Goal: Contribute content: Add original content to the website for others to see

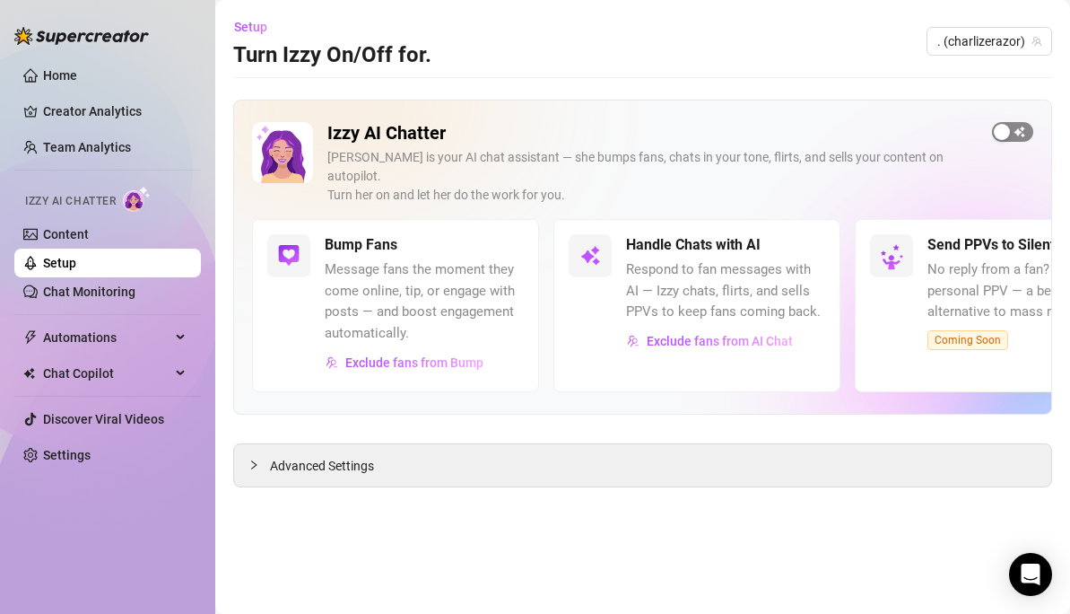
click at [1014, 127] on span "button" at bounding box center [1012, 132] width 41 height 20
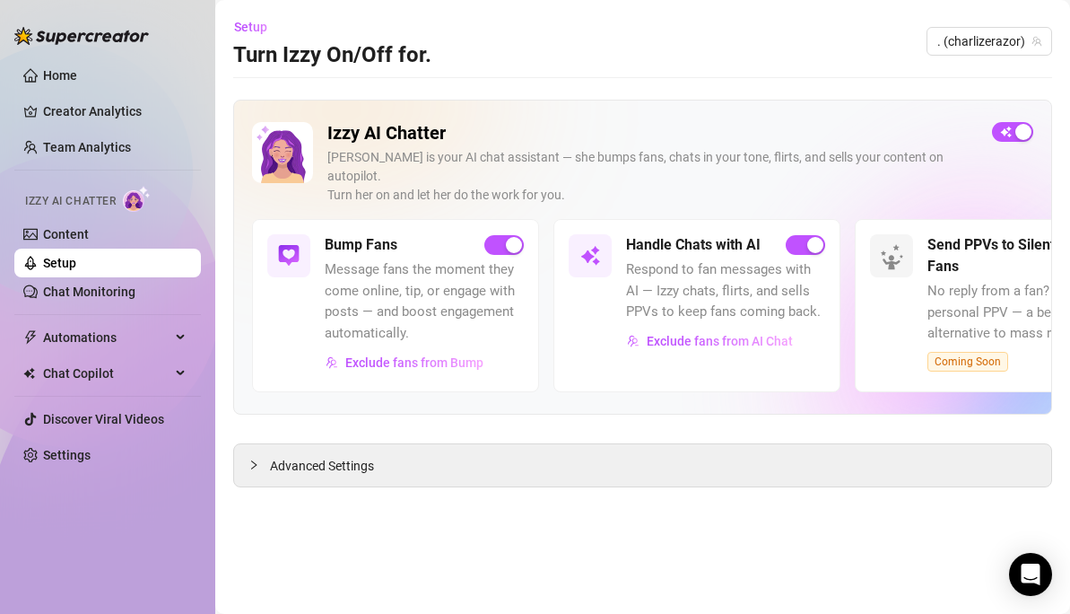
click at [76, 265] on link "Setup" at bounding box center [59, 263] width 33 height 14
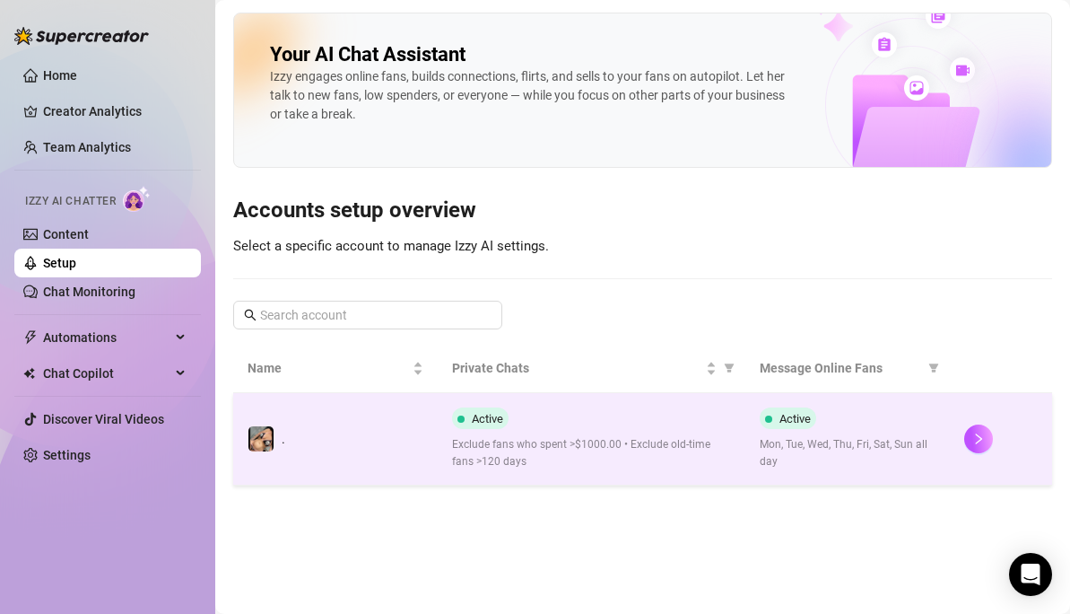
click at [894, 424] on div "Active Mon, Tue, Wed, Thu, Fri, Sat, Sun all day" at bounding box center [848, 438] width 176 height 63
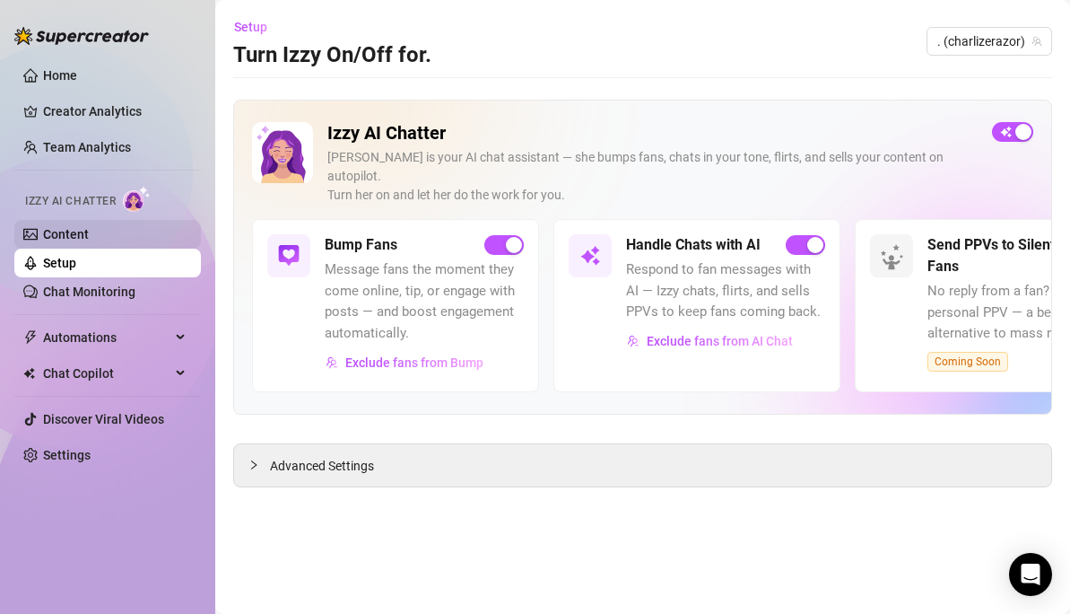
click at [68, 229] on link "Content" at bounding box center [66, 234] width 46 height 14
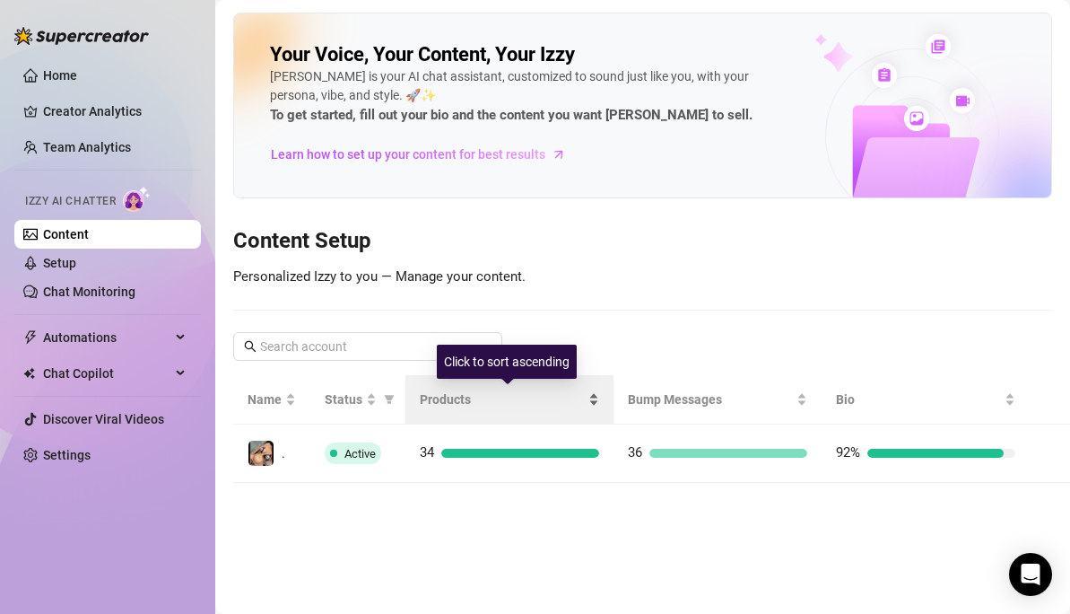
click at [514, 409] on div "Products" at bounding box center [509, 399] width 179 height 20
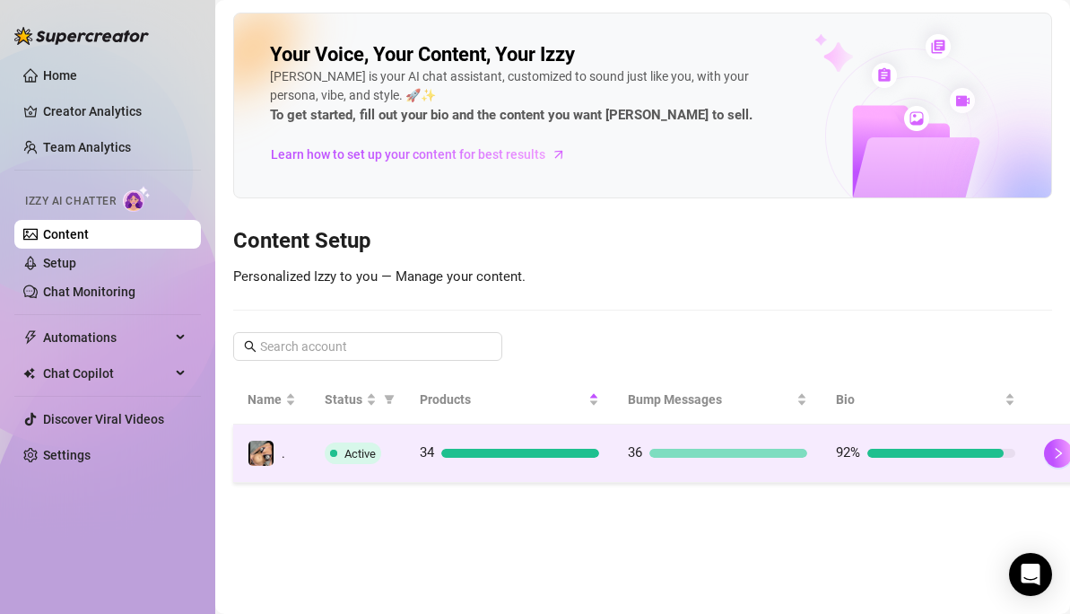
click at [509, 436] on td "34" at bounding box center [510, 453] width 208 height 58
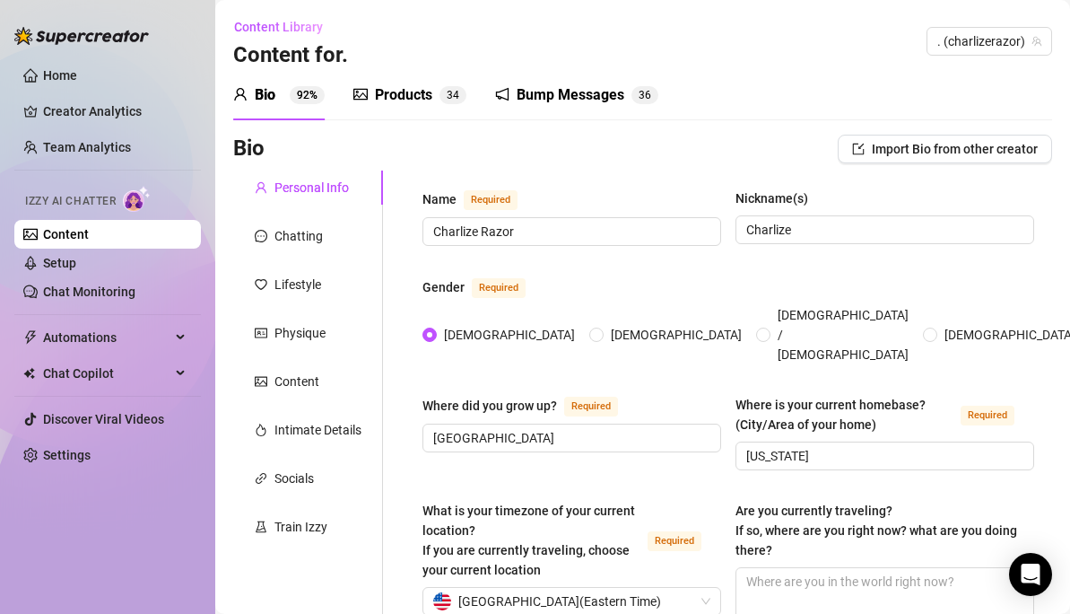
click at [386, 98] on div "Products" at bounding box center [403, 95] width 57 height 22
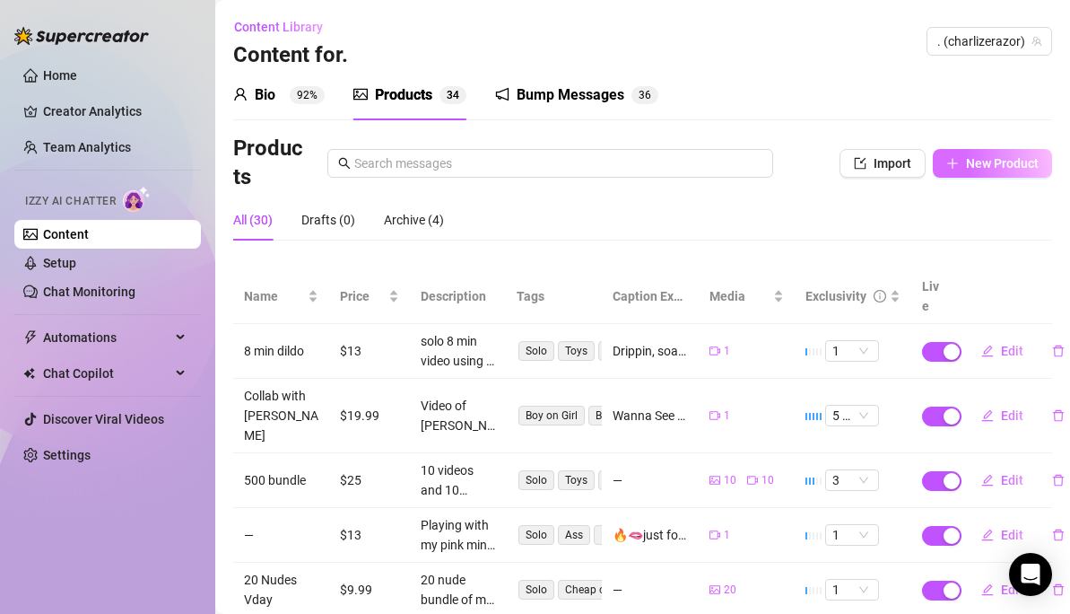
click at [973, 165] on span "New Product" at bounding box center [1002, 163] width 73 height 14
type textarea "Type your message here..."
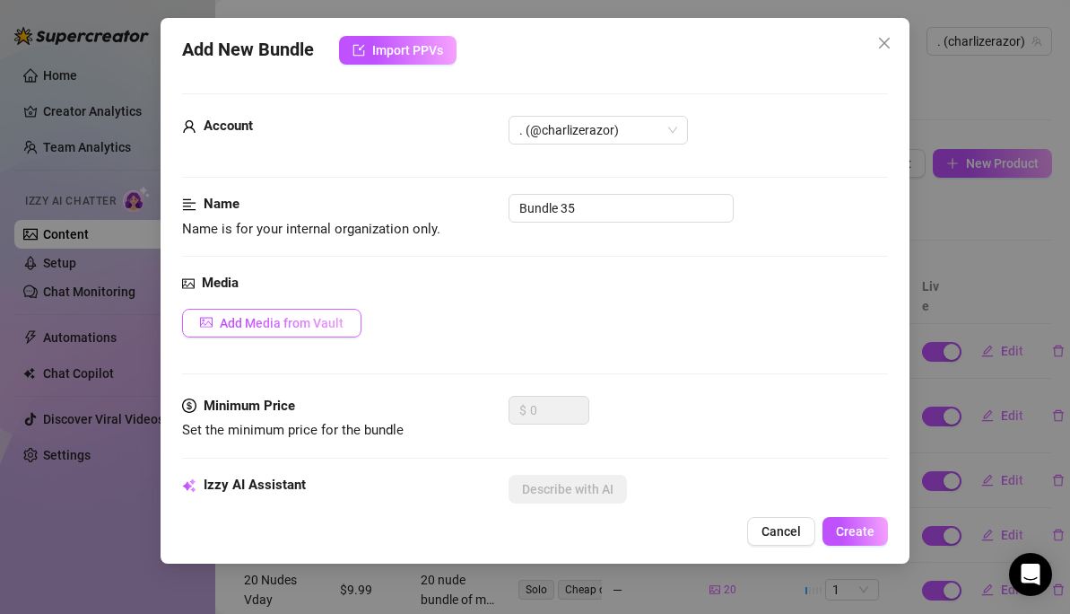
click at [252, 310] on button "Add Media from Vault" at bounding box center [271, 323] width 179 height 29
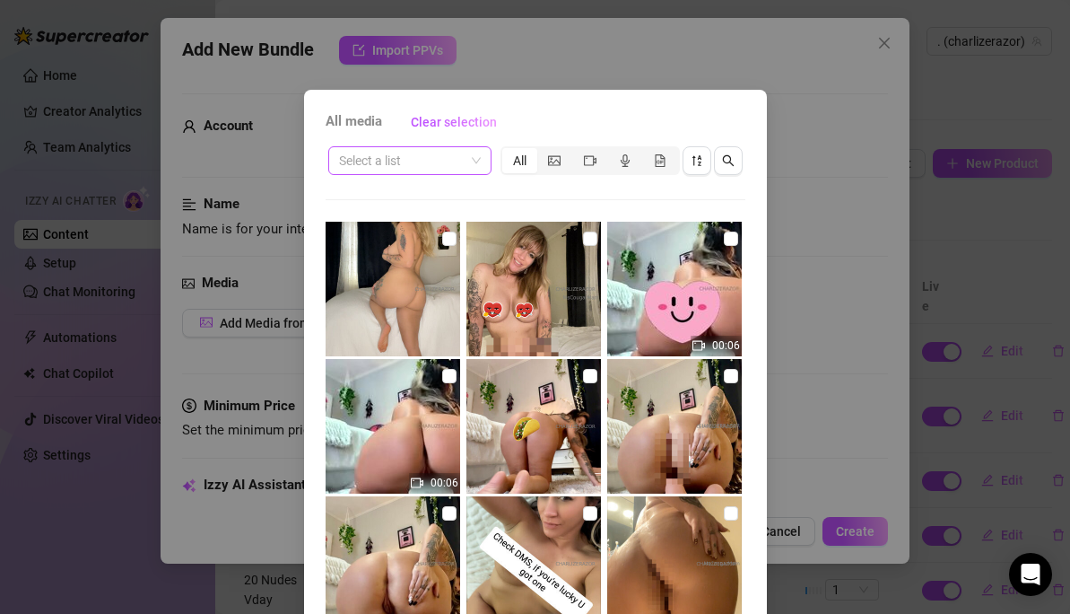
click at [361, 163] on input "search" at bounding box center [402, 160] width 126 height 27
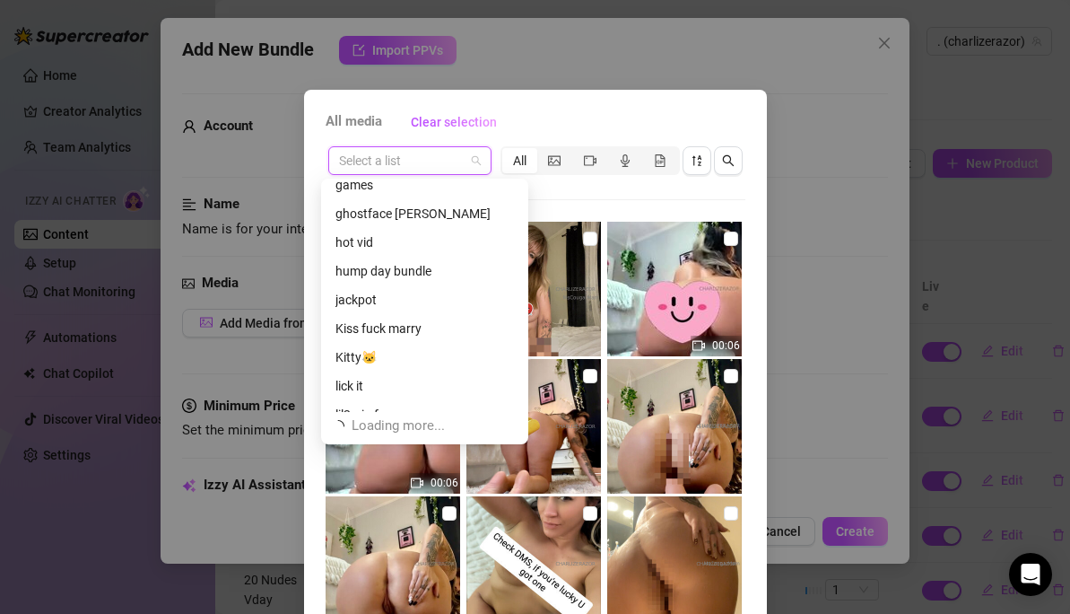
scroll to position [1780, 0]
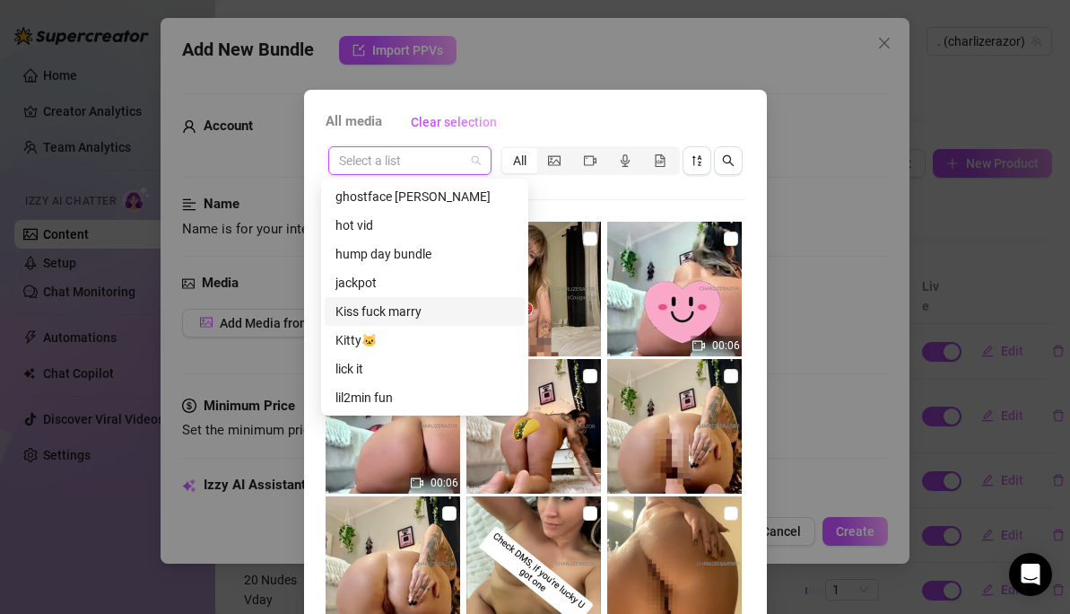
click at [380, 315] on div "Kiss fuck marry" at bounding box center [425, 311] width 179 height 20
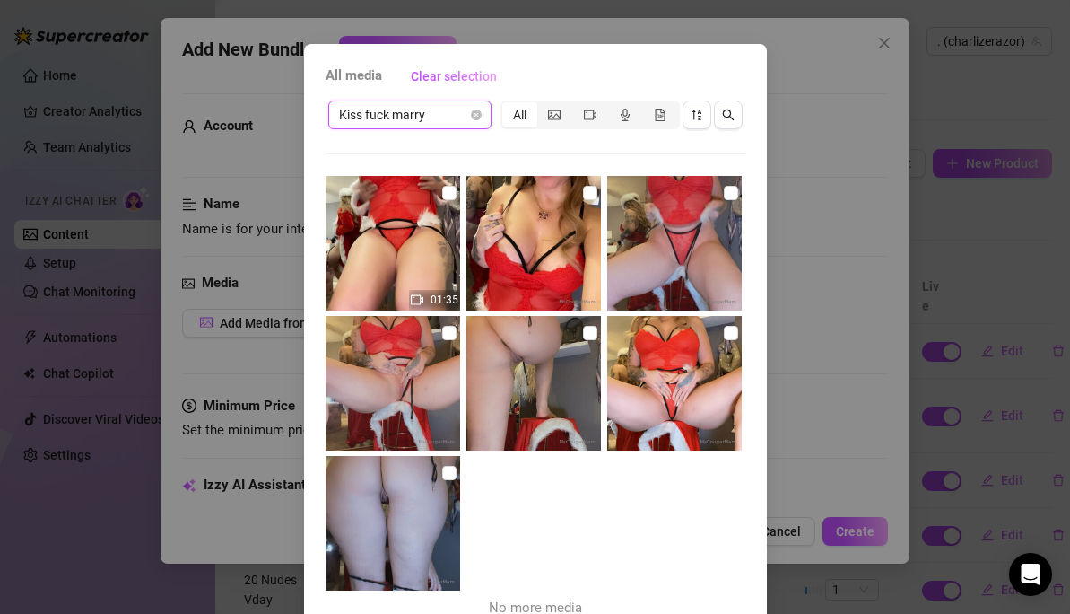
scroll to position [42, 0]
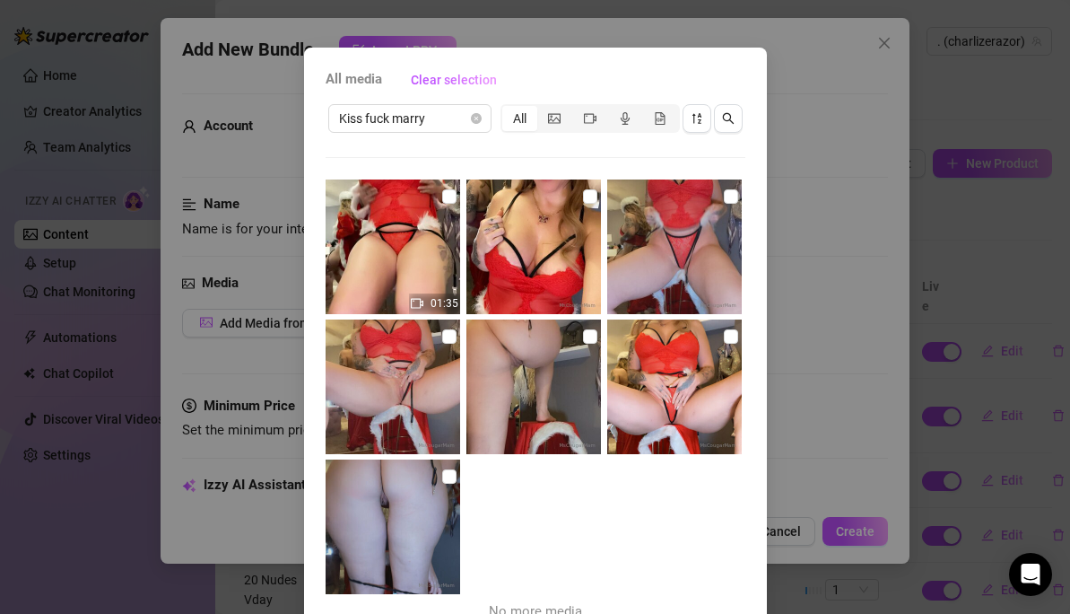
click at [518, 119] on div "All" at bounding box center [519, 118] width 35 height 25
click at [507, 109] on input "All" at bounding box center [507, 109] width 0 height 0
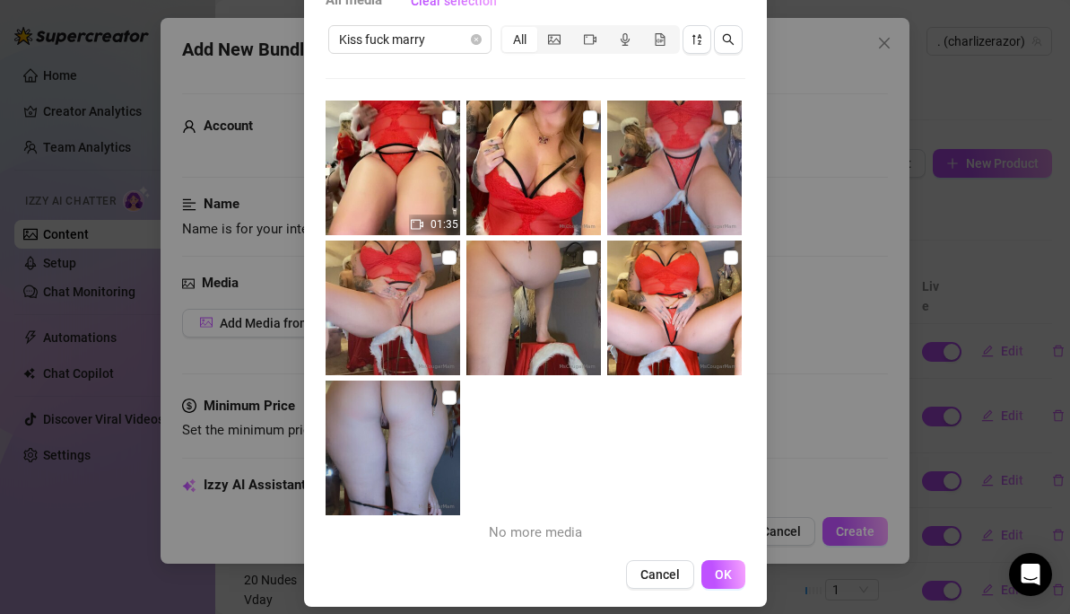
scroll to position [100, 0]
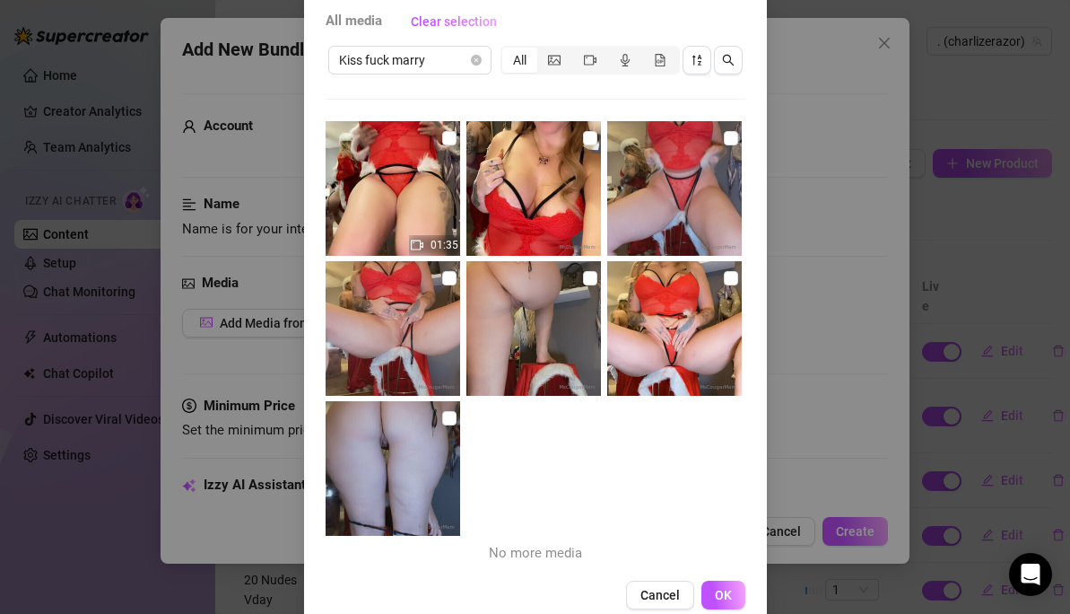
click at [518, 57] on div "All" at bounding box center [519, 60] width 35 height 25
click at [507, 50] on input "All" at bounding box center [507, 50] width 0 height 0
click at [450, 134] on img at bounding box center [393, 188] width 135 height 135
click at [442, 135] on input "checkbox" at bounding box center [449, 138] width 14 height 14
checkbox input "true"
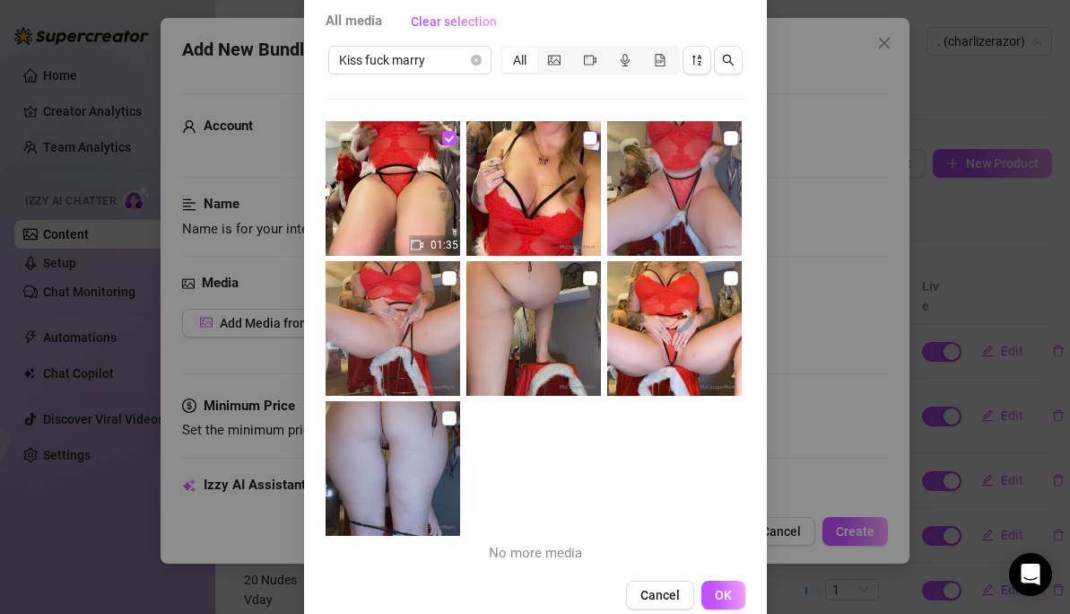
click at [583, 134] on input "checkbox" at bounding box center [590, 138] width 14 height 14
checkbox input "true"
drag, startPoint x: 711, startPoint y: 134, endPoint x: 671, endPoint y: 143, distance: 41.4
click at [724, 134] on input "checkbox" at bounding box center [731, 138] width 14 height 14
checkbox input "true"
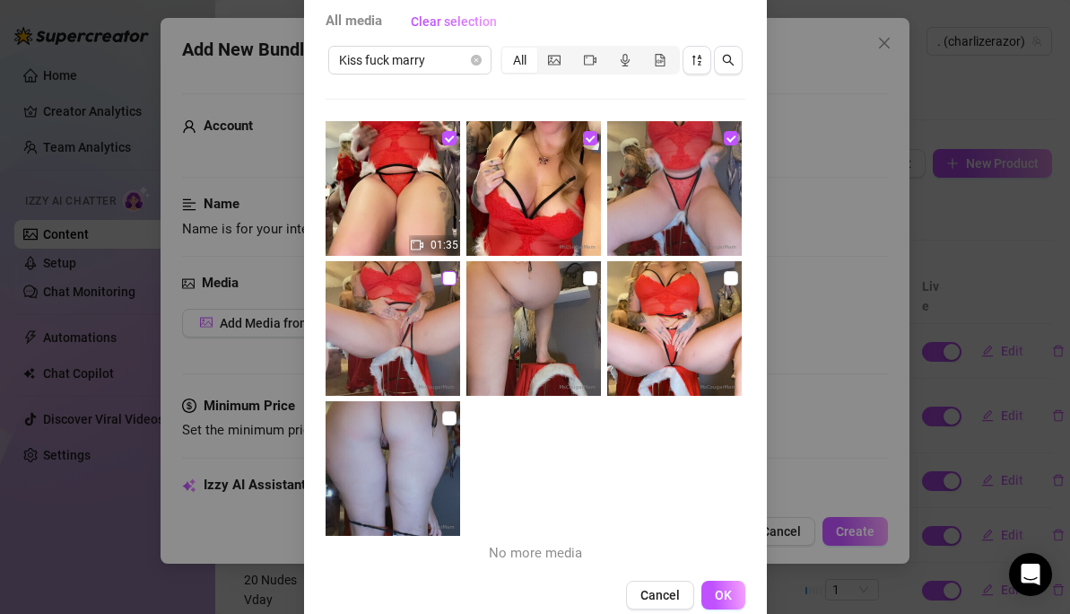
click at [442, 277] on input "checkbox" at bounding box center [449, 278] width 14 height 14
checkbox input "true"
click at [583, 276] on input "checkbox" at bounding box center [590, 278] width 14 height 14
checkbox input "true"
click at [724, 277] on input "checkbox" at bounding box center [731, 278] width 14 height 14
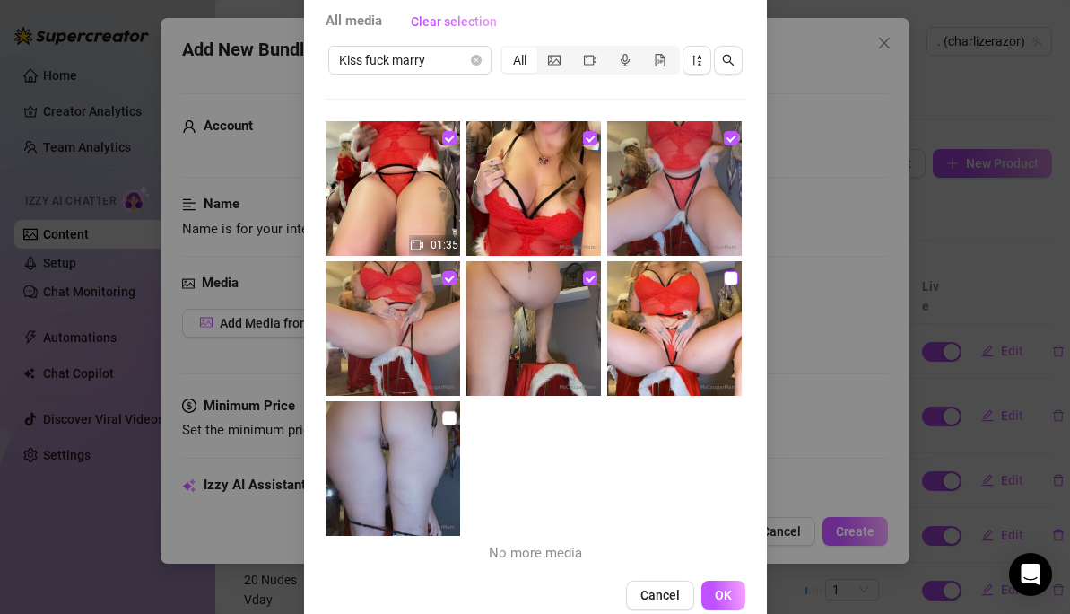
checkbox input "true"
click at [444, 412] on input "checkbox" at bounding box center [449, 418] width 14 height 14
checkbox input "true"
click at [715, 591] on span "OK" at bounding box center [723, 595] width 17 height 14
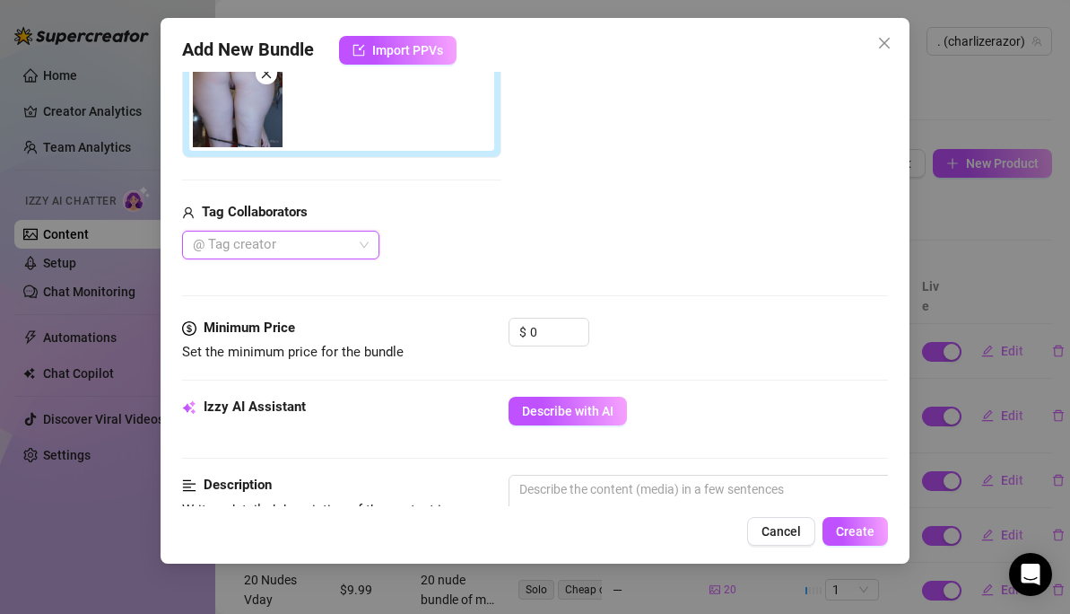
scroll to position [612, 0]
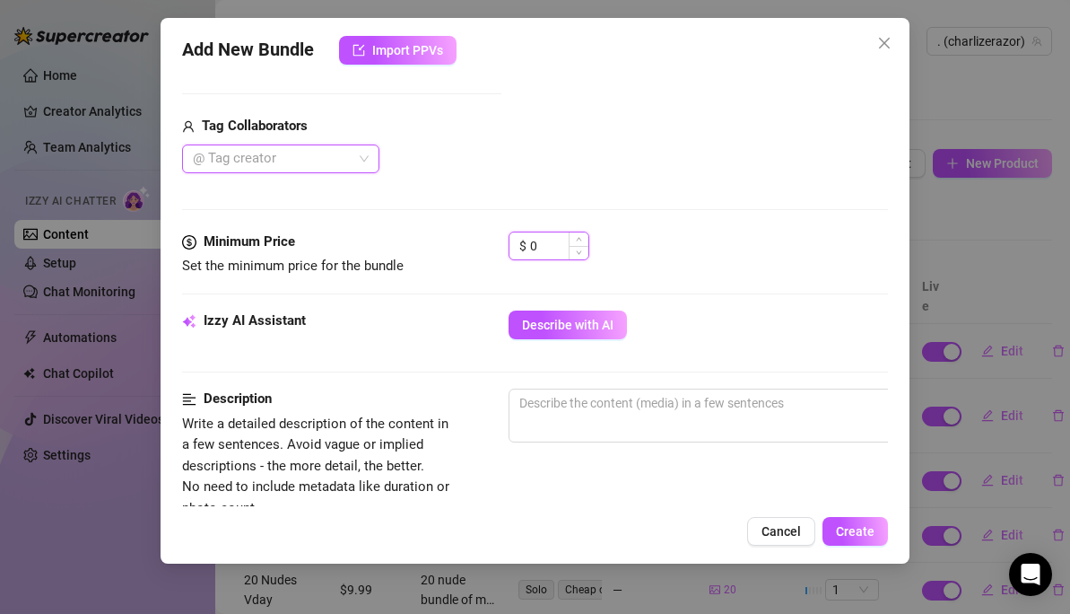
click at [561, 249] on input "0" at bounding box center [559, 245] width 58 height 27
type input "0"
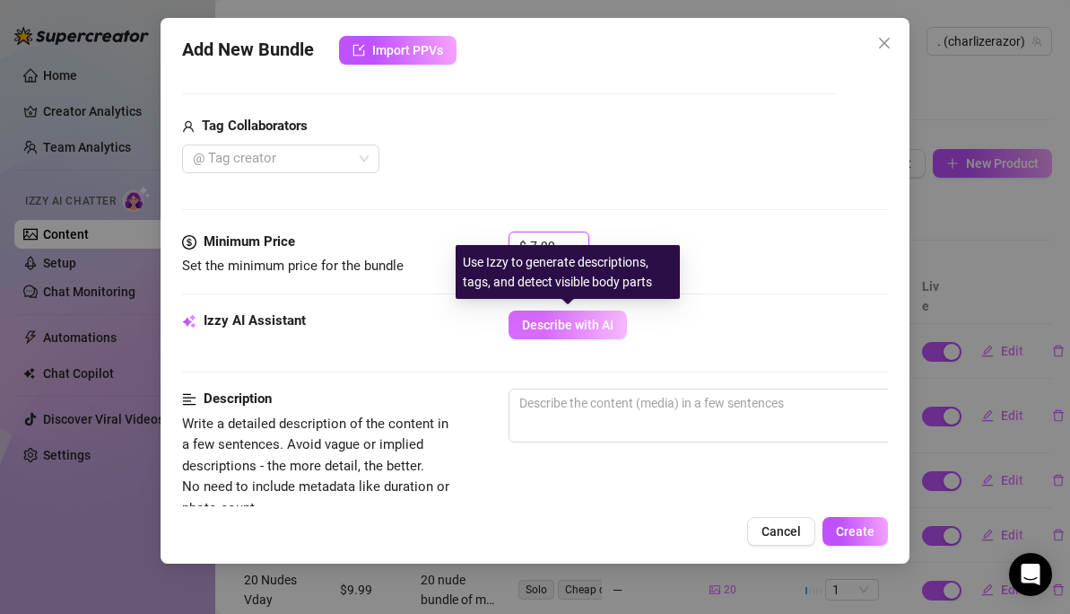
type input "7.99"
click at [579, 325] on span "Describe with AI" at bounding box center [568, 325] width 92 height 14
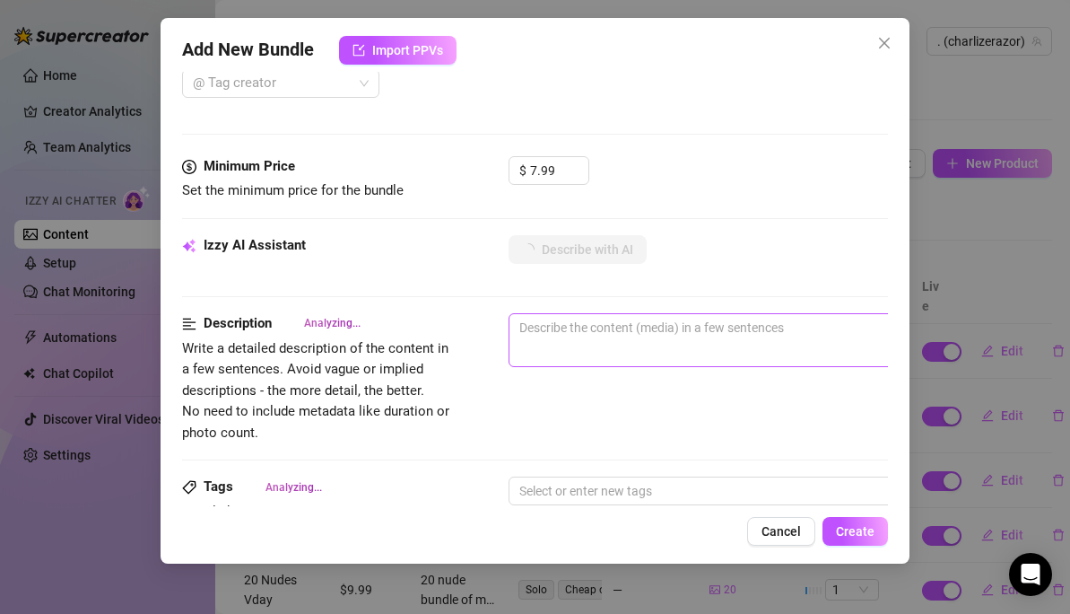
scroll to position [704, 0]
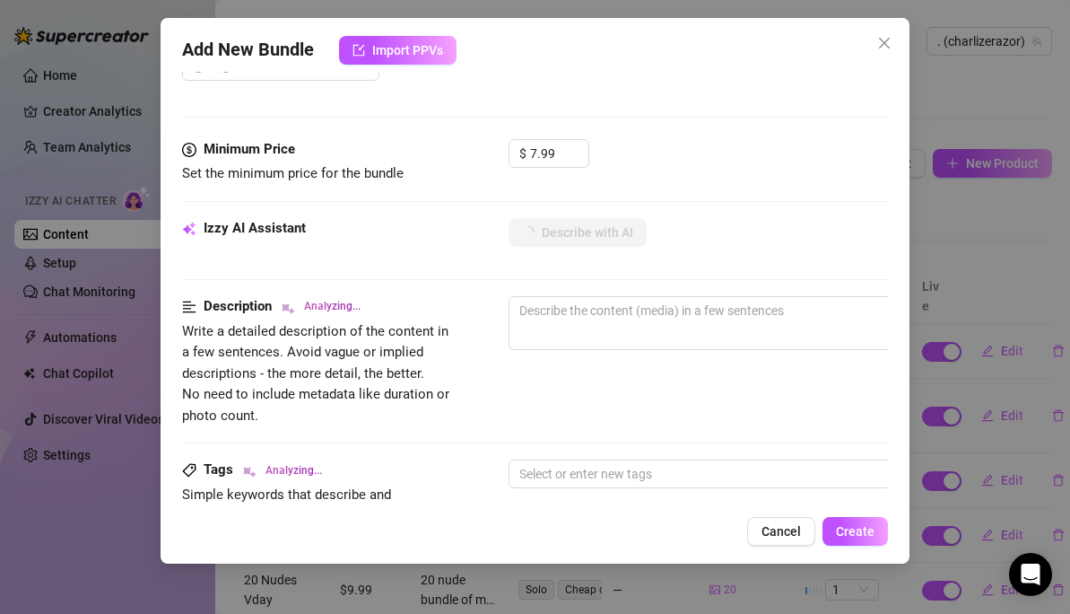
type textarea "Charlize"
type textarea "Charlize teases"
type textarea "Charlize teases in"
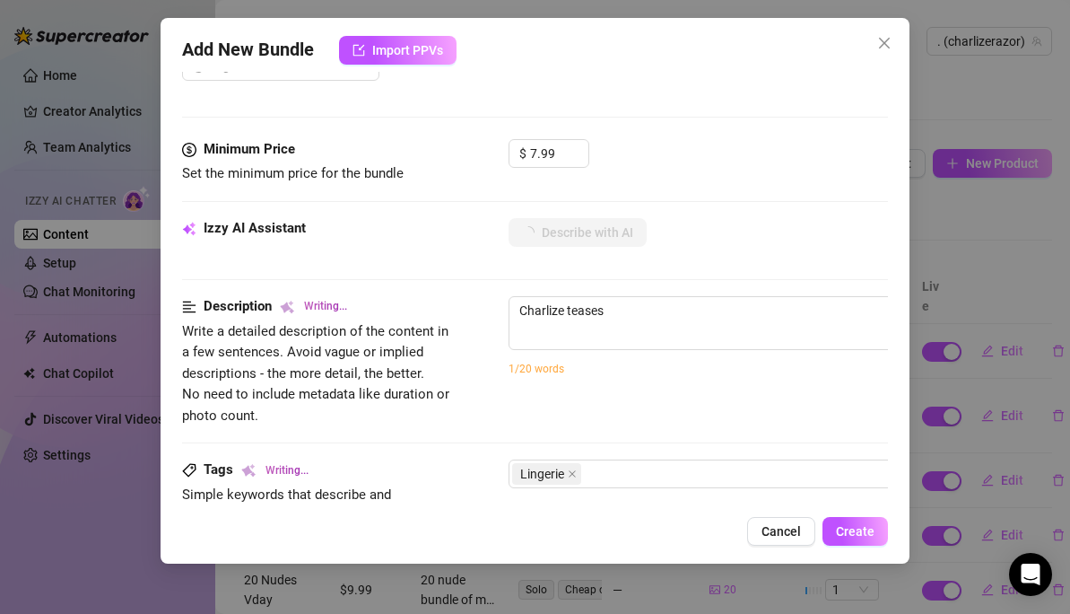
type textarea "Charlize teases in"
type textarea "Charlize teases in a"
type textarea "Charlize teases in a sheer"
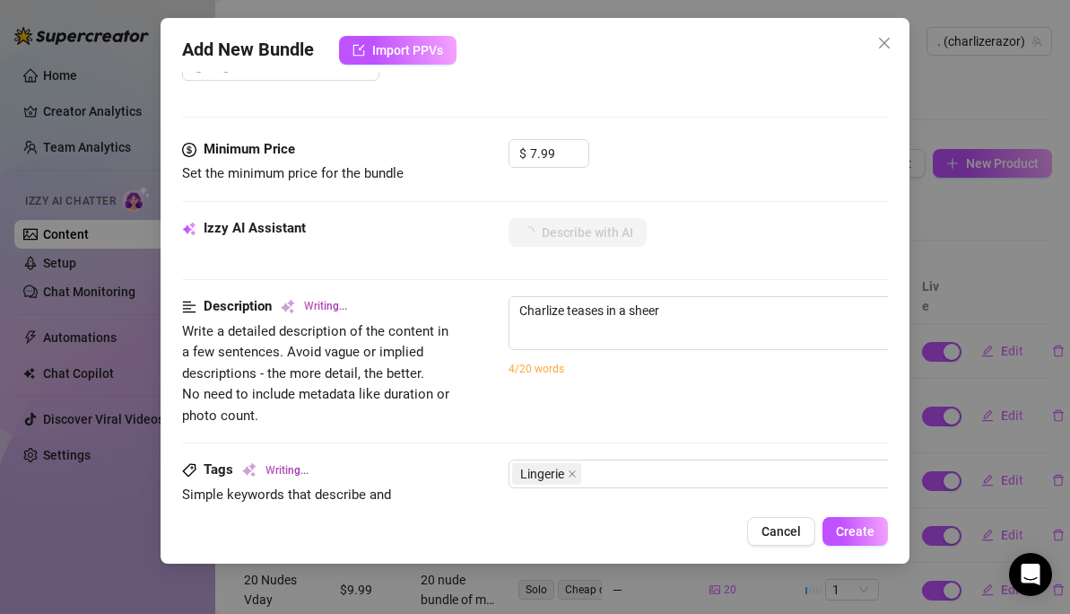
type textarea "Charlize teases in a sheer red"
type textarea "Charlize teases in a sheer red lace"
type textarea "Charlize teases in a sheer red lace lingerie"
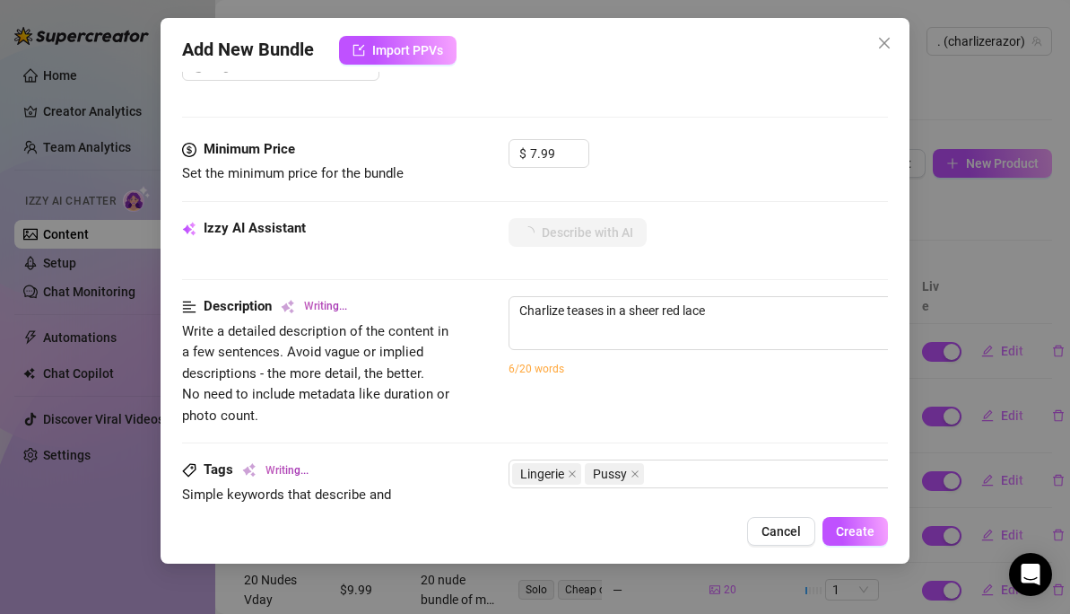
type textarea "Charlize teases in a sheer red lace lingerie"
type textarea "Charlize teases in a sheer red lace lingerie set"
type textarea "Charlize teases in a sheer red lace lingerie set with"
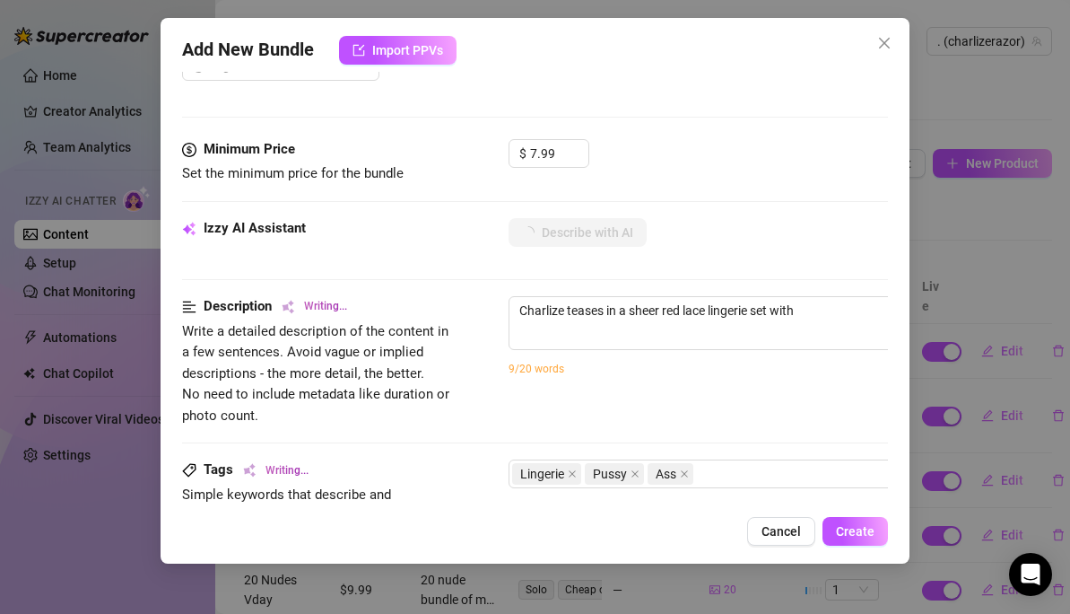
type textarea "Charlize teases in a sheer red lace lingerie set with black"
type textarea "Charlize teases in a sheer red lace lingerie set with black trim"
type textarea "Charlize teases in a sheer red lace lingerie set with black trim and"
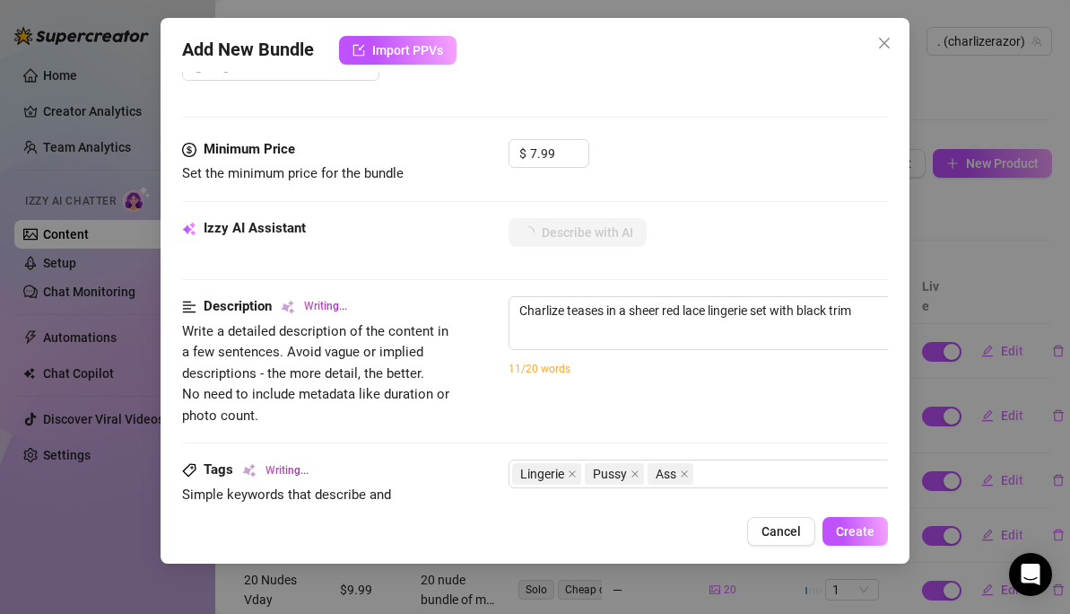
type textarea "Charlize teases in a sheer red lace lingerie set with black trim and"
type textarea "Charlize teases in a sheer red lace lingerie set with black trim and a"
type textarea "Charlize teases in a sheer red lace lingerie set with black trim and a Santa-th…"
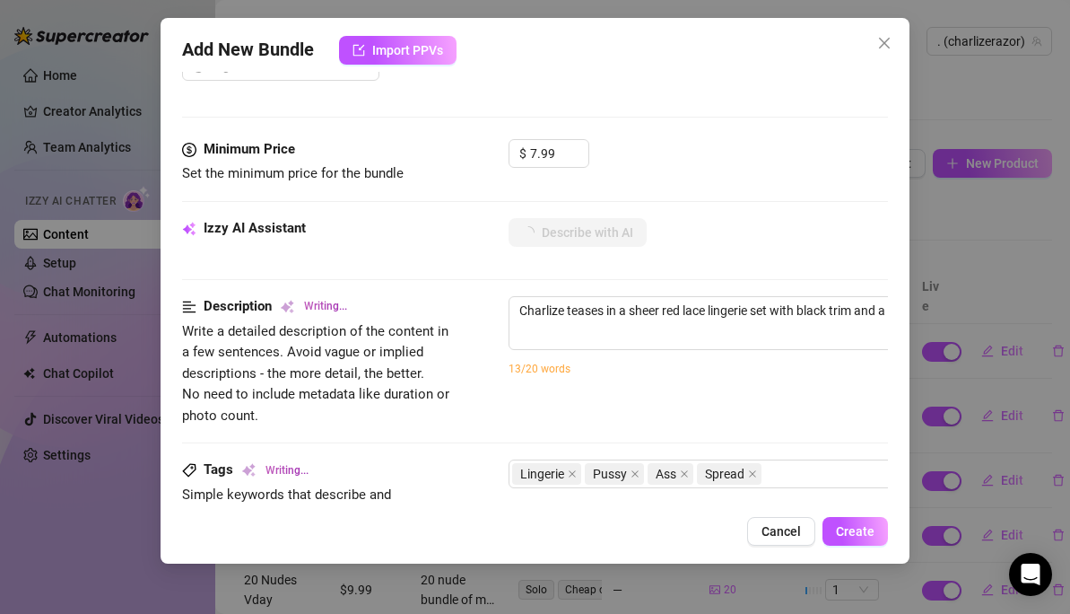
type textarea "Charlize teases in a sheer red lace lingerie set with black trim and a Santa-th…"
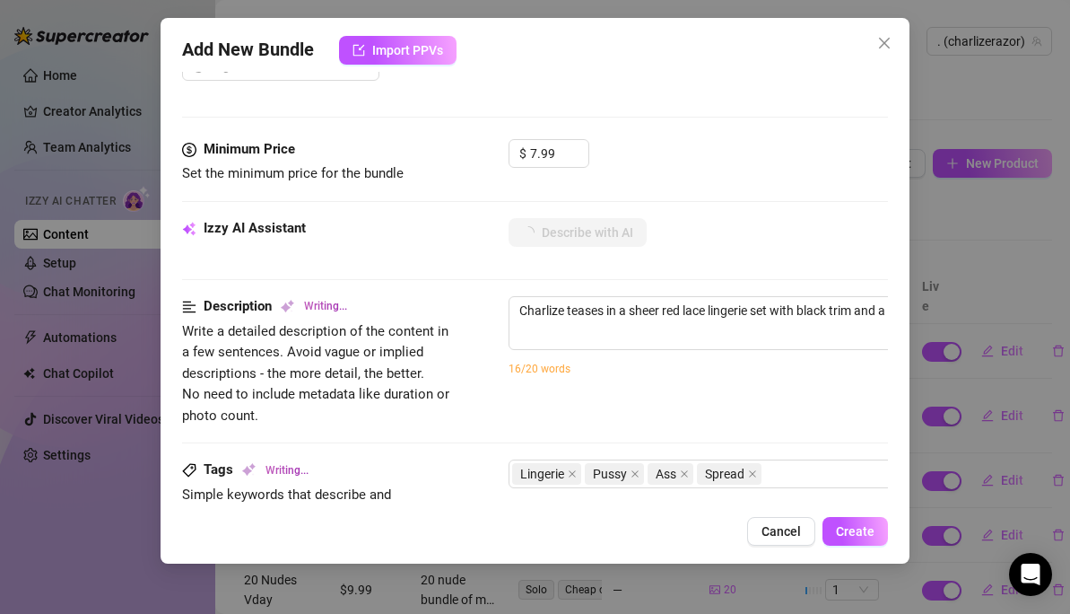
type textarea "Charlize teases in a sheer red lace lingerie set with black trim and a Santa-th…"
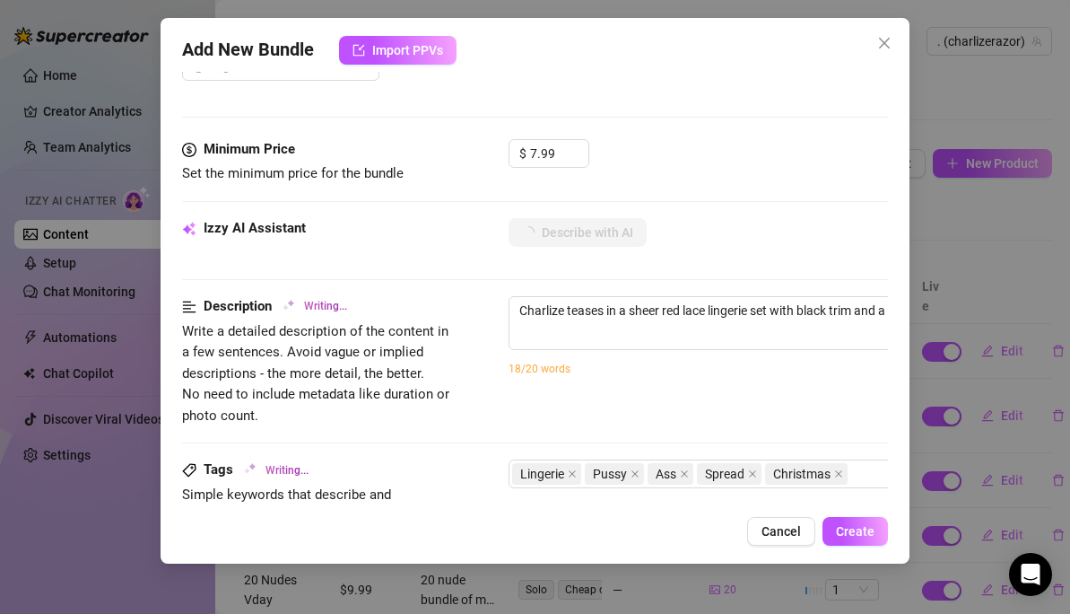
type textarea "Charlize teases in a sheer red lace lingerie set with black trim and a Santa-th…"
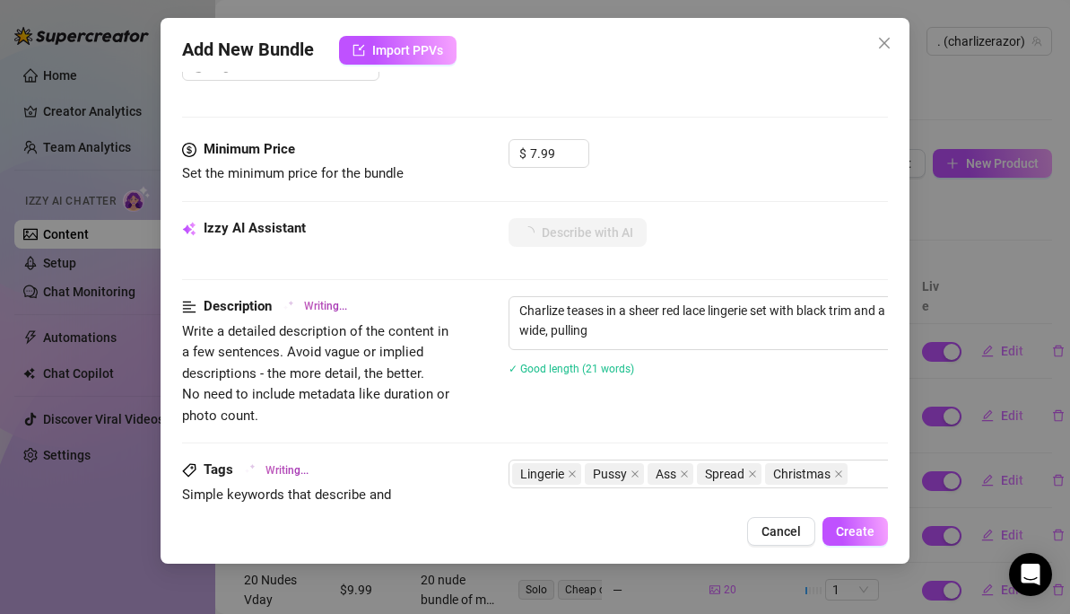
type textarea "Charlize teases in a sheer red lace lingerie set with black trim and a Santa-th…"
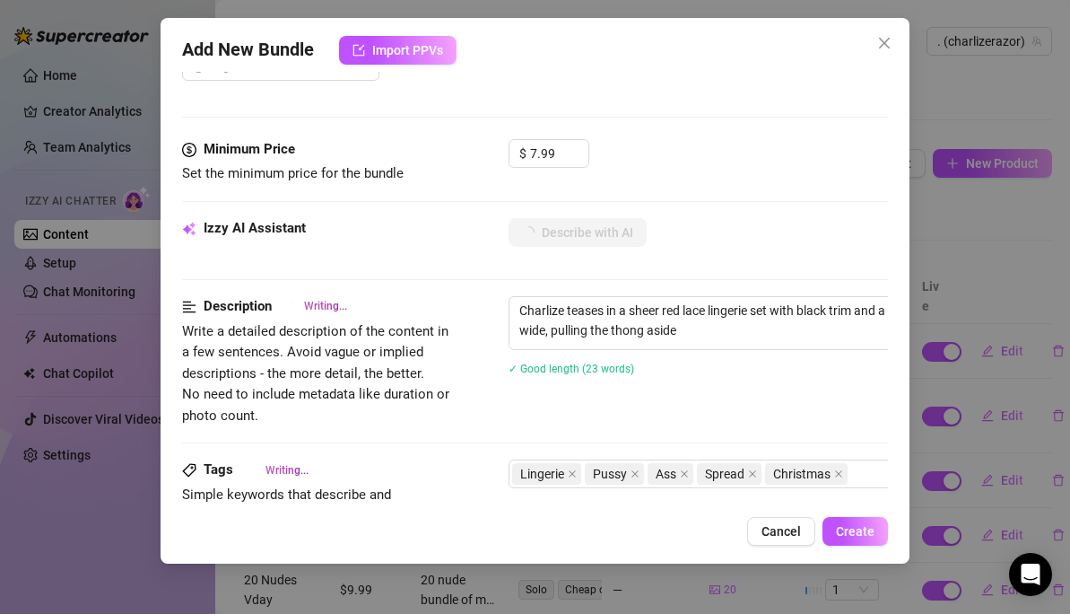
type textarea "Charlize teases in a sheer red lace lingerie set with black trim and a Santa-th…"
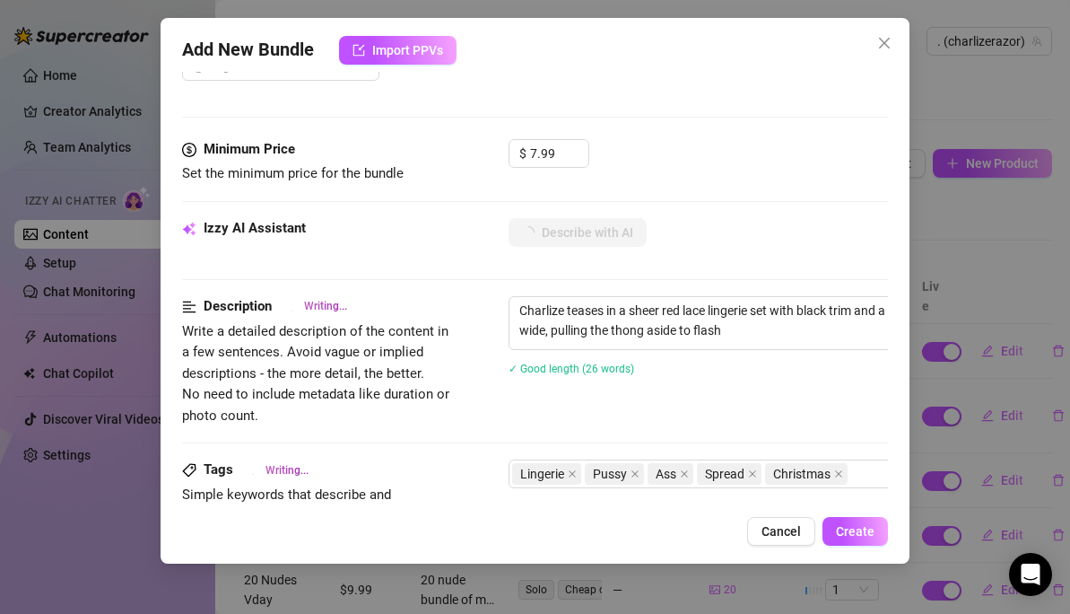
type textarea "Charlize teases in a sheer red lace lingerie set with black trim and a Santa-th…"
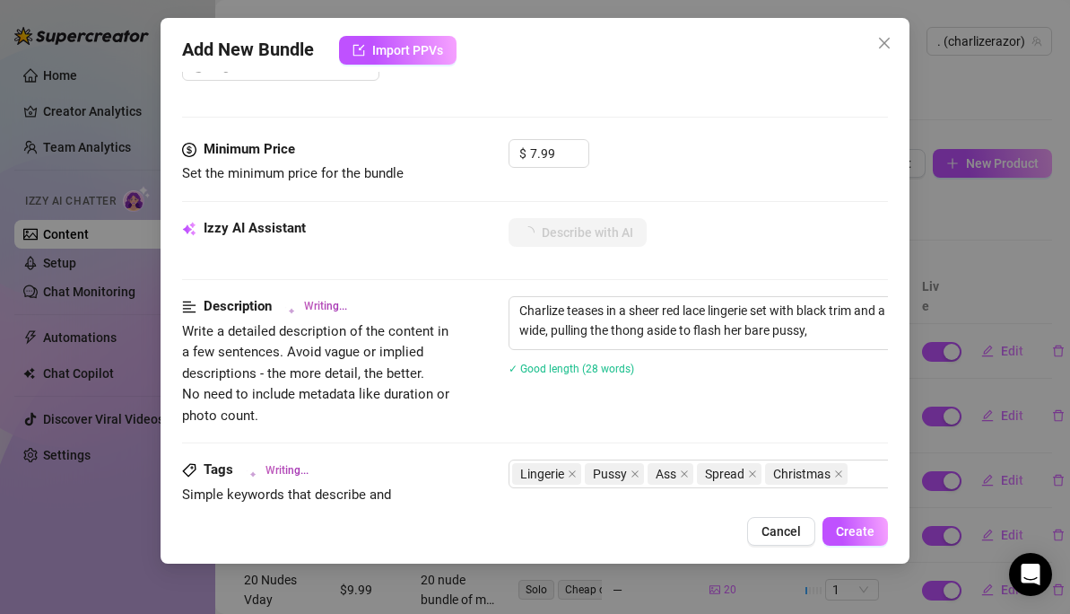
type textarea "Charlize teases in a sheer red lace lingerie set with black trim and a Santa-th…"
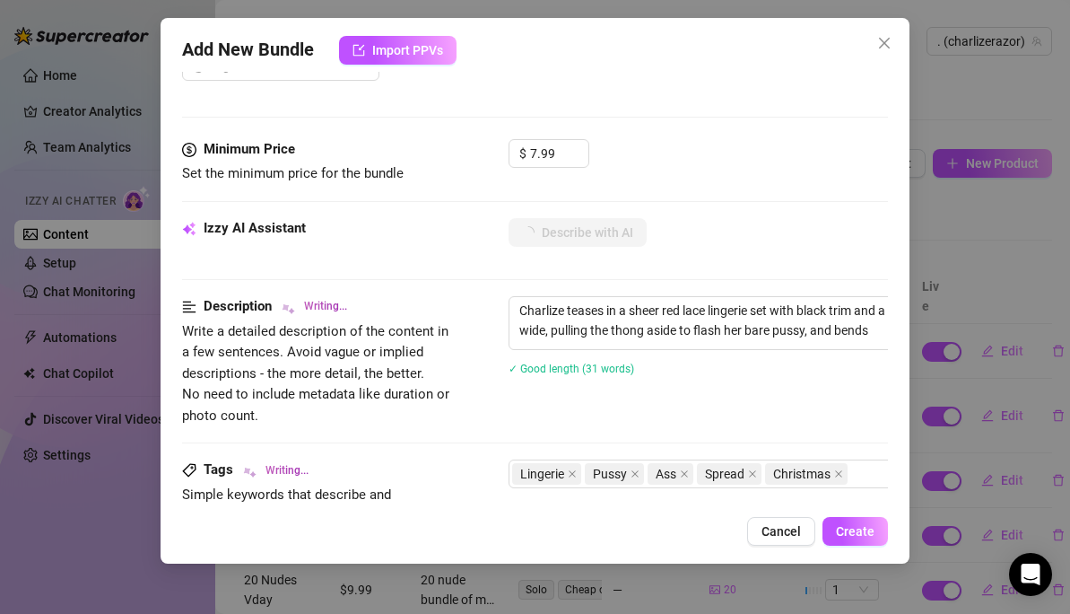
type textarea "Charlize teases in a sheer red lace lingerie set with black trim and a Santa-th…"
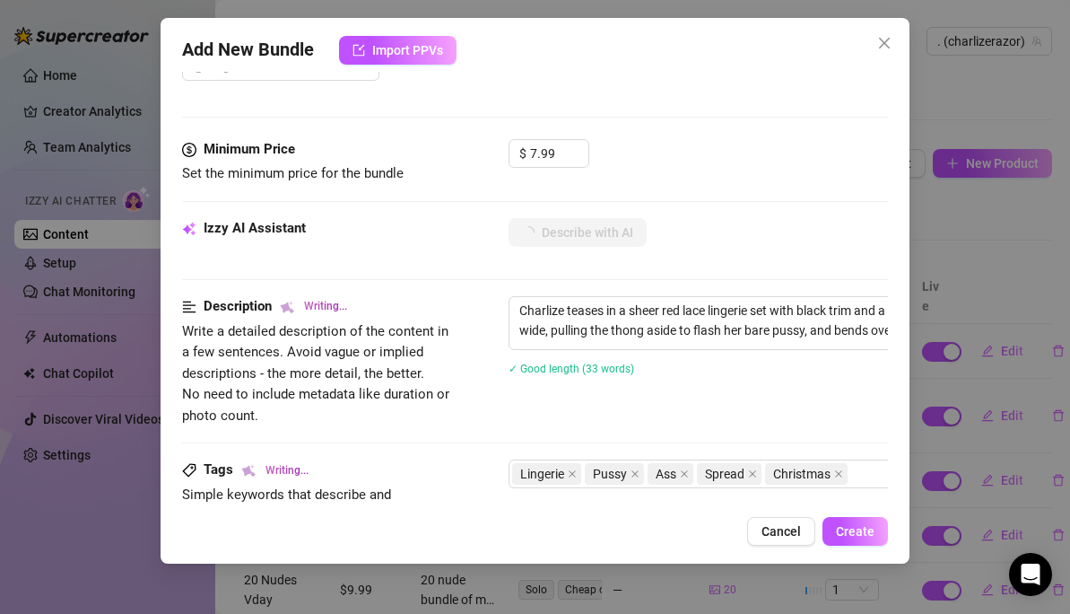
type textarea "Charlize teases in a sheer red lace lingerie set with black trim and a Santa-th…"
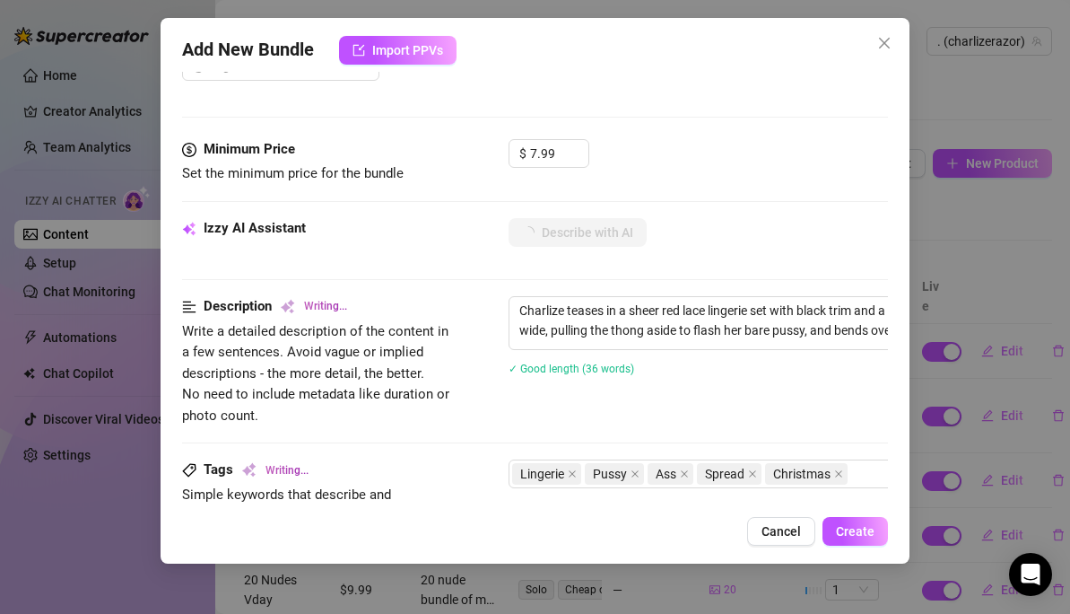
type textarea "Charlize teases in a sheer red lace lingerie set with black trim and a Santa-th…"
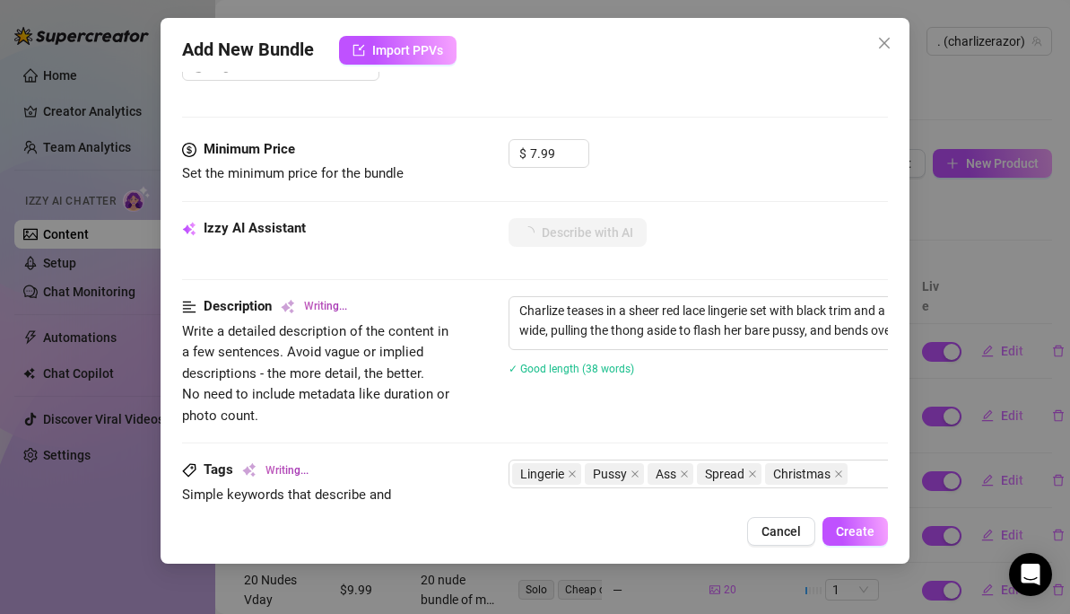
type textarea "Charlize teases in a sheer red lace lingerie set with black trim and a Santa-th…"
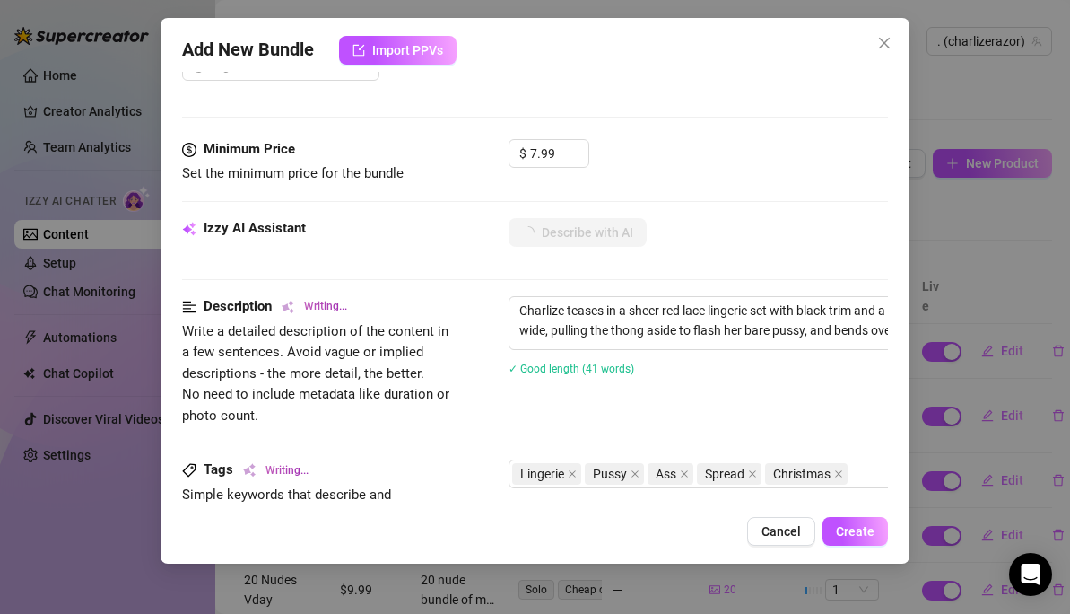
type textarea "Charlize teases in a sheer red lace lingerie set with black trim and a Santa-th…"
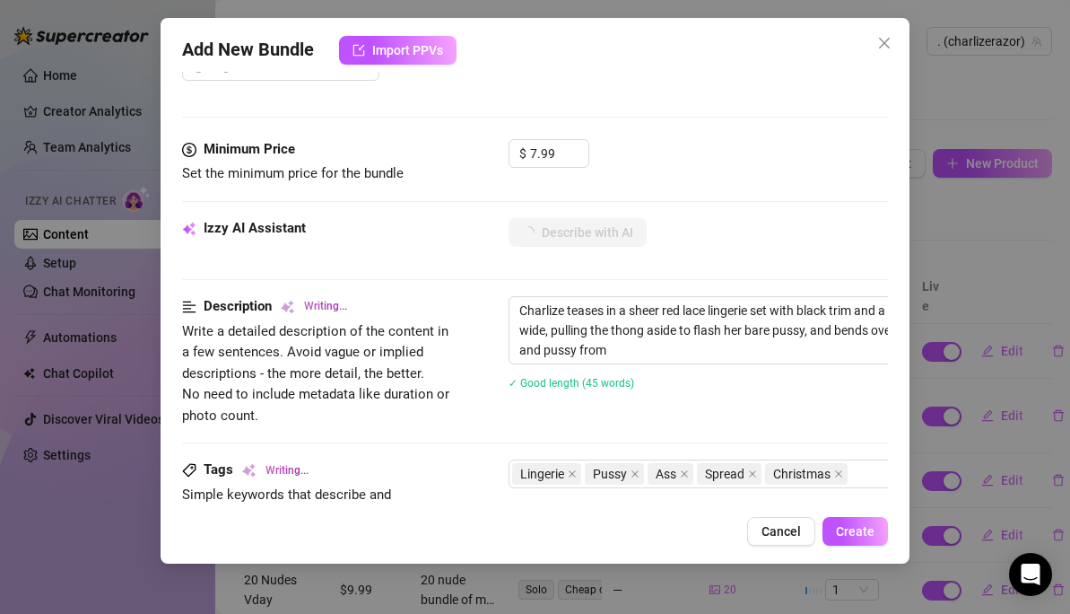
type textarea "Charlize teases in a sheer red lace lingerie set with black trim and a Santa-th…"
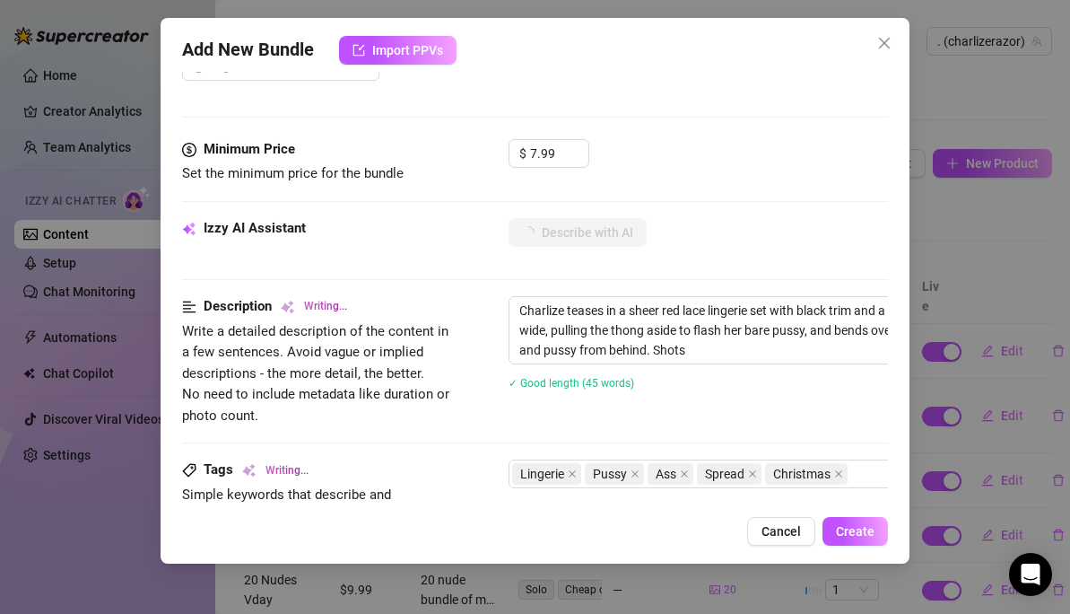
type textarea "Charlize teases in a sheer red lace lingerie set with black trim and a Santa-th…"
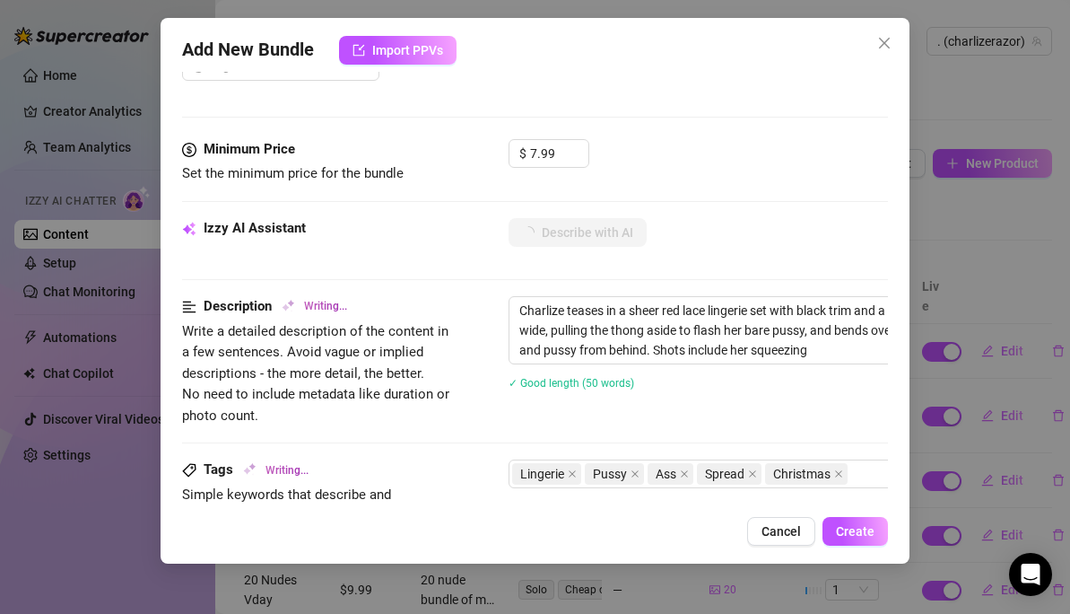
type textarea "Charlize teases in a sheer red lace lingerie set with black trim and a Santa-th…"
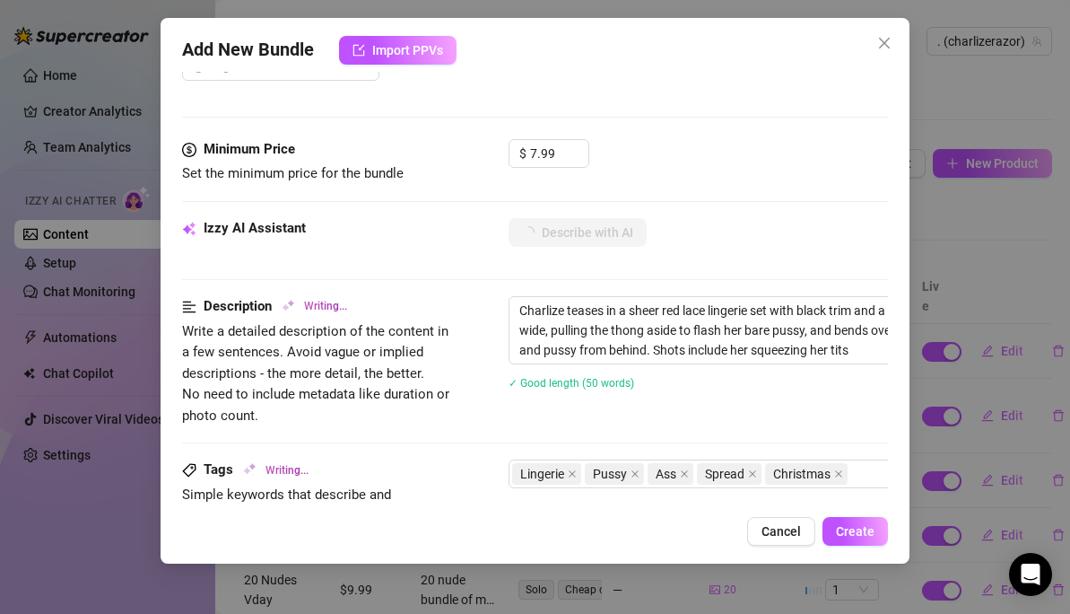
type textarea "Charlize teases in a sheer red lace lingerie set with black trim and a Santa-th…"
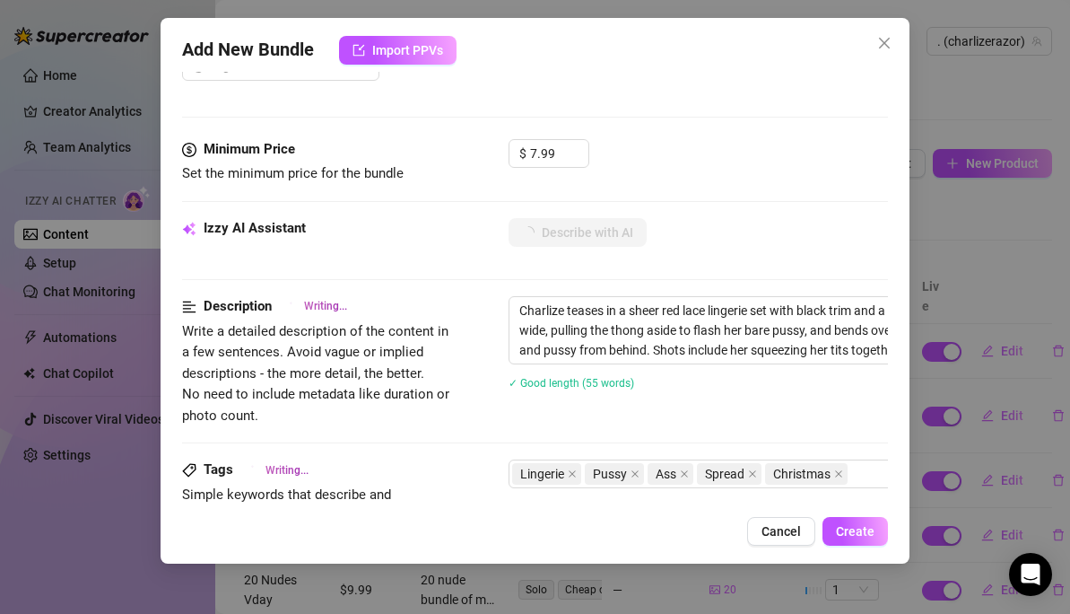
type textarea "Charlize teases in a sheer red lace lingerie set with black trim and a Santa-th…"
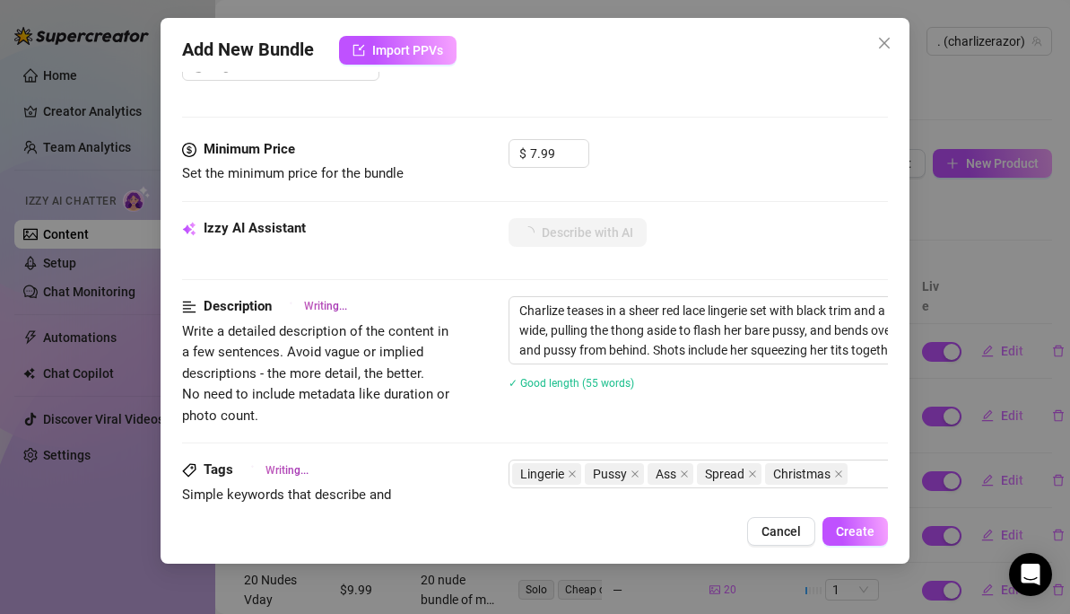
type textarea "Charlize teases in a sheer red lace lingerie set with black trim and a Santa-th…"
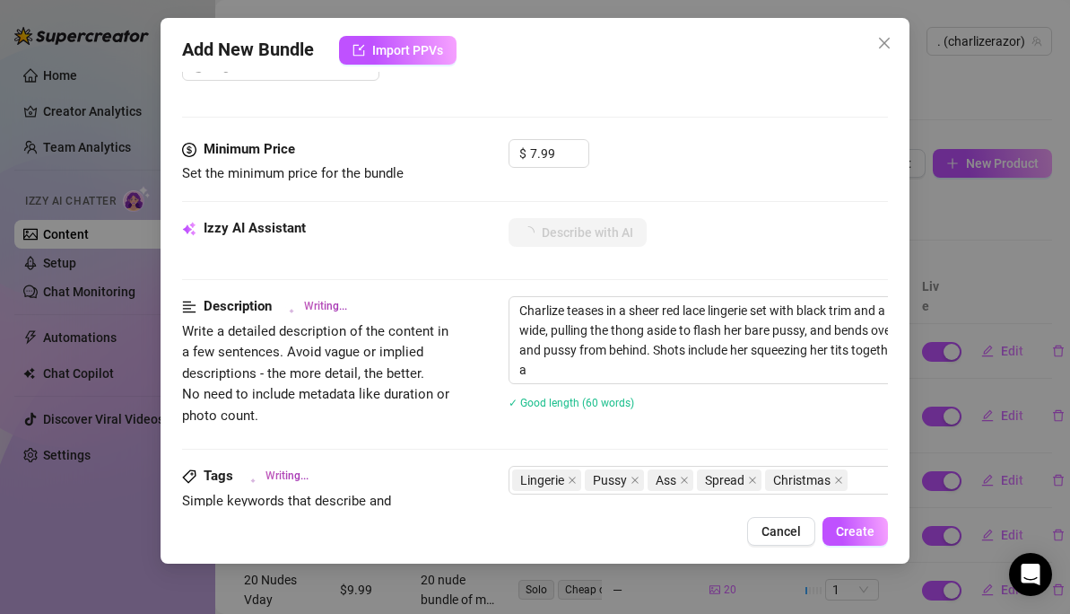
type textarea "Charlize teases in a sheer red lace lingerie set with black trim and a Santa-th…"
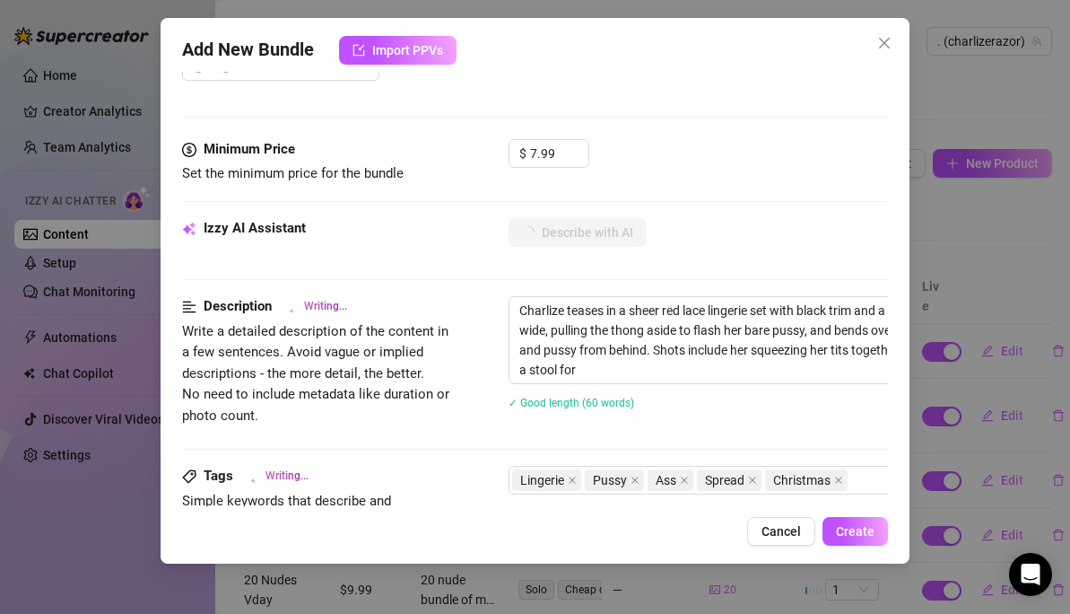
type textarea "Charlize teases in a sheer red lace lingerie set with black trim and a Santa-th…"
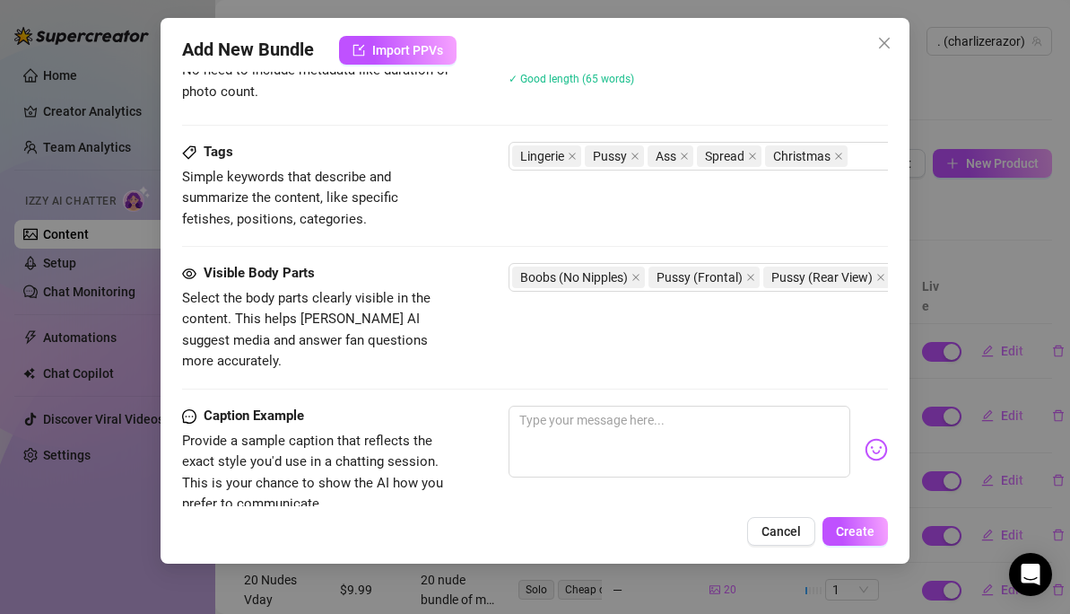
scroll to position [1069, 0]
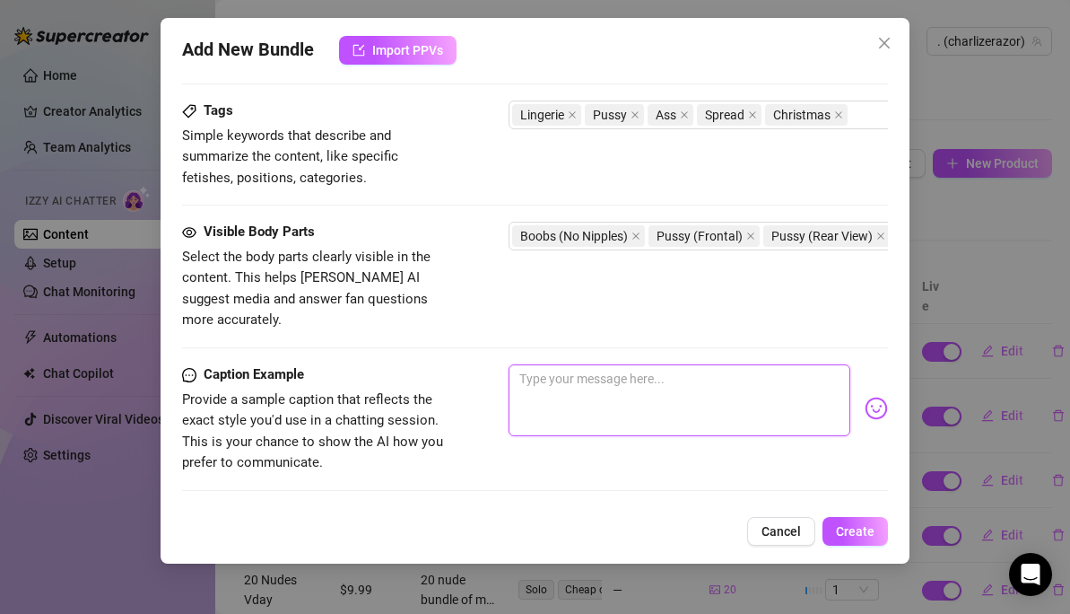
click at [565, 377] on textarea at bounding box center [680, 400] width 342 height 72
type textarea "W"
type textarea "Wo"
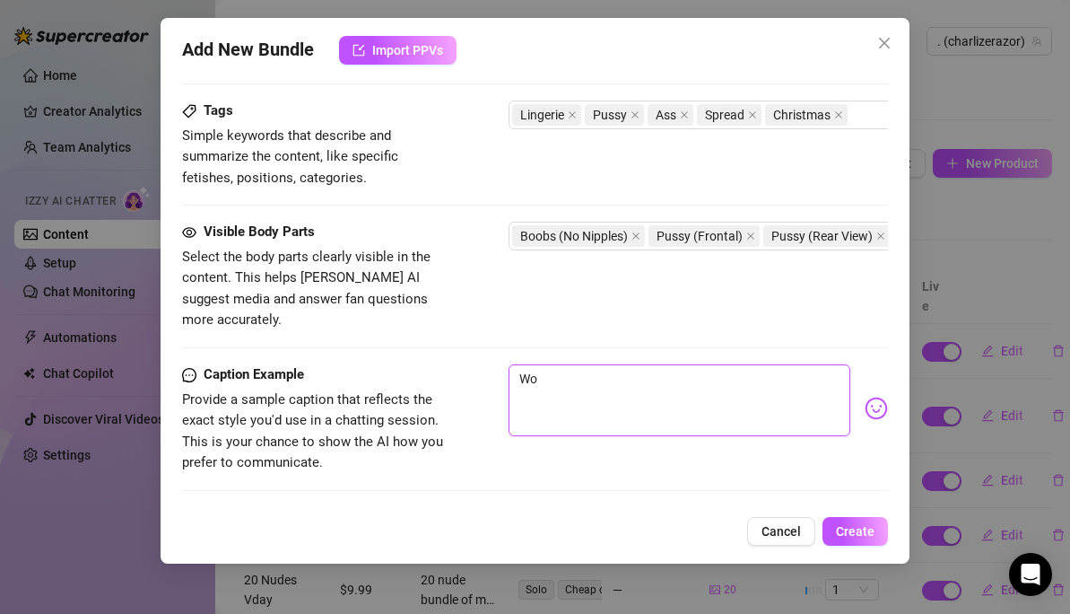
type textarea "Wou"
type textarea "Woul"
type textarea "Would"
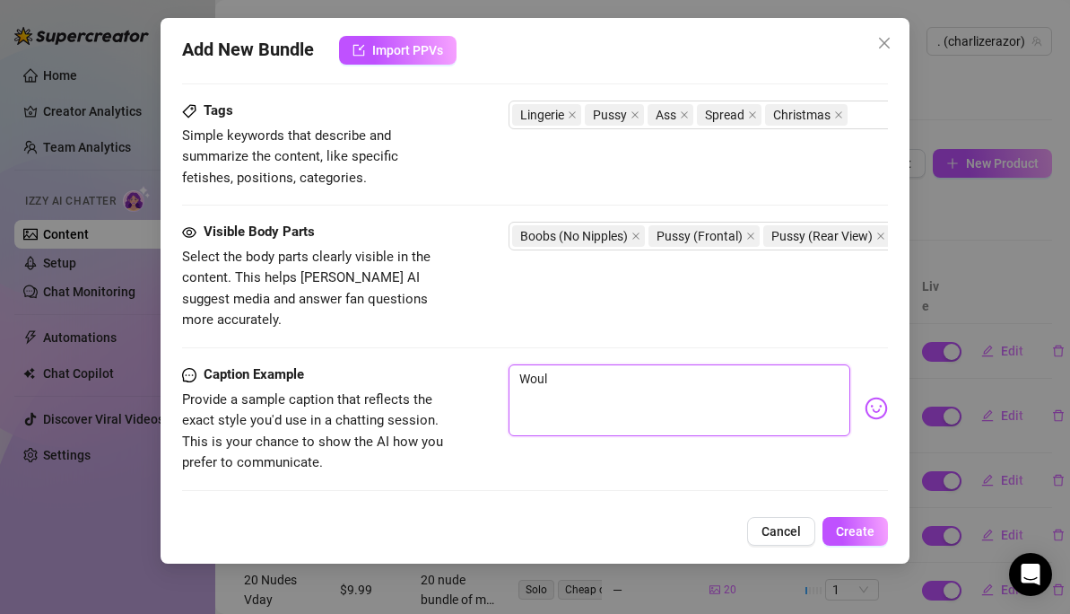
type textarea "Would"
type textarea "Would y"
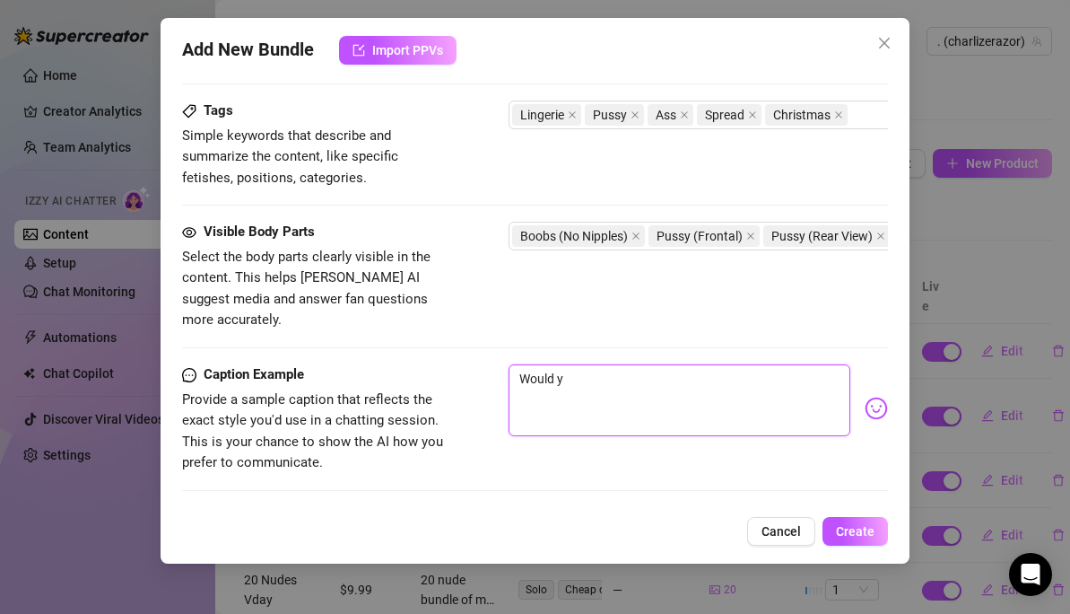
type textarea "Would yo"
type textarea "Would you"
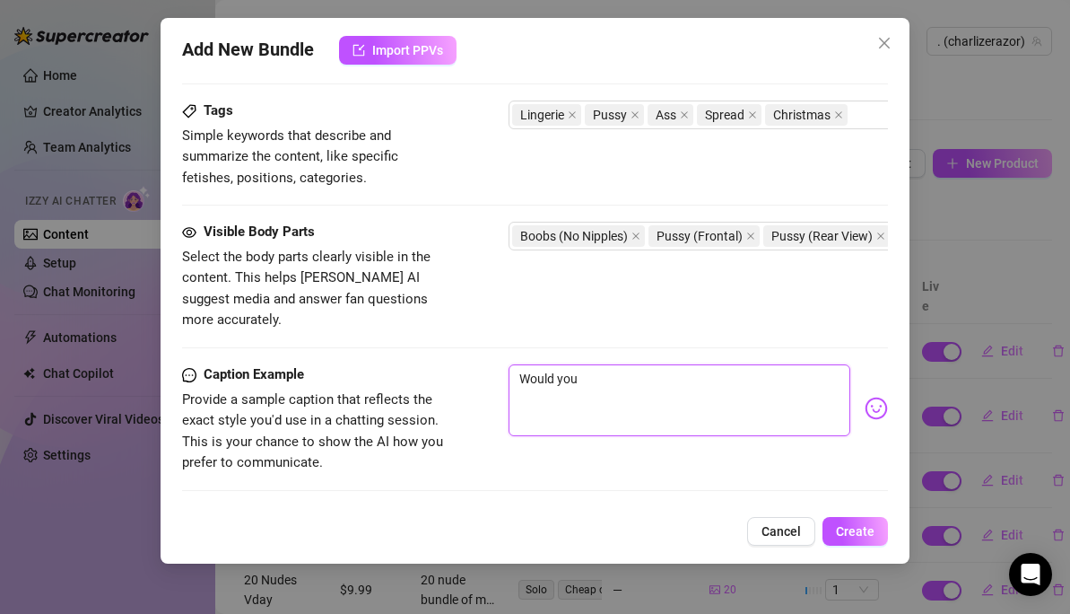
type textarea "Would you"
type textarea "Would you k"
type textarea "Would you ki"
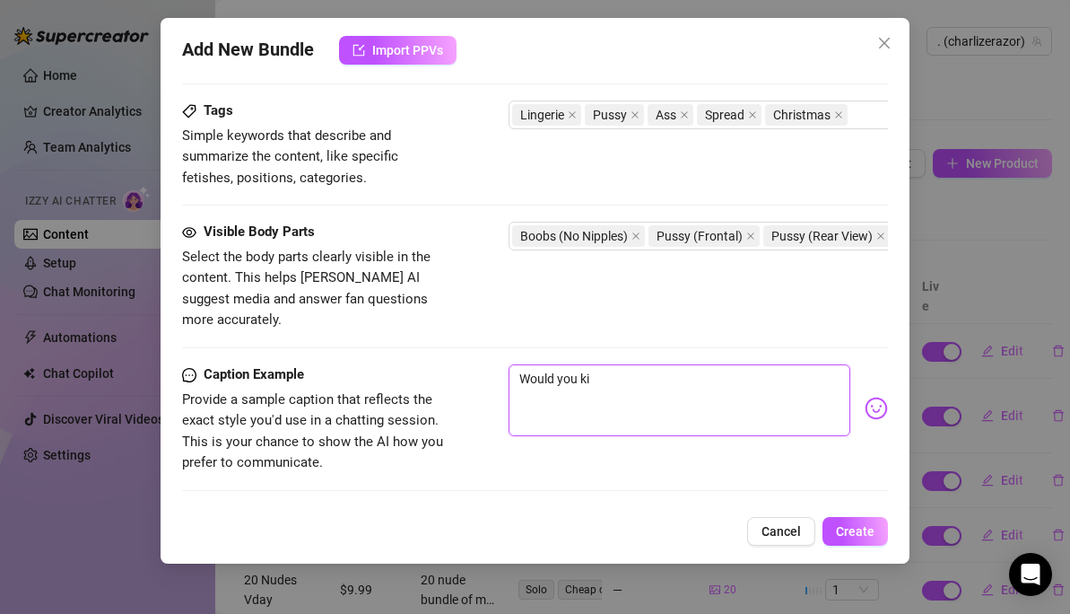
type textarea "Would you kis"
type textarea "Would you kiss"
type textarea "Would you kiss,"
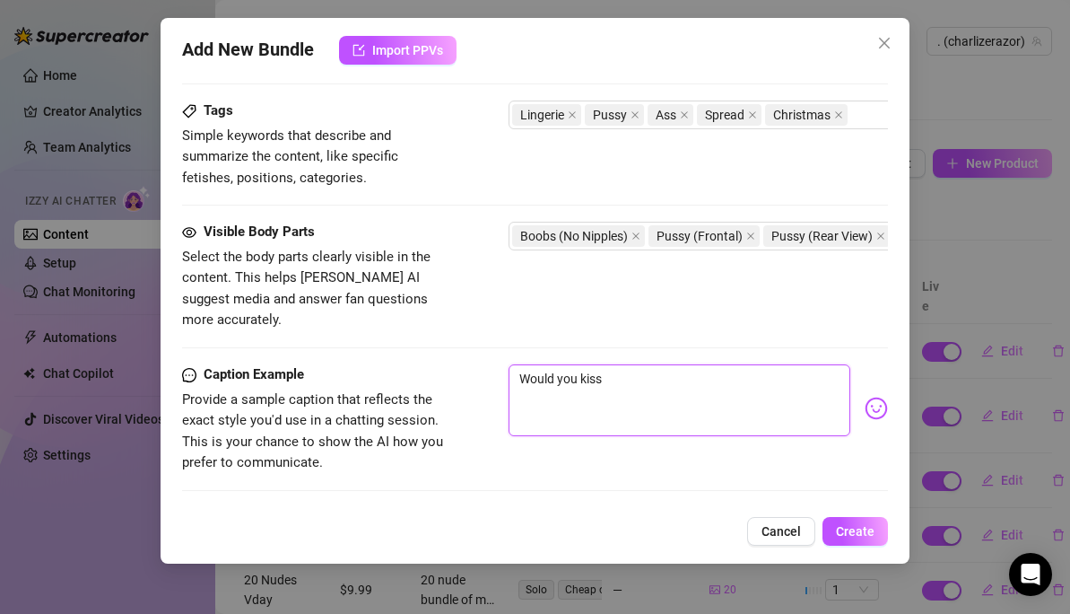
type textarea "Would you kiss,"
type textarea "Would you kiss, f"
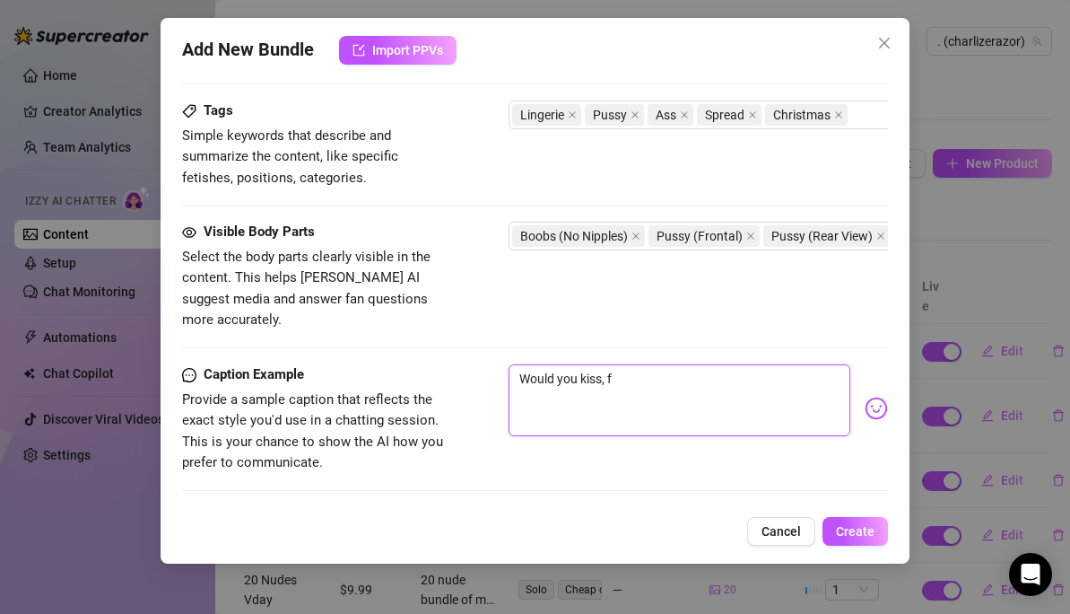
type textarea "Would you kiss, fu"
type textarea "Would you kiss, fuc"
type textarea "Would you kiss, fuck"
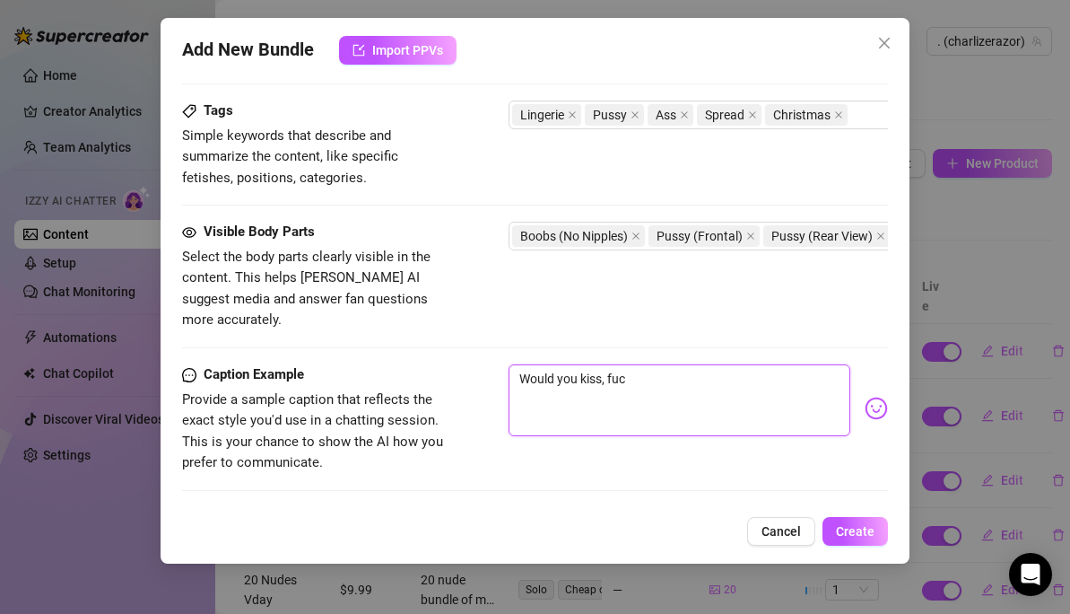
type textarea "Would you kiss, fuck"
type textarea "Would you kiss, fuck o"
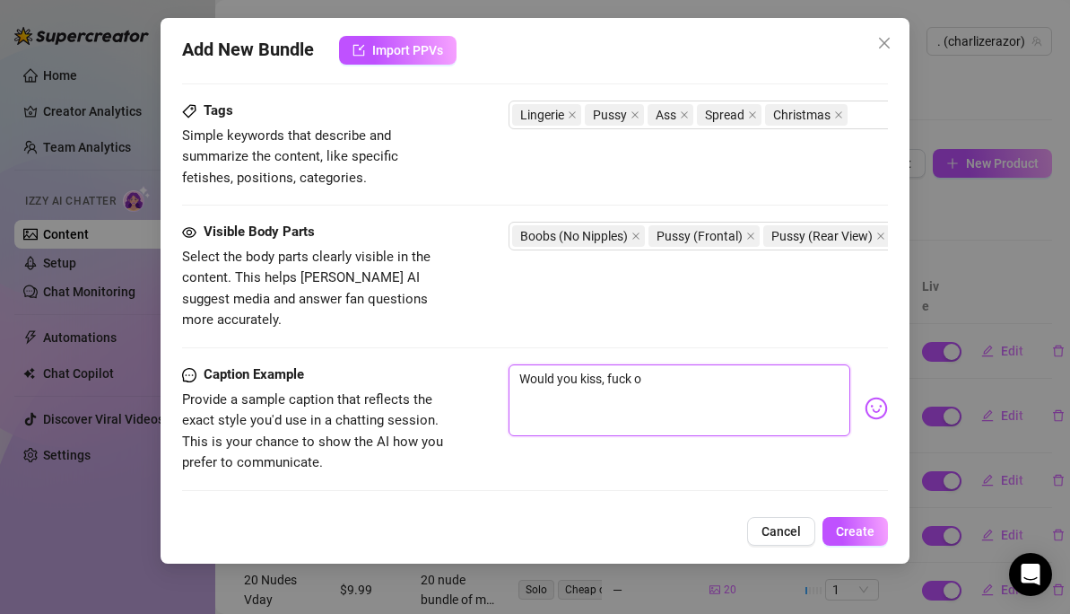
type textarea "Would you kiss, fuck or"
type textarea "Would you kiss, fuck or M"
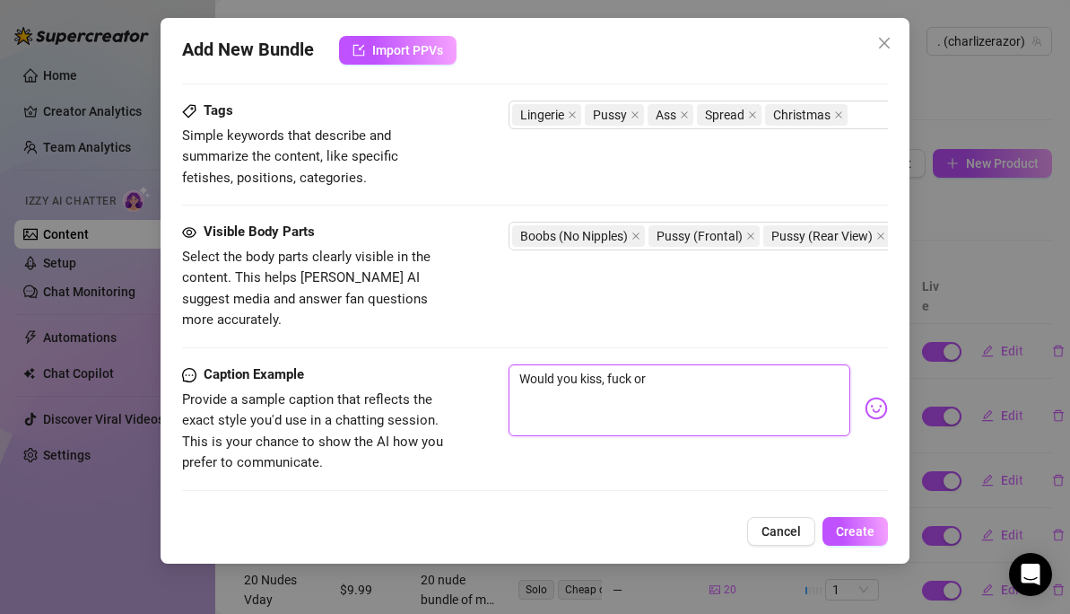
type textarea "Would you kiss, fuck or M"
type textarea "Would you kiss, fuck or Ma"
type textarea "Would you kiss, fuck or Mar"
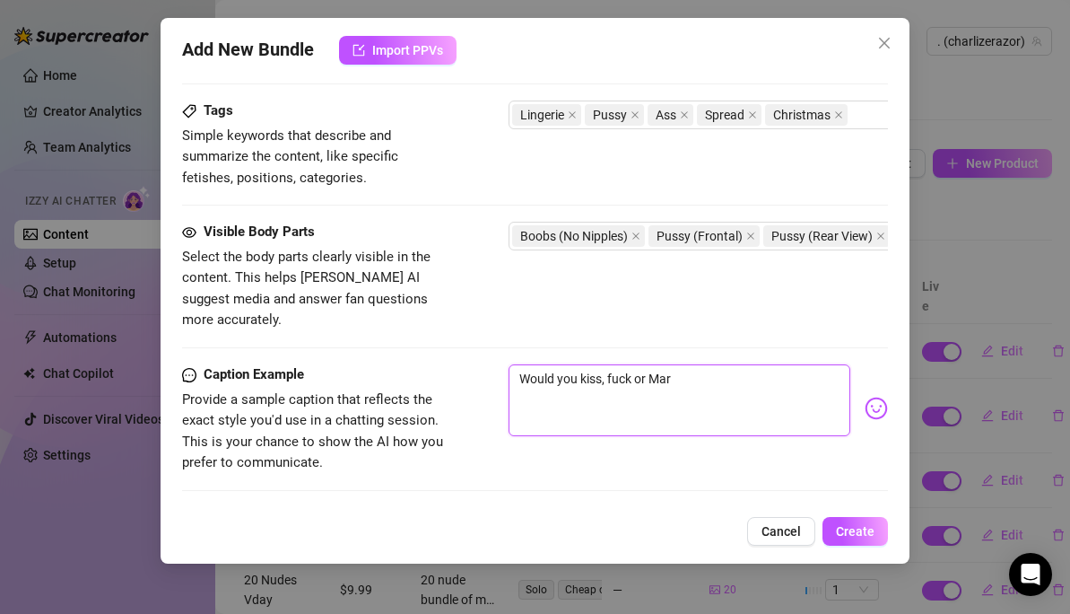
type textarea "Would you kiss, fuck or Marr"
type textarea "Would you kiss, fuck or Marry"
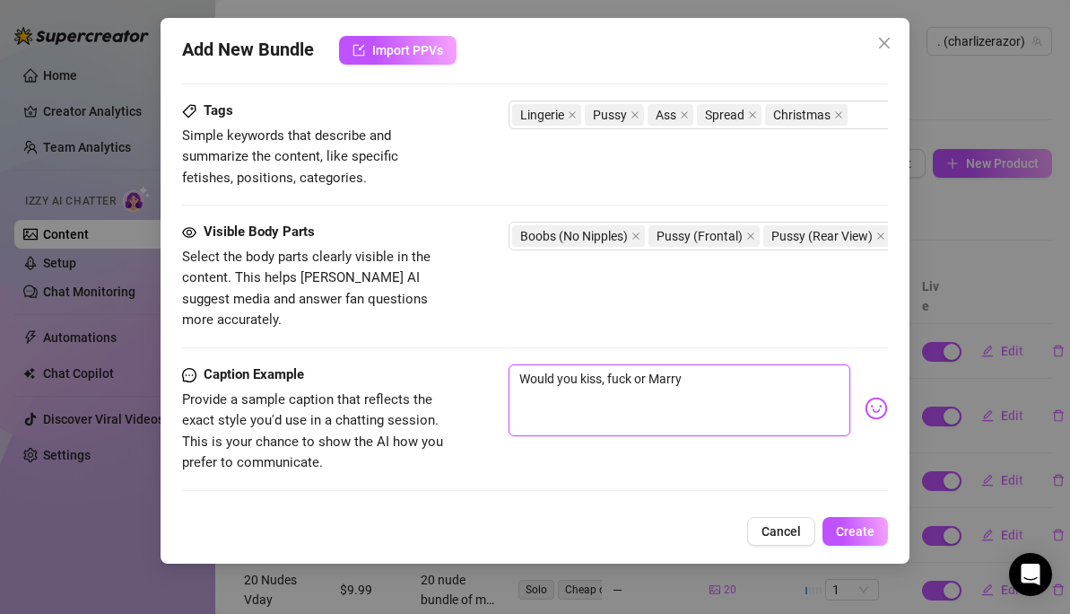
type textarea "Would you kiss, fuck or Marry"
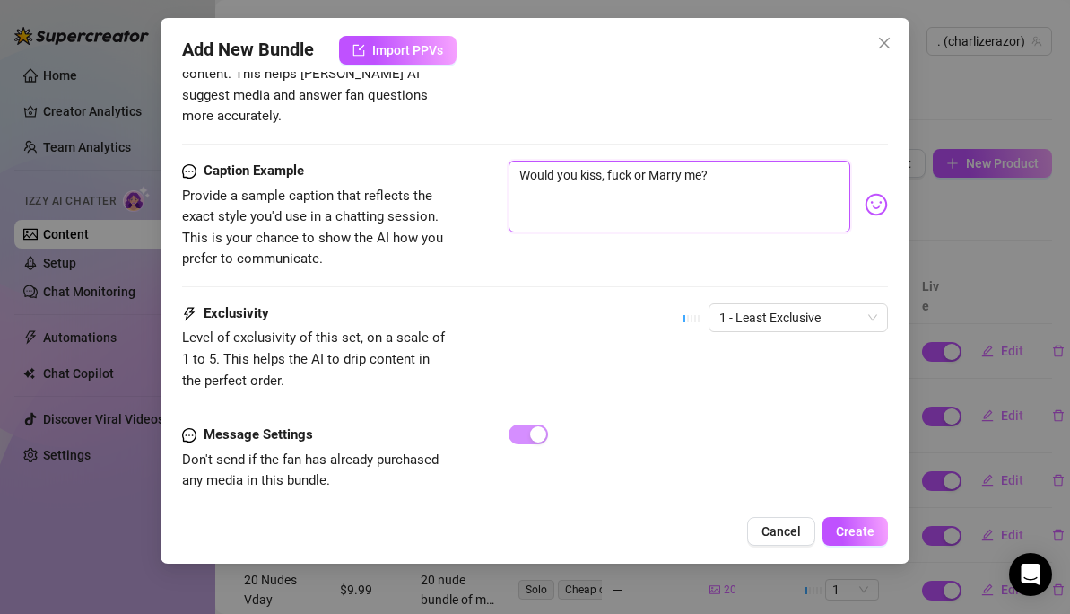
scroll to position [1284, 0]
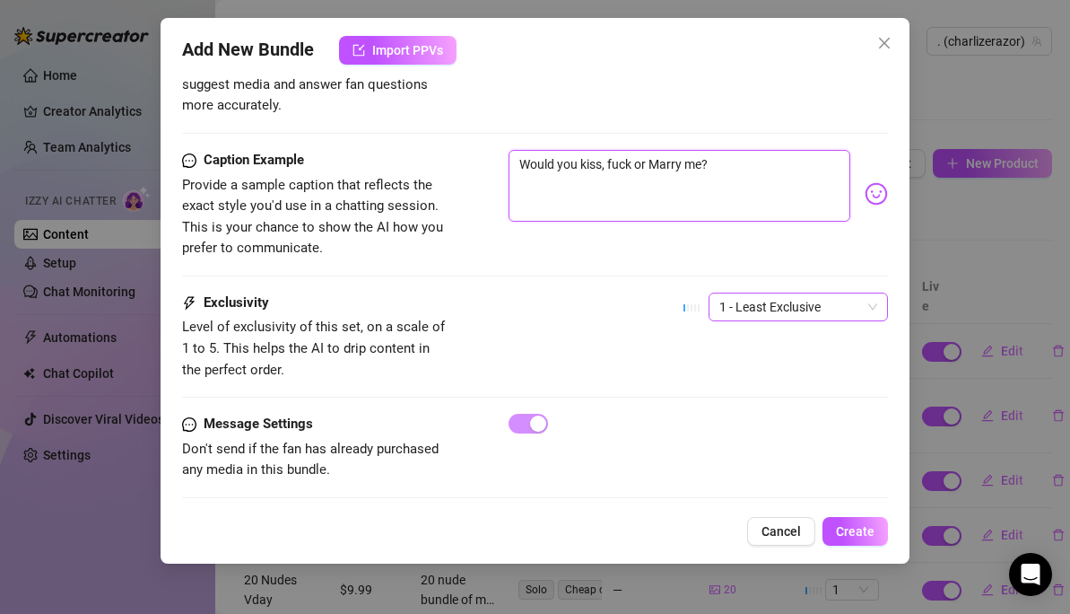
click at [729, 293] on span "1 - Least Exclusive" at bounding box center [799, 306] width 158 height 27
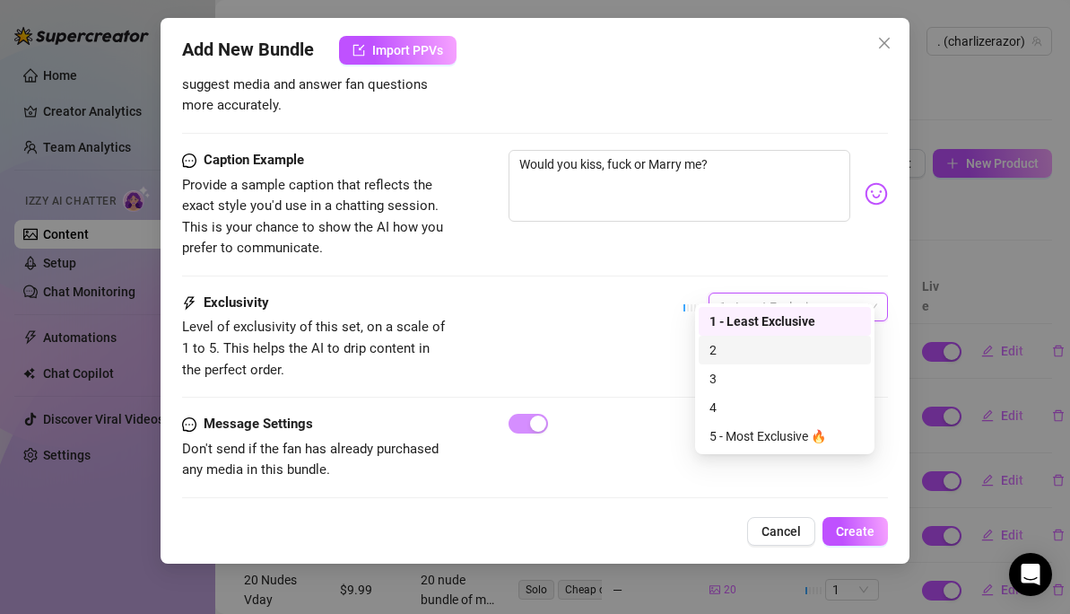
click at [723, 348] on div "2" at bounding box center [785, 350] width 151 height 20
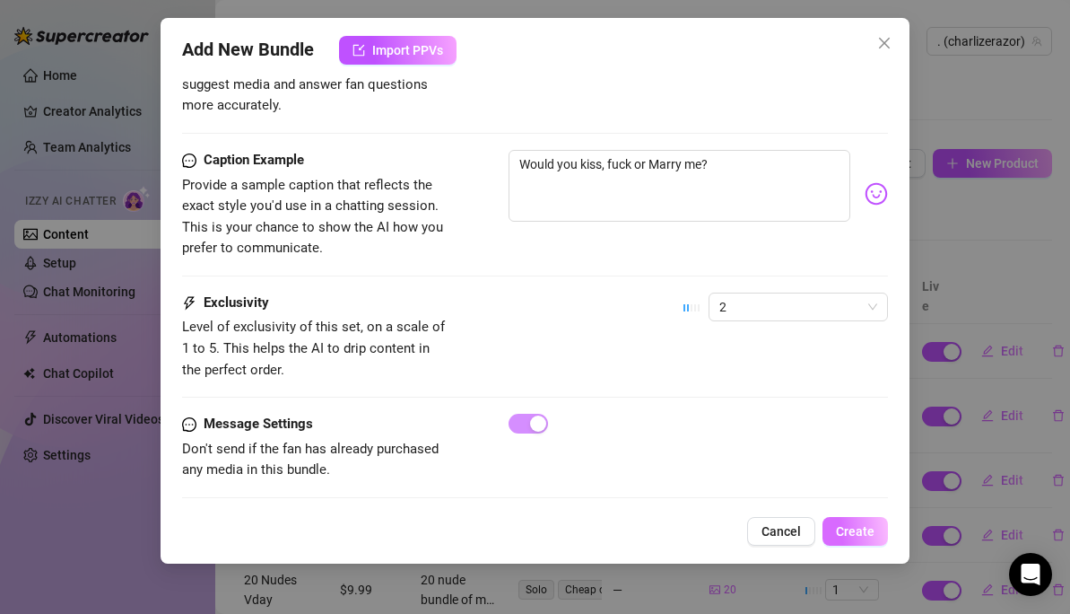
click at [843, 527] on span "Create" at bounding box center [855, 531] width 39 height 14
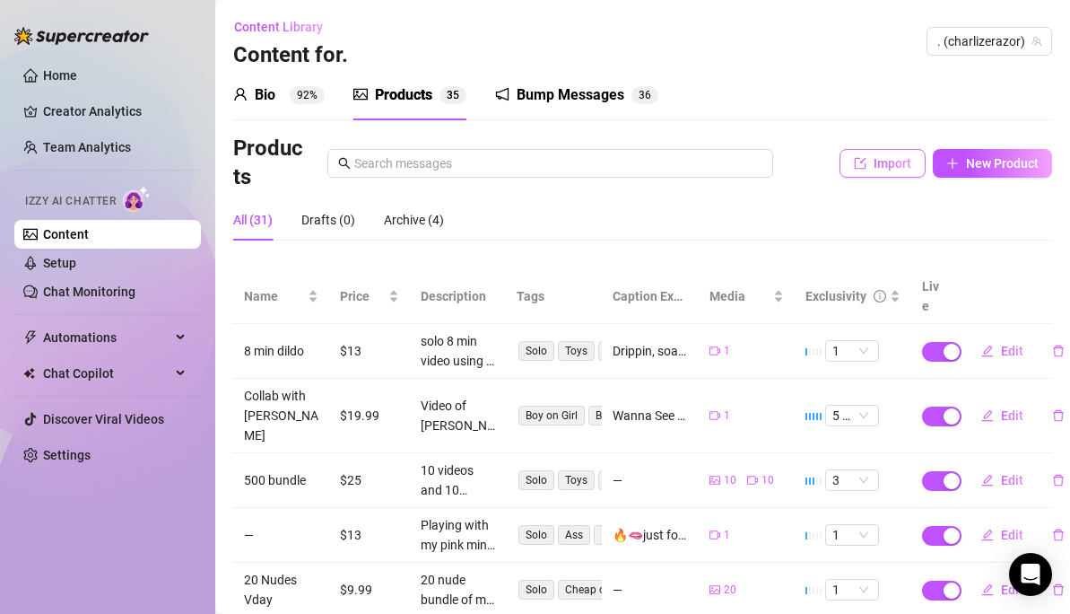
click at [854, 156] on span "button" at bounding box center [860, 163] width 13 height 14
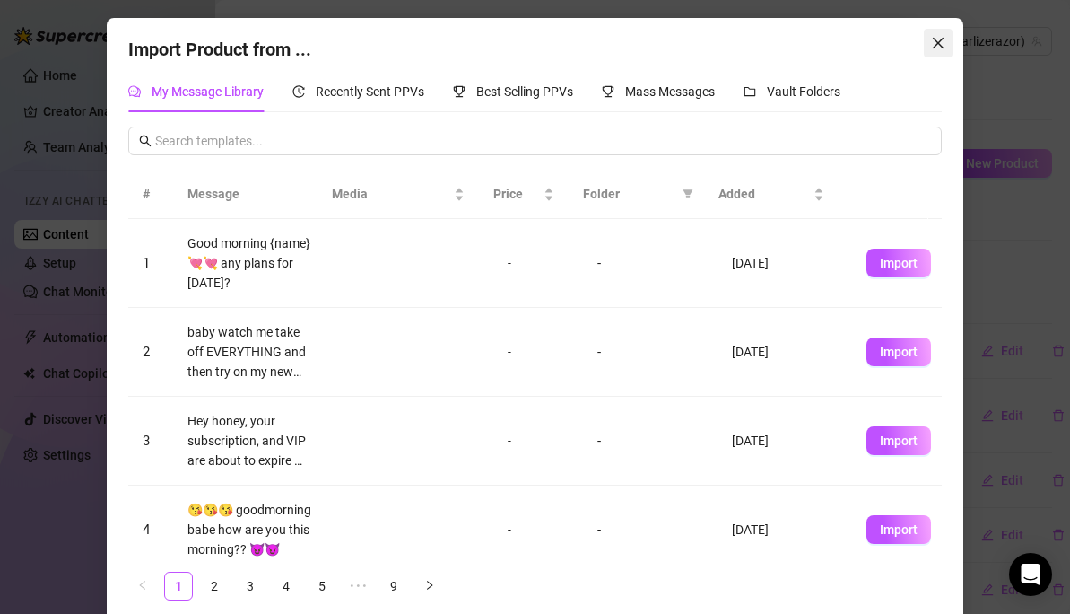
click at [924, 40] on span "Close" at bounding box center [938, 43] width 29 height 14
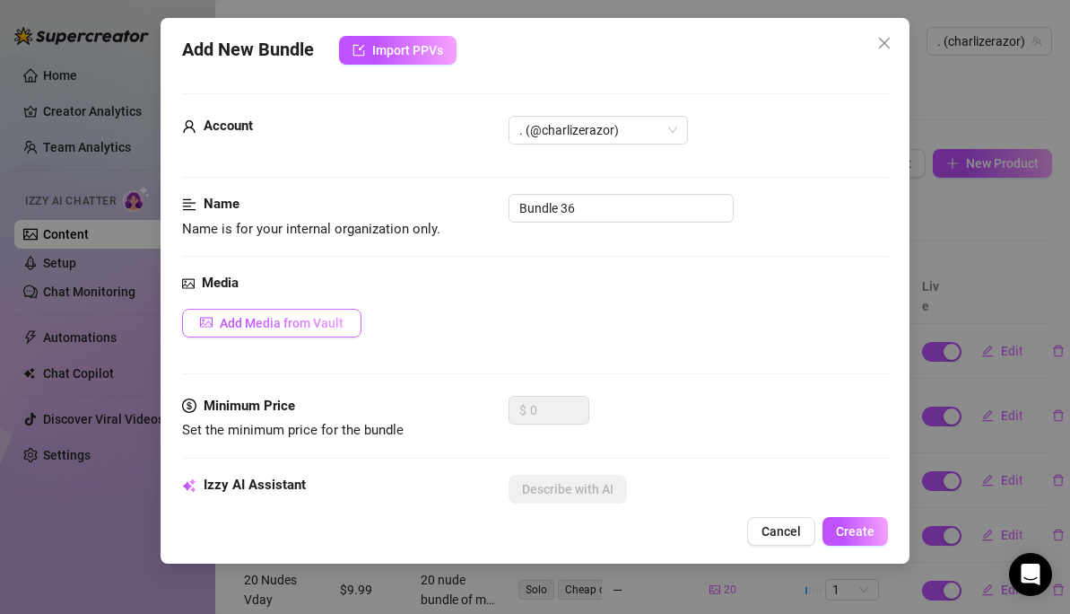
click at [310, 324] on span "Add Media from Vault" at bounding box center [282, 323] width 124 height 14
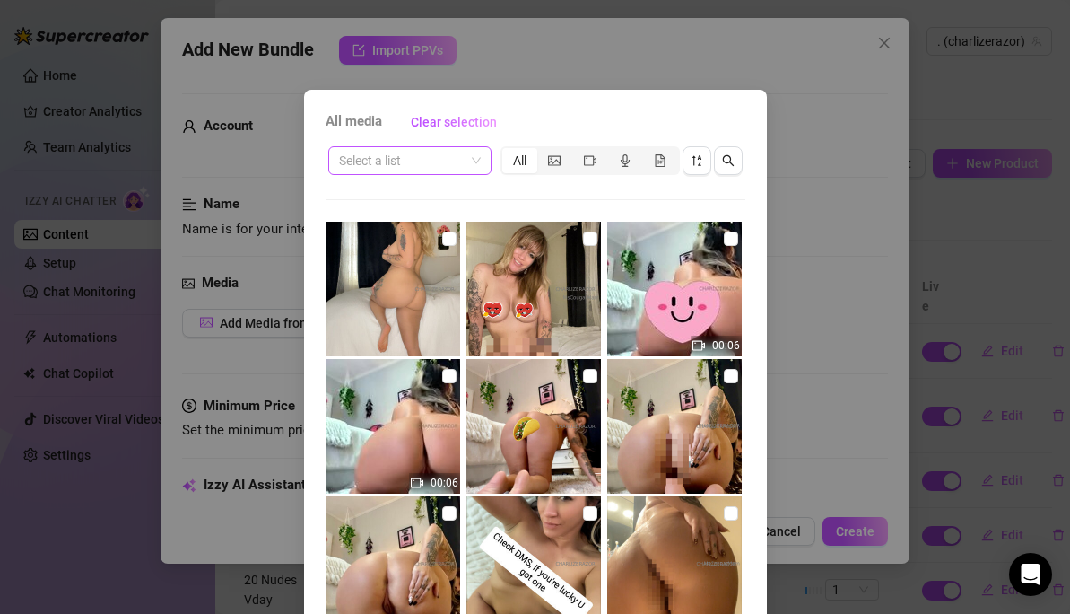
click at [402, 161] on input "search" at bounding box center [402, 160] width 126 height 27
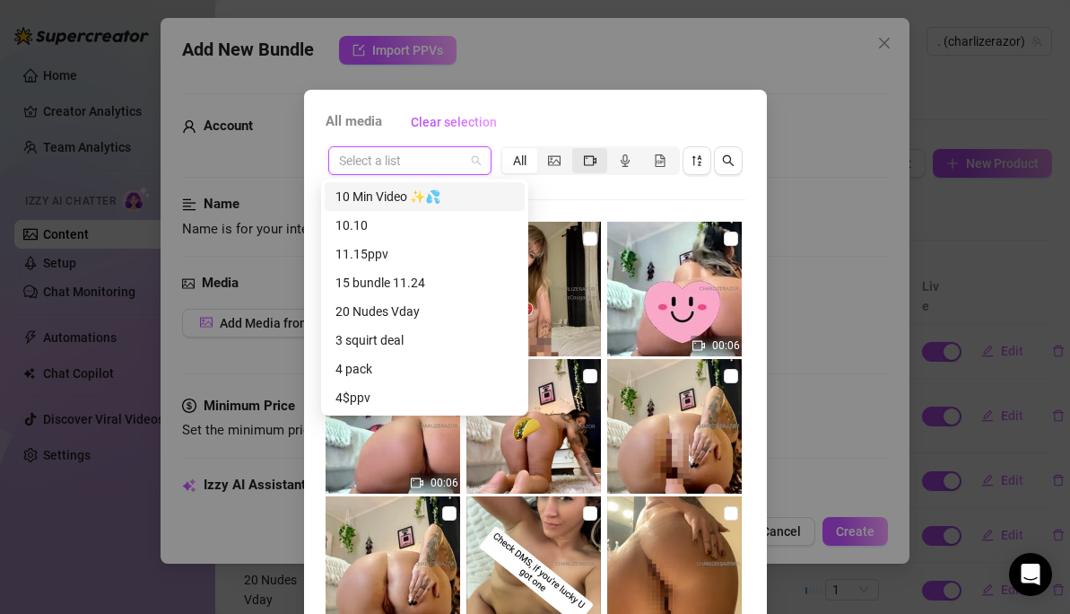
click at [576, 159] on div "segmented control" at bounding box center [589, 160] width 35 height 25
click at [577, 151] on input "segmented control" at bounding box center [577, 151] width 0 height 0
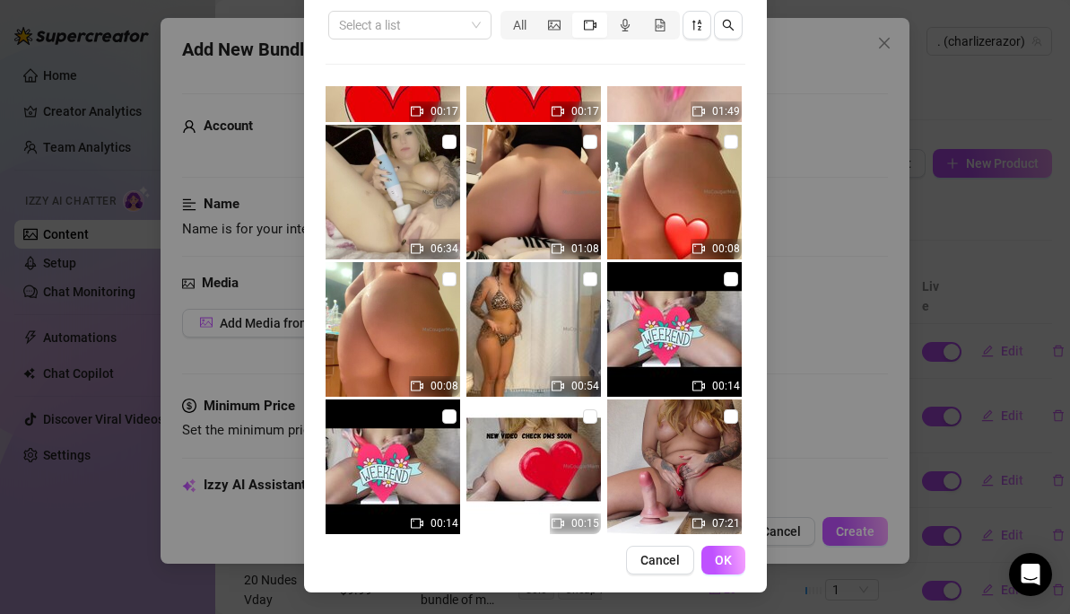
scroll to position [5603, 0]
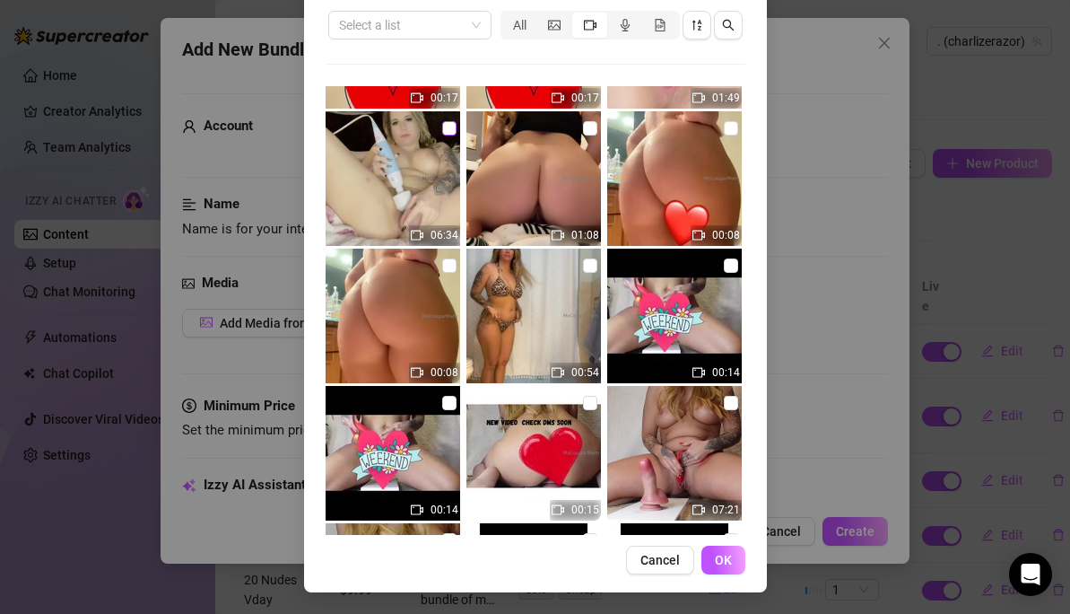
click at [442, 126] on input "checkbox" at bounding box center [449, 128] width 14 height 14
click at [727, 558] on button "OK" at bounding box center [724, 560] width 44 height 29
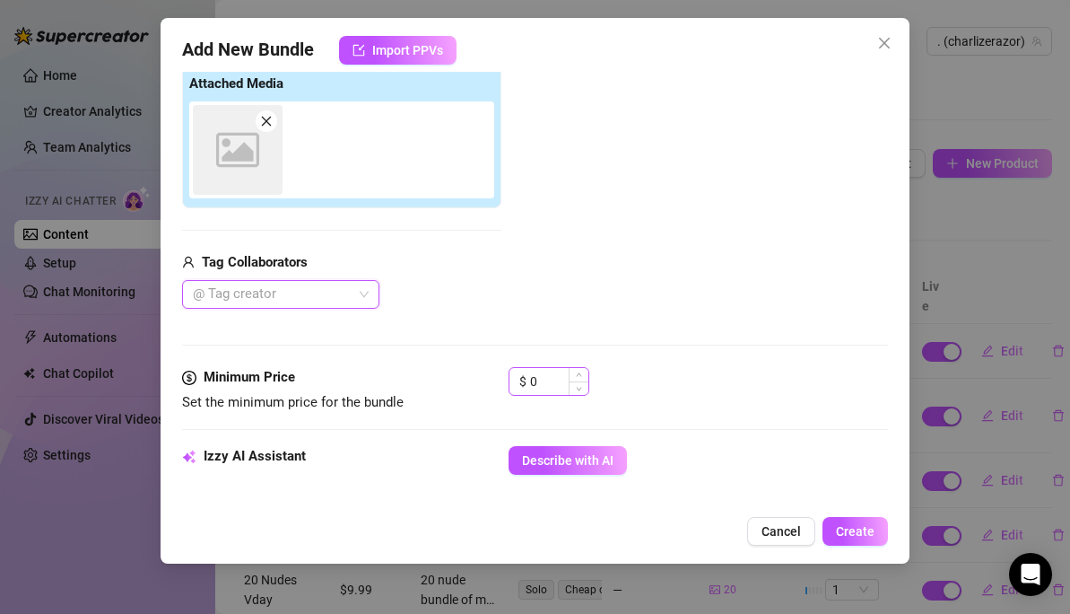
scroll to position [297, 0]
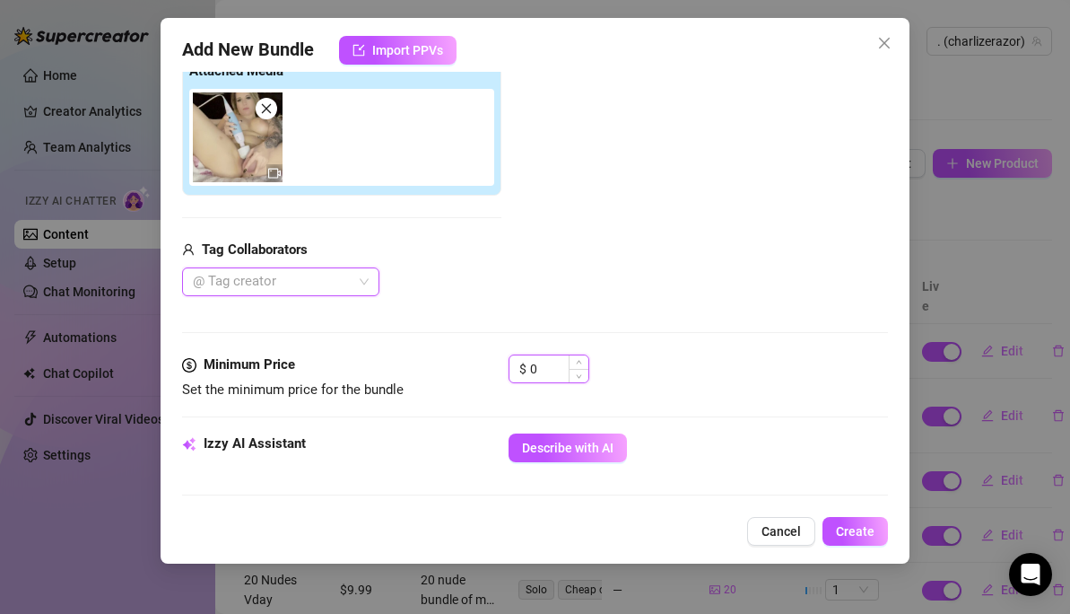
click at [553, 376] on input "0" at bounding box center [559, 368] width 58 height 27
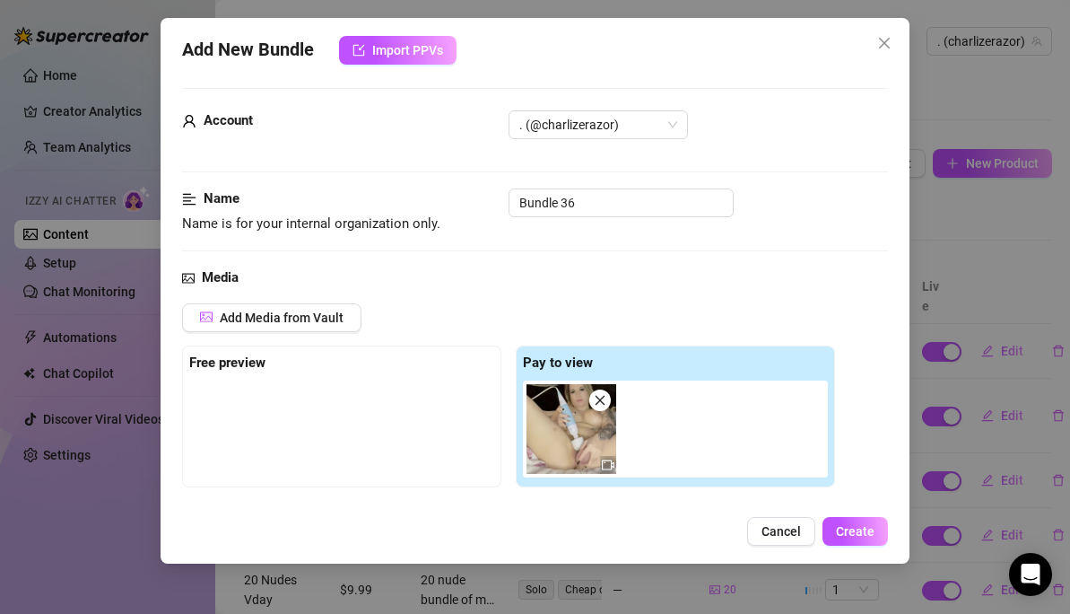
scroll to position [0, 0]
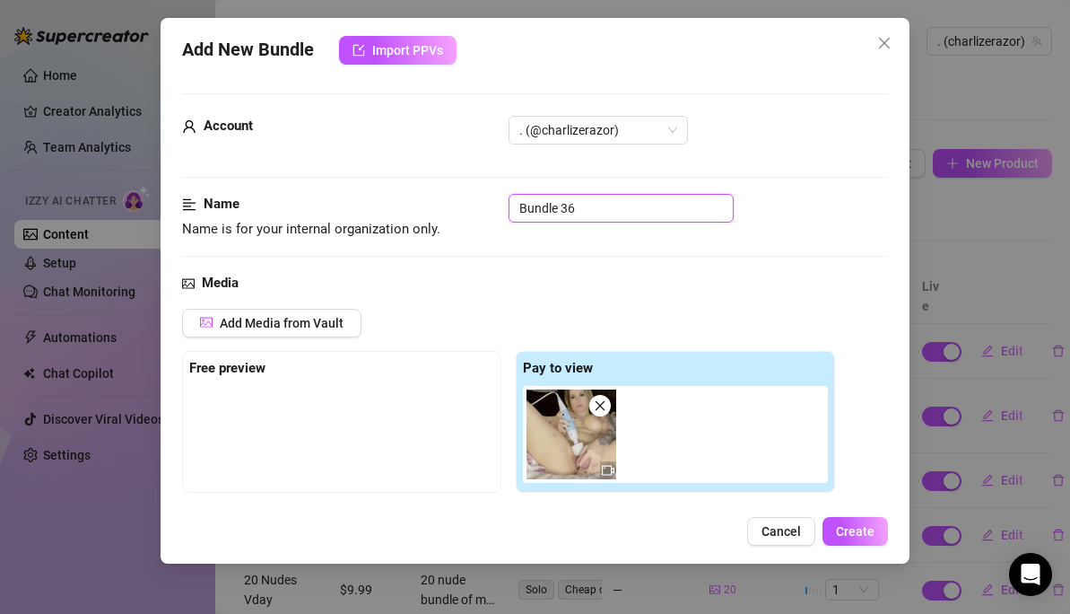
click at [565, 209] on input "Bundle 36" at bounding box center [621, 208] width 225 height 29
drag, startPoint x: 597, startPoint y: 209, endPoint x: 448, endPoint y: 210, distance: 148.9
click at [448, 210] on div "Name Name is for your internal organization only. Bundle 36" at bounding box center [535, 217] width 706 height 46
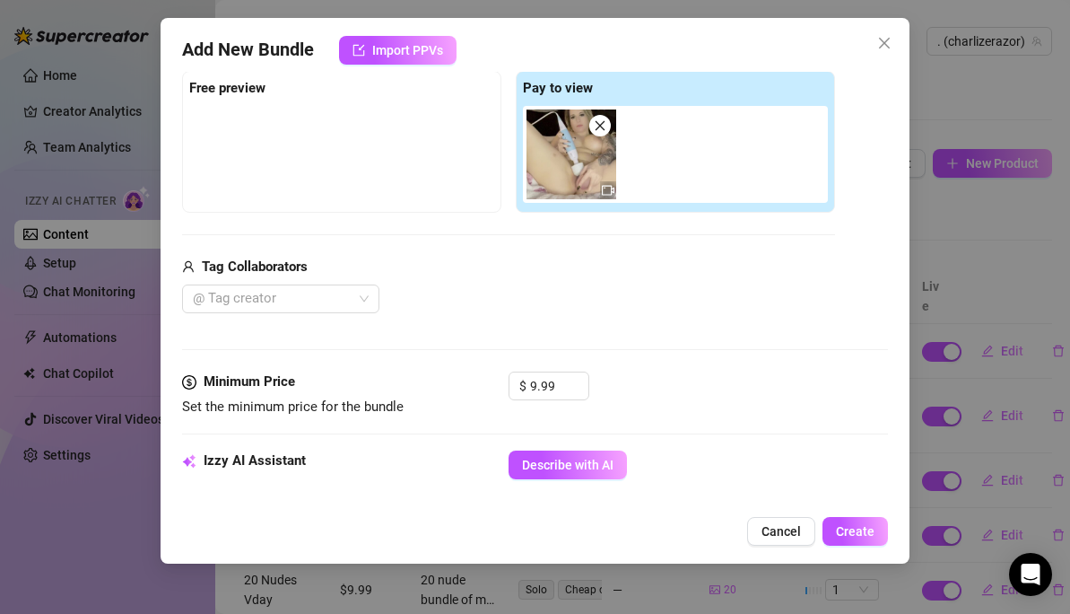
scroll to position [424, 0]
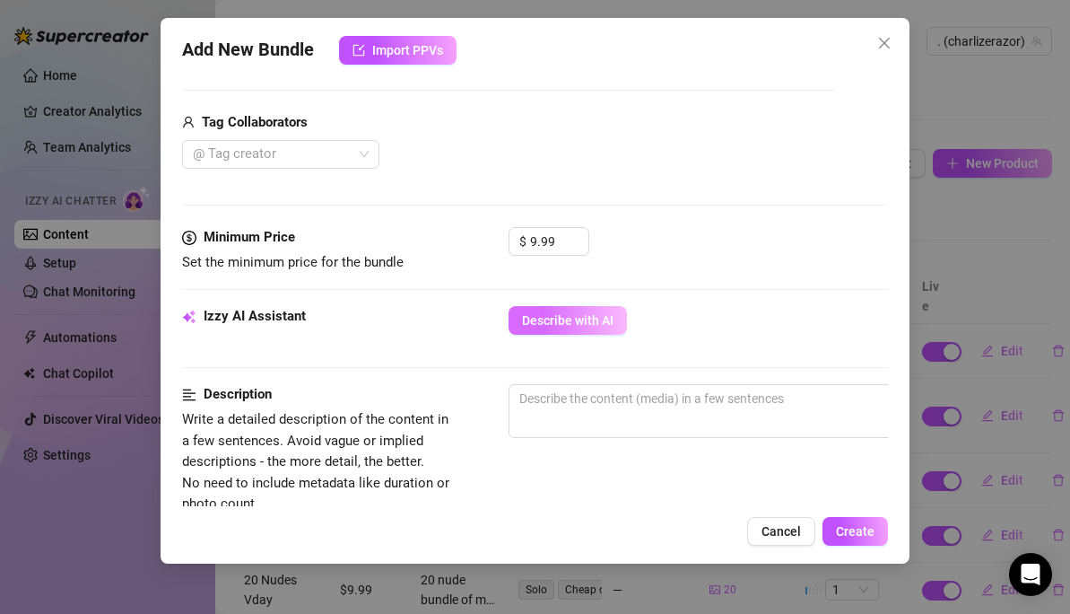
click at [554, 325] on span "Describe with AI" at bounding box center [568, 320] width 92 height 14
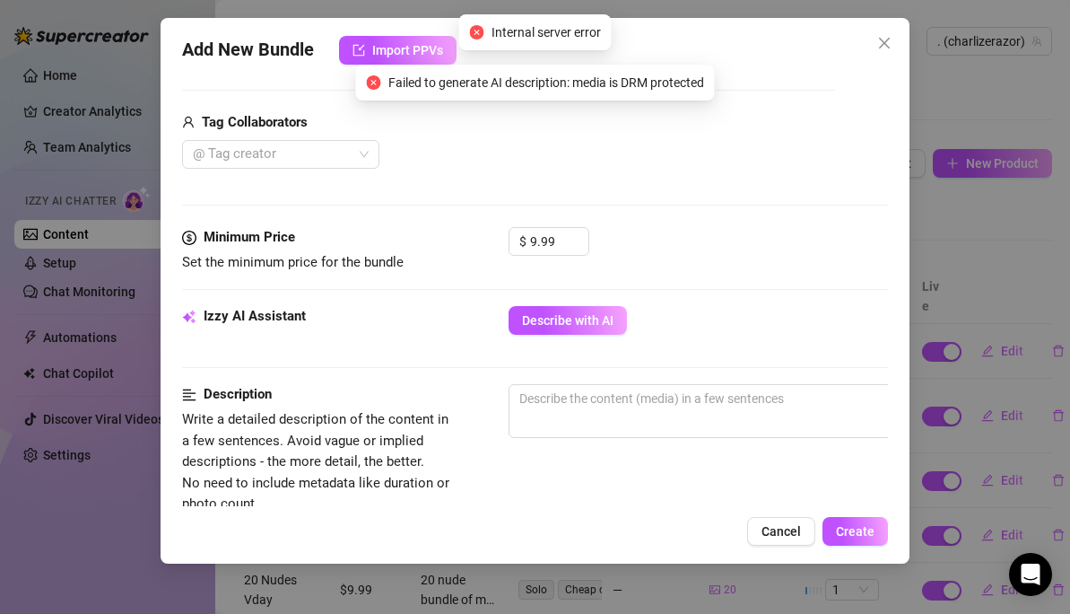
scroll to position [563, 0]
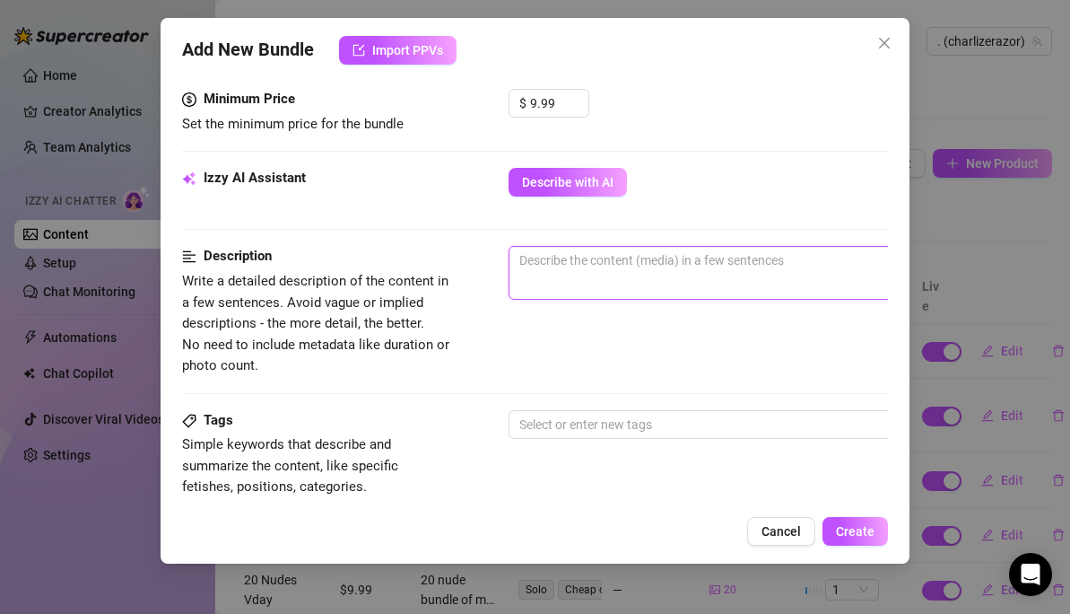
click at [535, 270] on textarea at bounding box center [823, 260] width 626 height 27
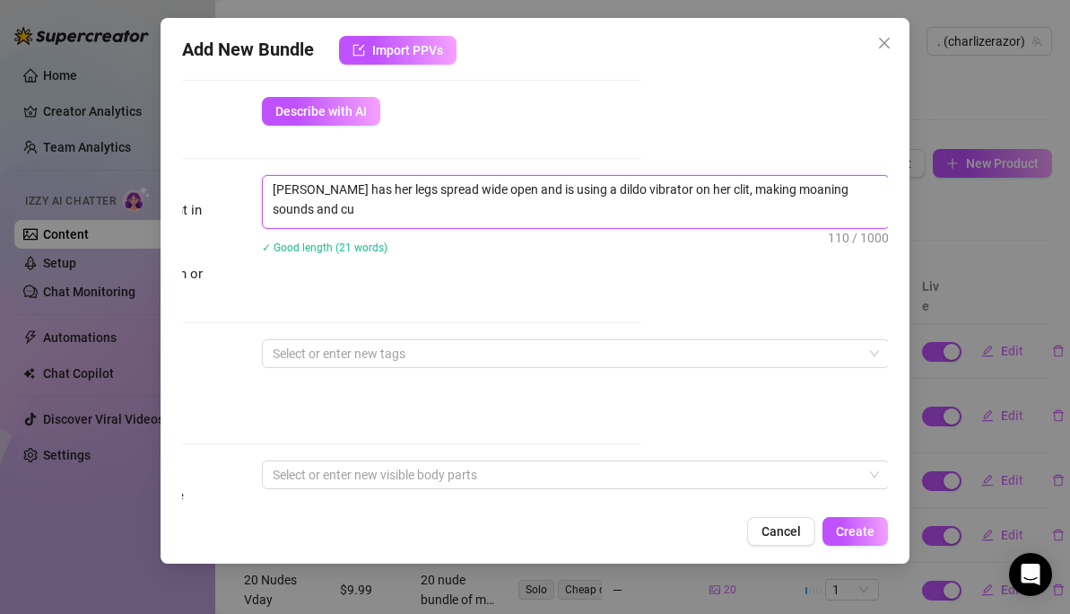
scroll to position [0, 0]
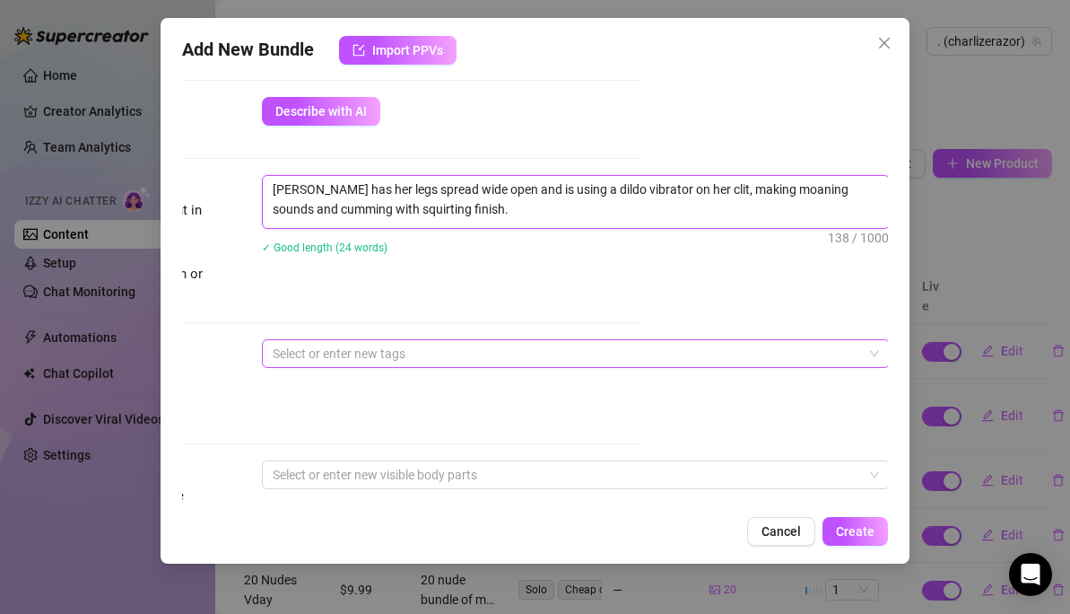
click at [334, 357] on div at bounding box center [567, 353] width 602 height 25
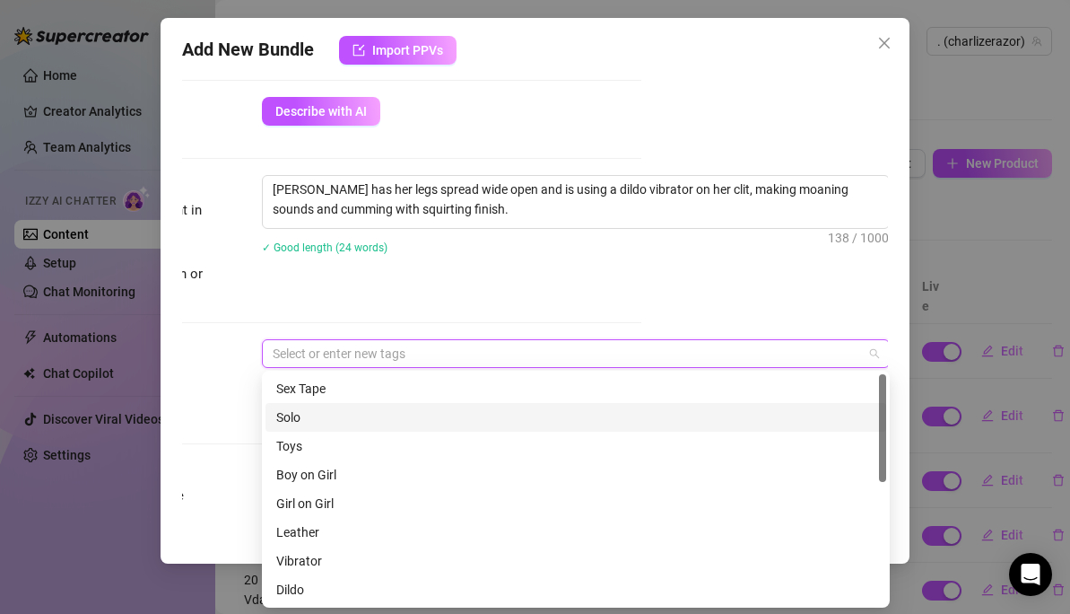
click at [293, 415] on div "Solo" at bounding box center [575, 417] width 599 height 20
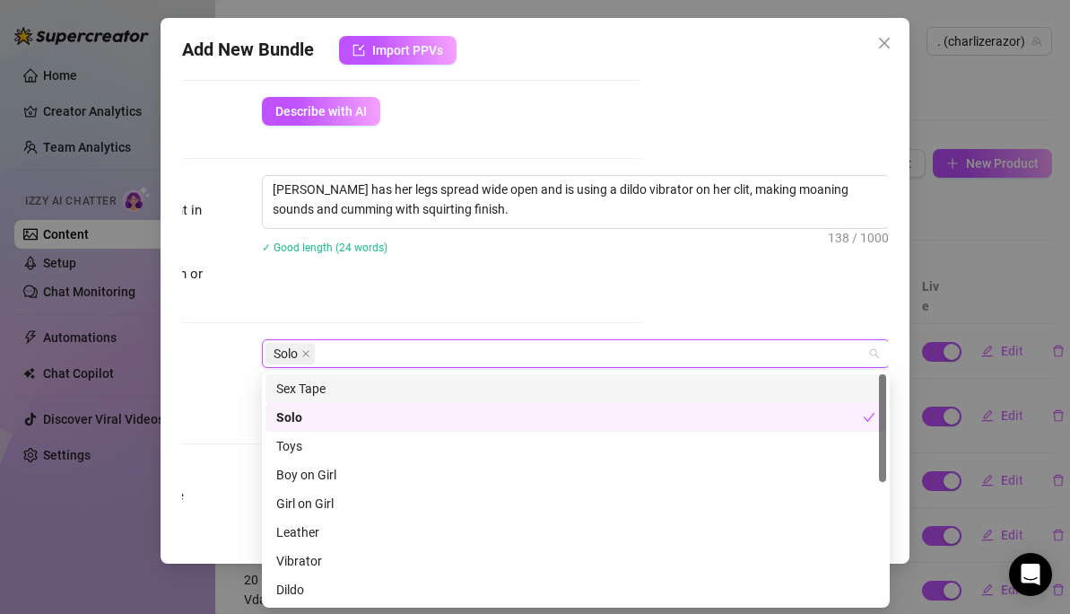
click at [301, 383] on div "Sex Tape" at bounding box center [575, 389] width 599 height 20
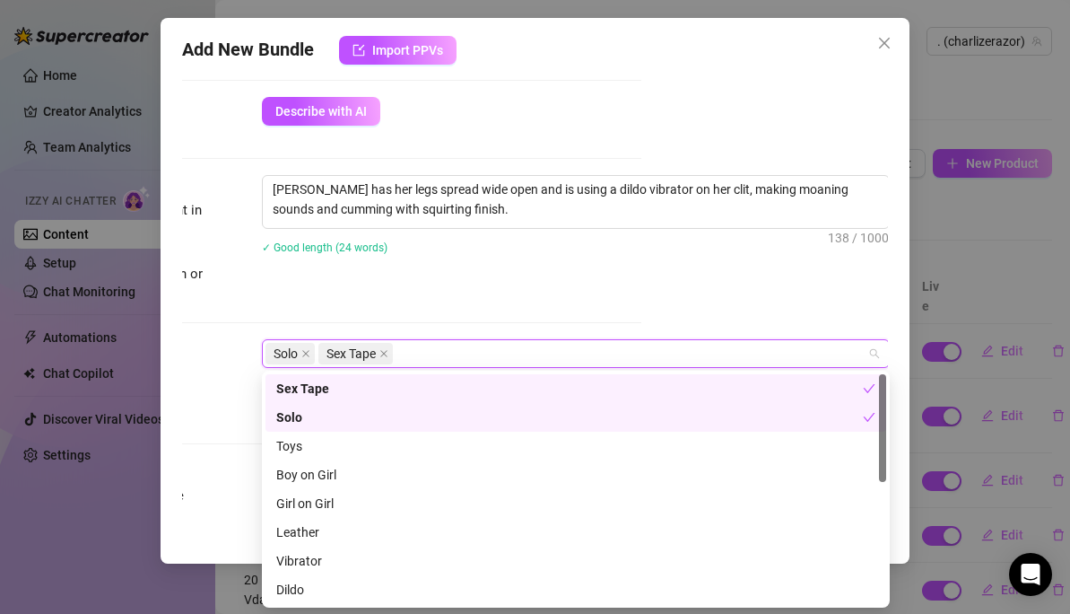
click at [301, 383] on div "Sex Tape" at bounding box center [569, 389] width 587 height 20
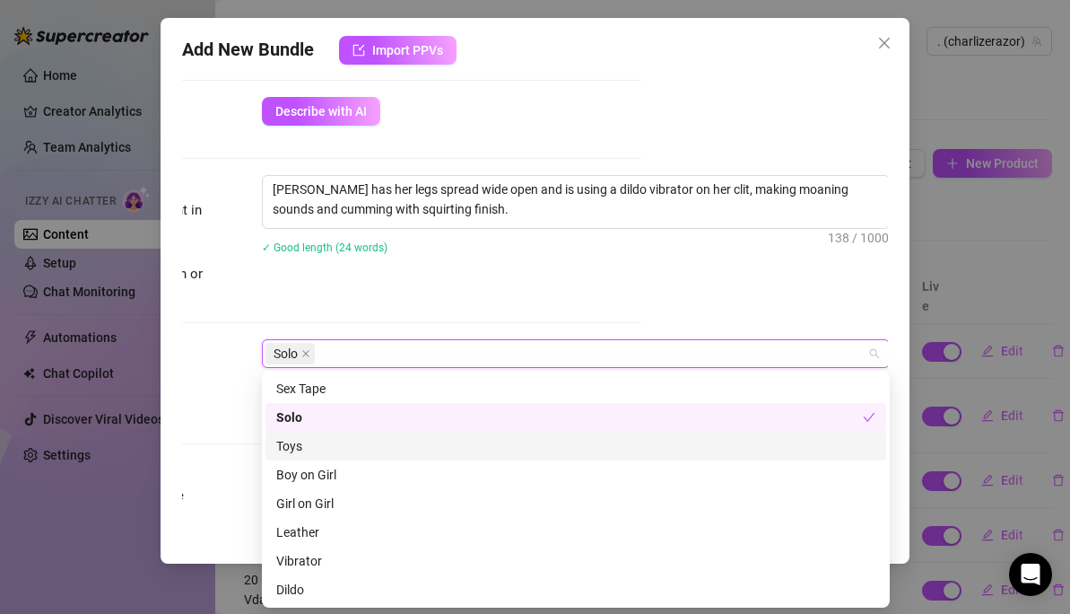
click at [293, 444] on div "Toys" at bounding box center [575, 446] width 599 height 20
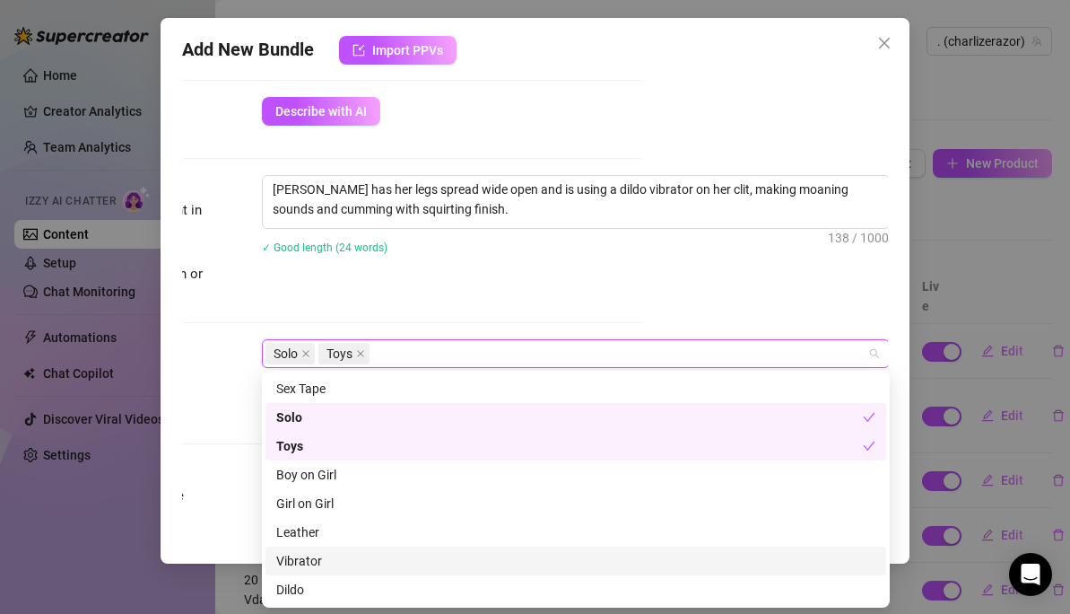
click at [299, 555] on div "Vibrator" at bounding box center [575, 561] width 599 height 20
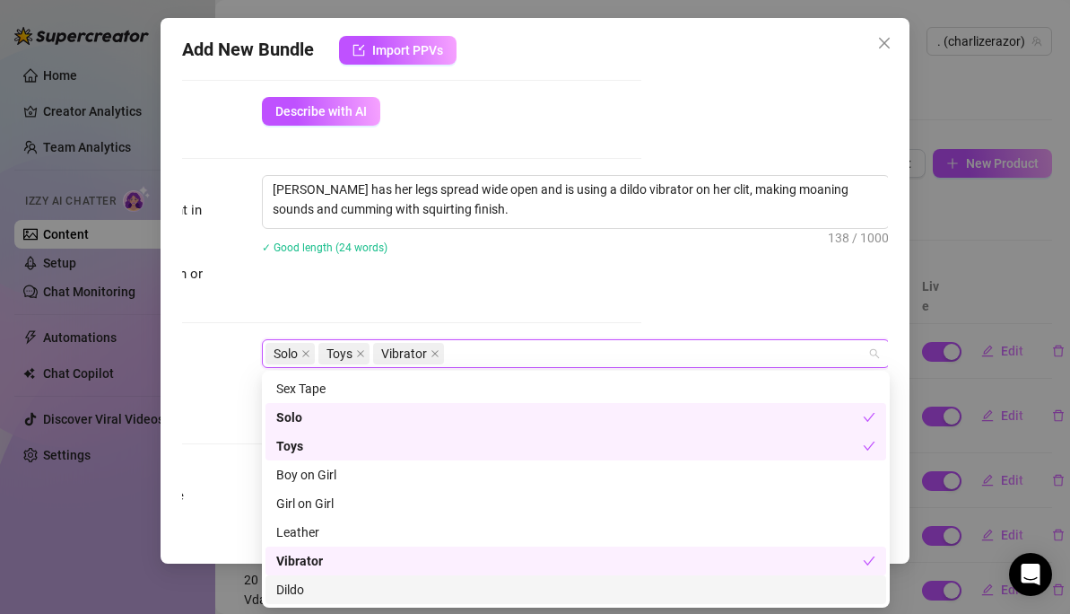
click at [297, 583] on div "Dildo" at bounding box center [575, 590] width 599 height 20
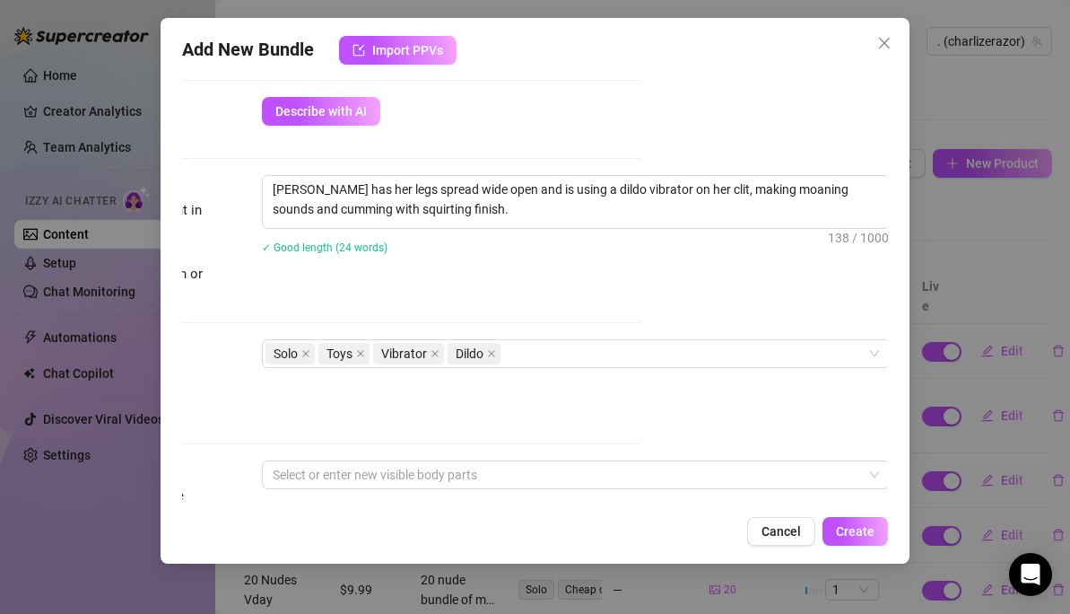
click at [534, 260] on div "✓ Good length (24 words)" at bounding box center [576, 246] width 628 height 29
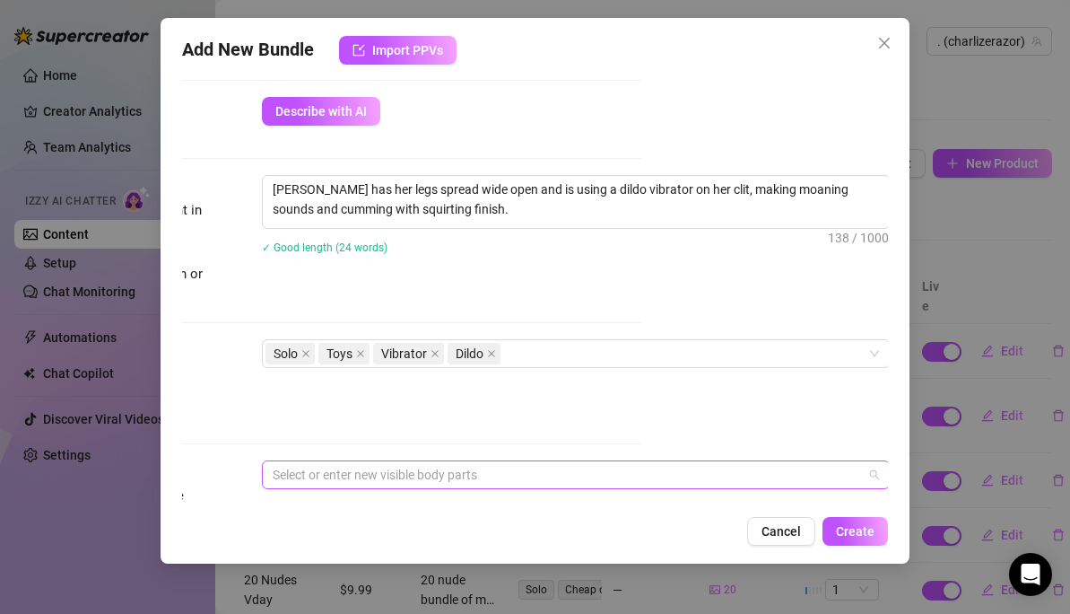
click at [334, 472] on div at bounding box center [567, 474] width 602 height 25
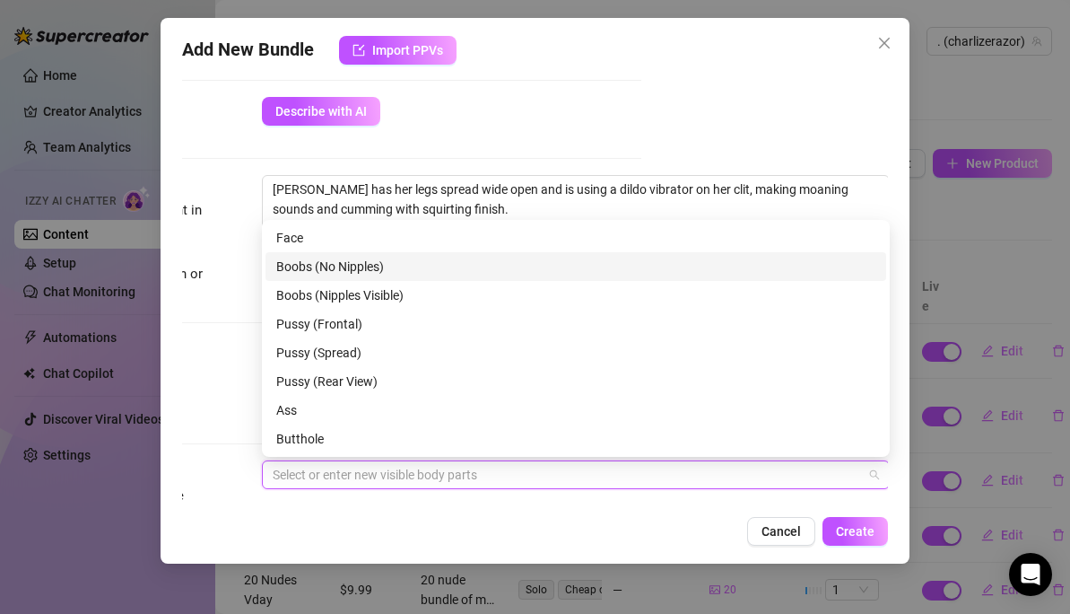
click at [292, 262] on div "Boobs (No Nipples)" at bounding box center [575, 267] width 599 height 20
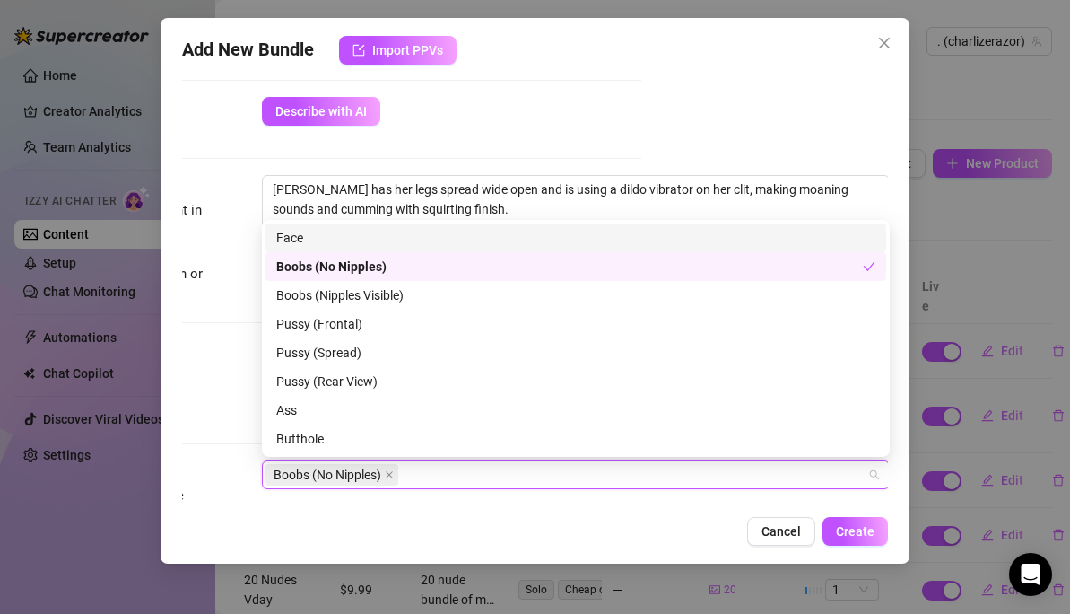
click at [285, 234] on div "Face" at bounding box center [575, 238] width 599 height 20
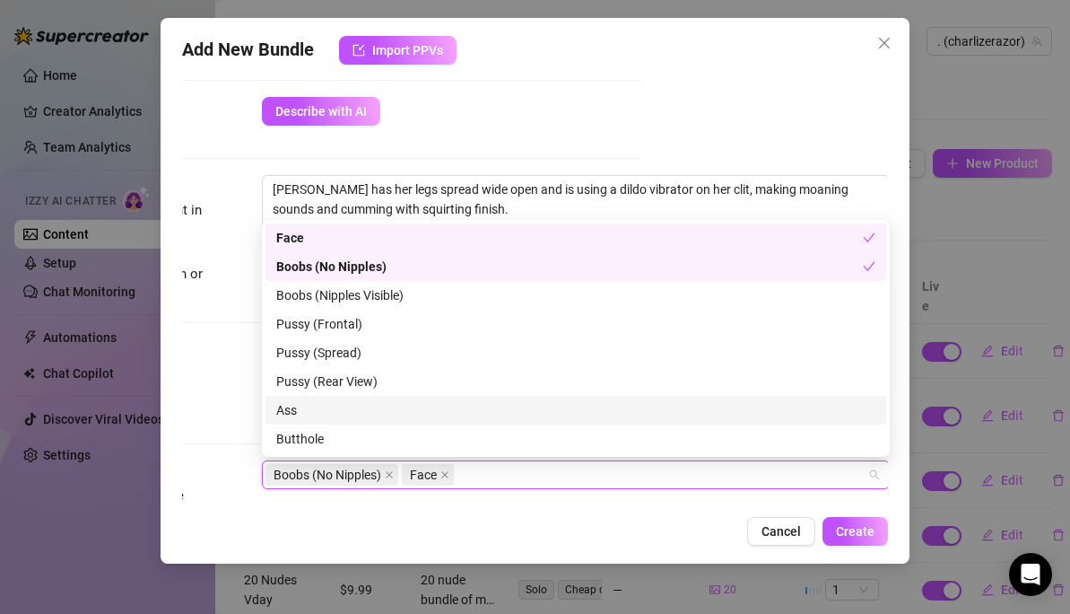
click at [295, 406] on div "Ass" at bounding box center [575, 410] width 599 height 20
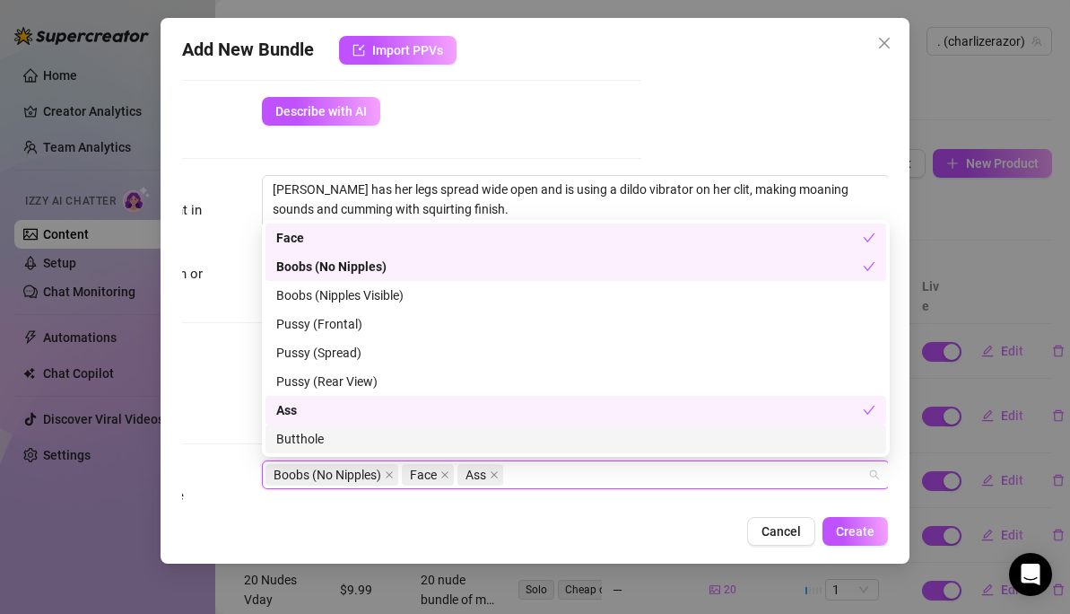
click at [296, 442] on div "Butthole" at bounding box center [575, 439] width 599 height 20
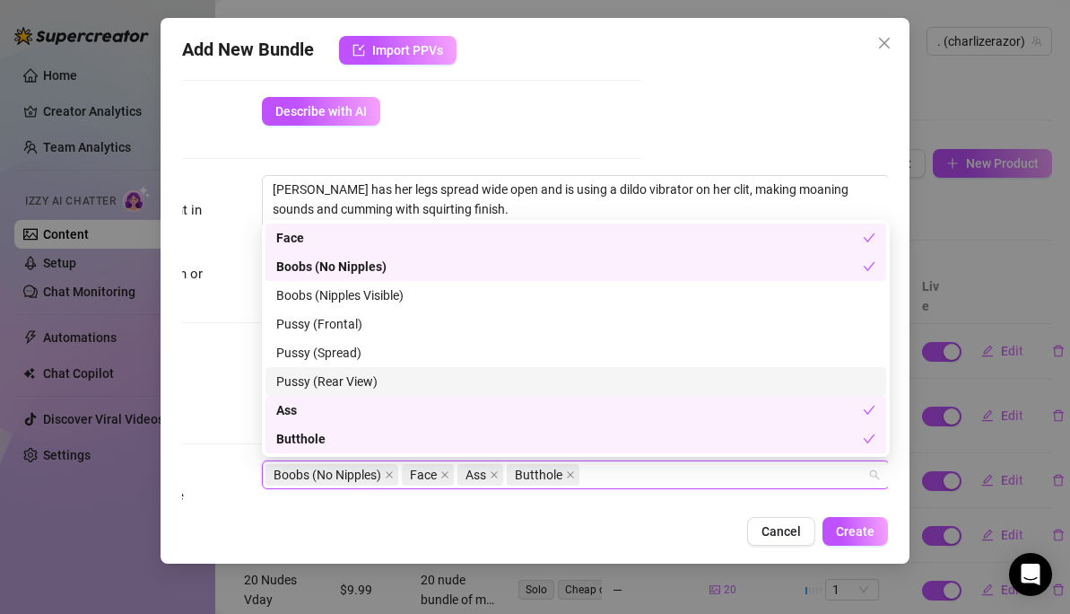
click at [310, 384] on div "Pussy (Rear View)" at bounding box center [575, 381] width 599 height 20
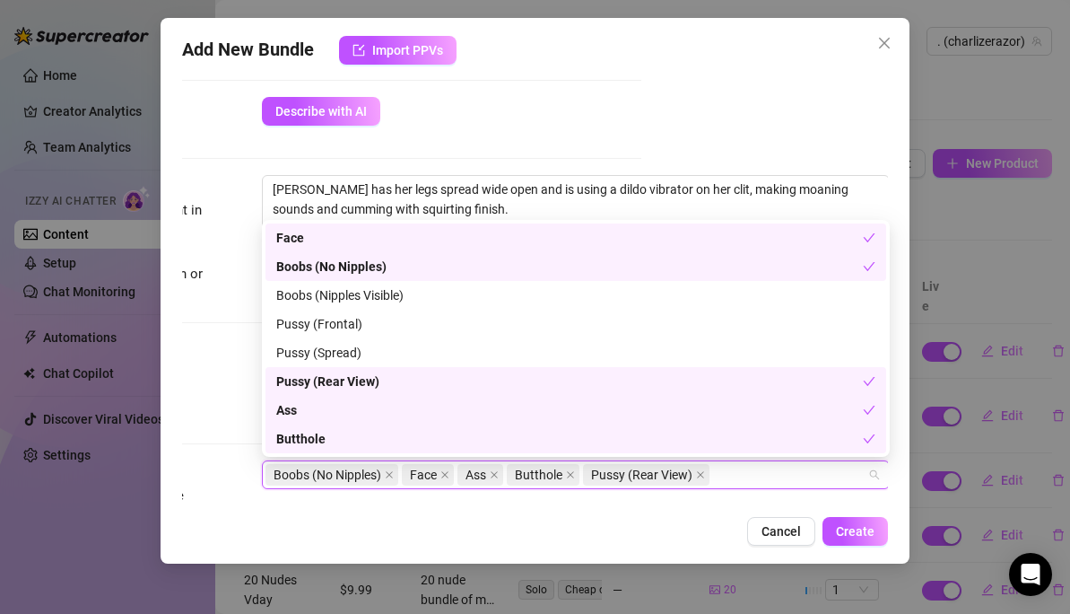
click at [303, 385] on div "Pussy (Rear View)" at bounding box center [569, 381] width 587 height 20
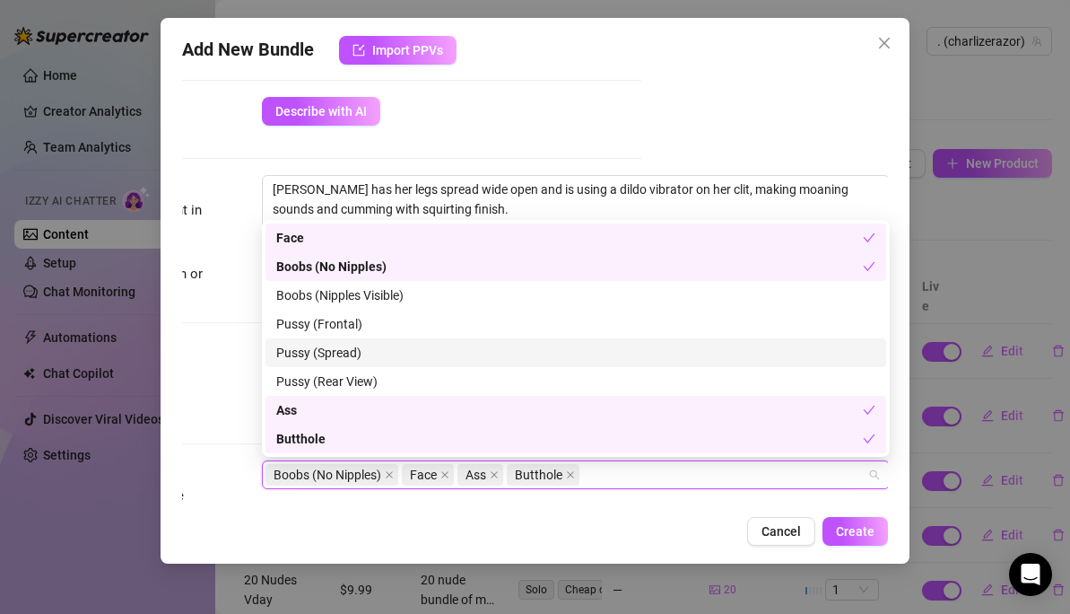
click at [303, 345] on div "Pussy (Spread)" at bounding box center [575, 353] width 599 height 20
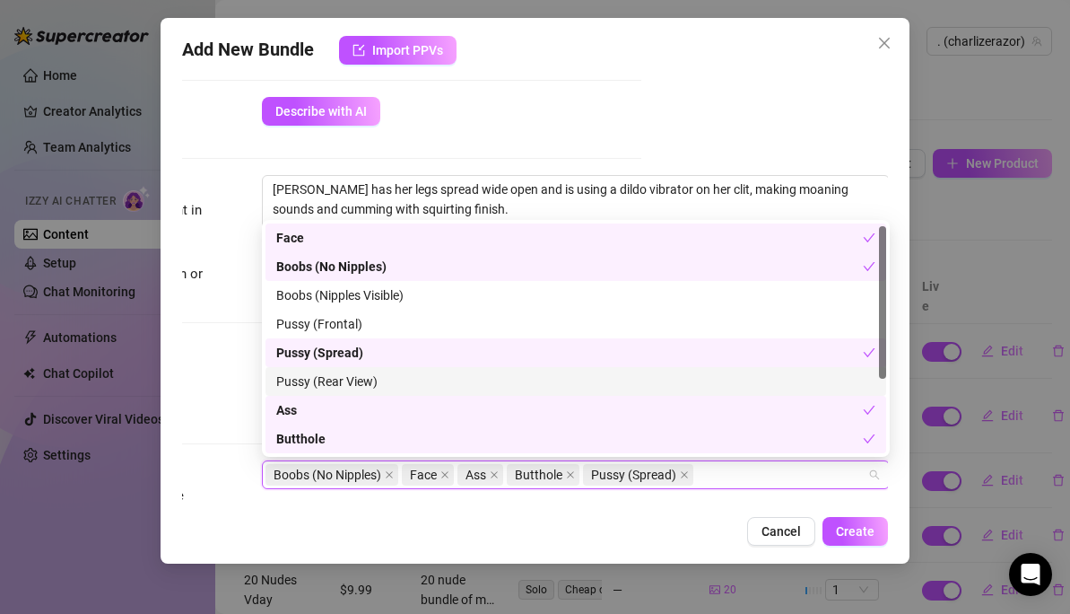
scroll to position [115, 0]
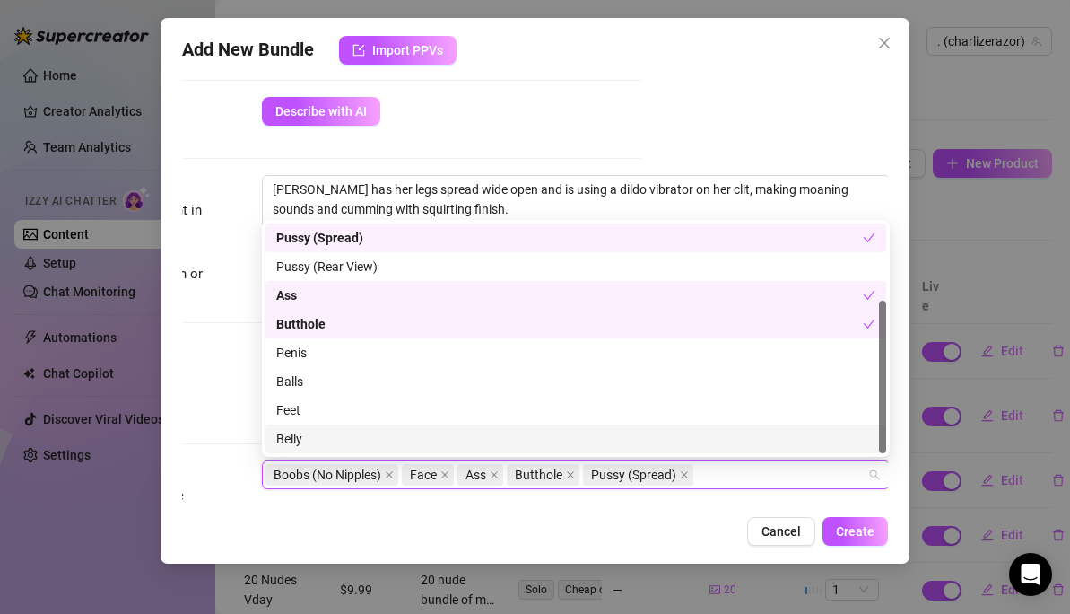
click at [673, 529] on div "Cancel Create" at bounding box center [535, 531] width 706 height 29
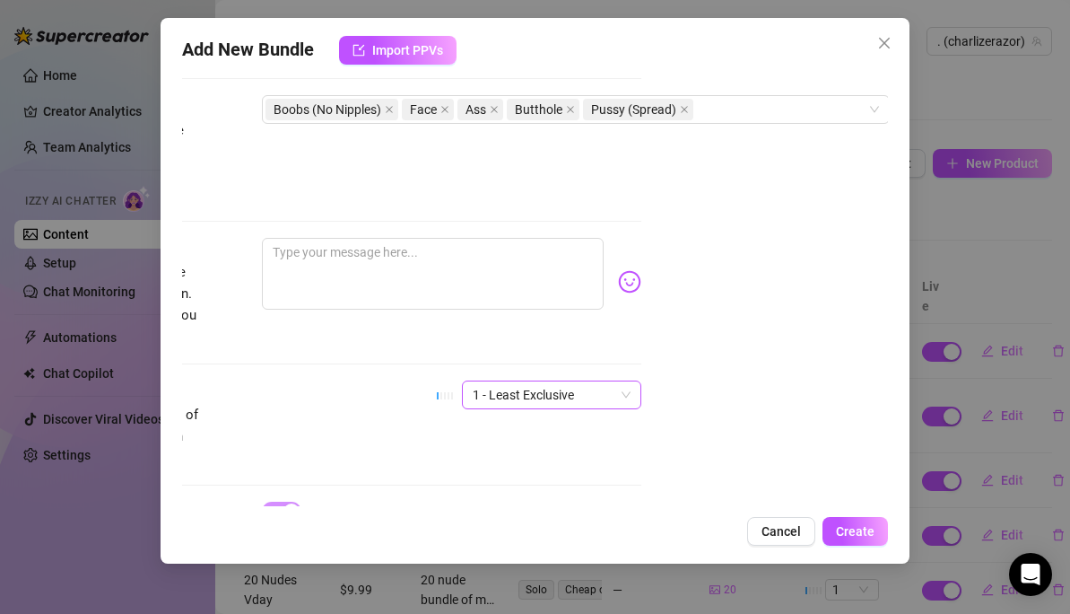
scroll to position [1006, 247]
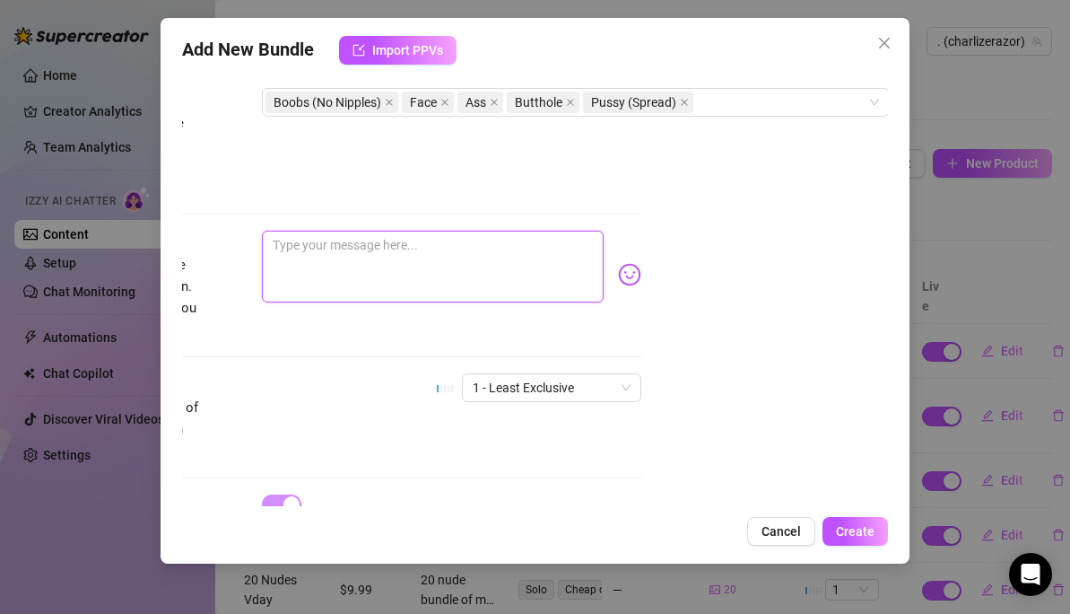
click at [317, 233] on textarea at bounding box center [433, 267] width 342 height 72
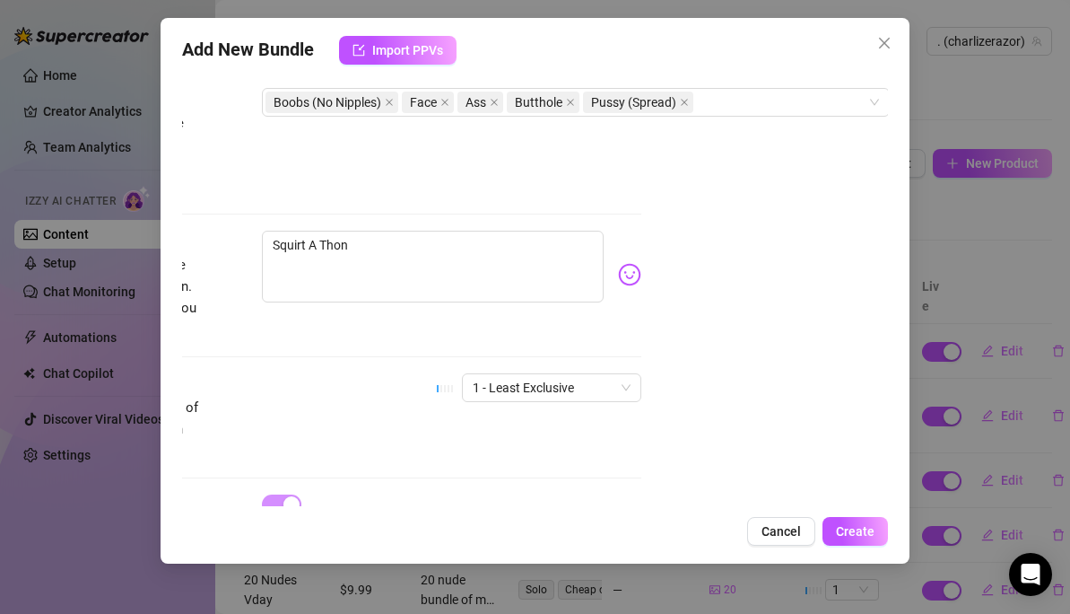
click at [624, 263] on img at bounding box center [629, 274] width 23 height 23
click at [0, 0] on nav at bounding box center [0, 0] width 0 height 0
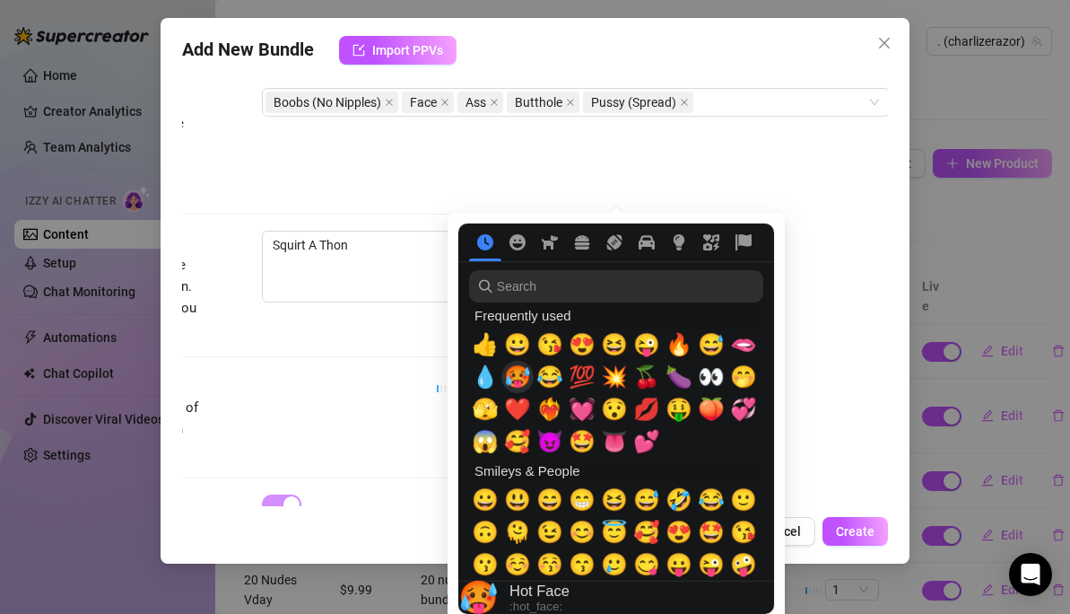
click at [524, 374] on span "🥵" at bounding box center [517, 376] width 27 height 25
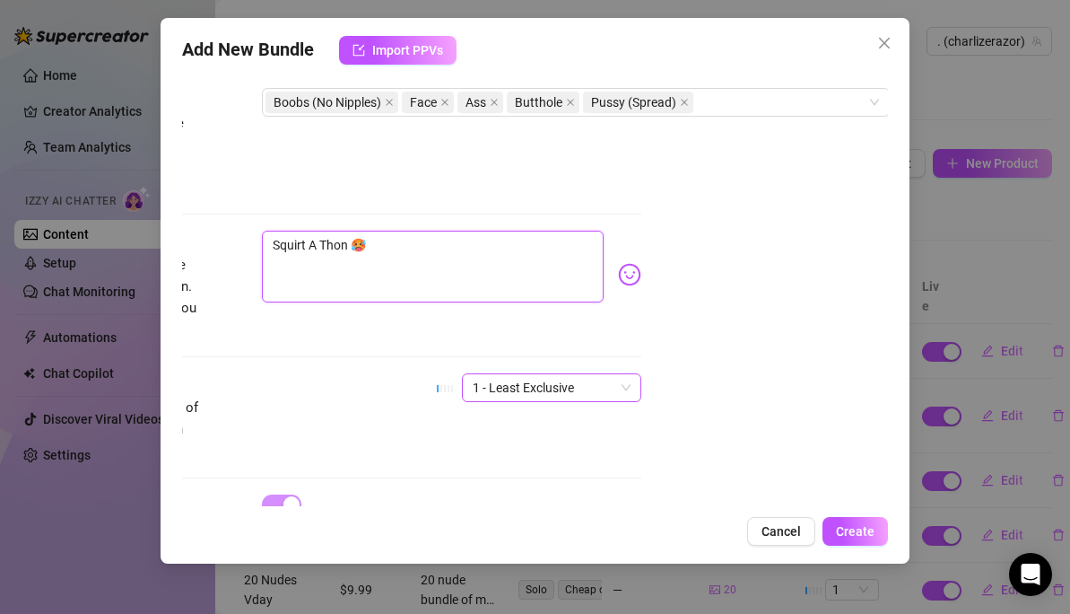
click at [514, 374] on span "1 - Least Exclusive" at bounding box center [552, 387] width 158 height 27
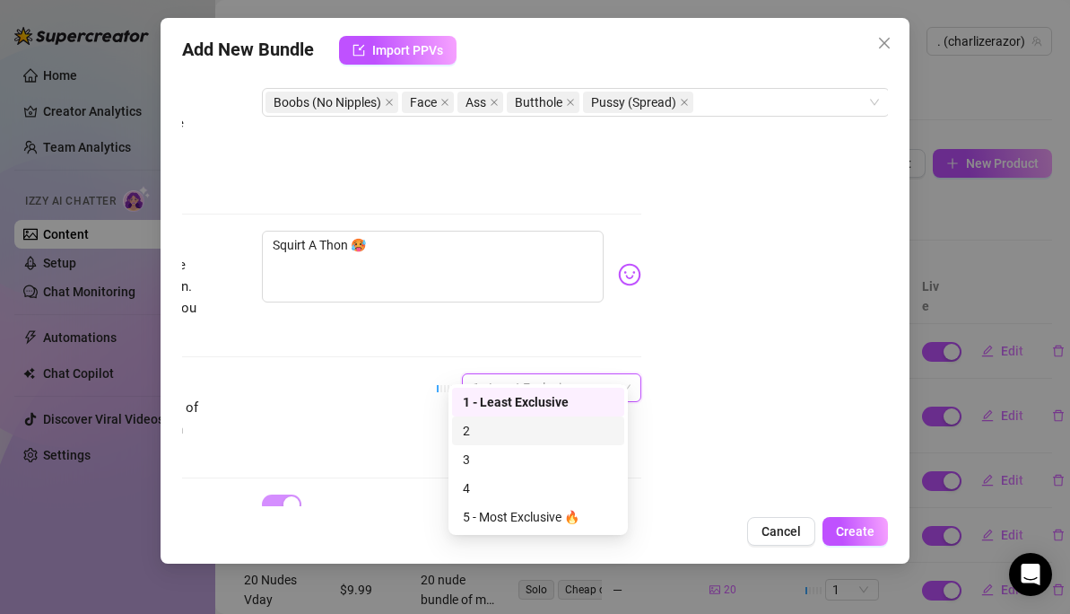
click at [484, 424] on div "2" at bounding box center [538, 431] width 151 height 20
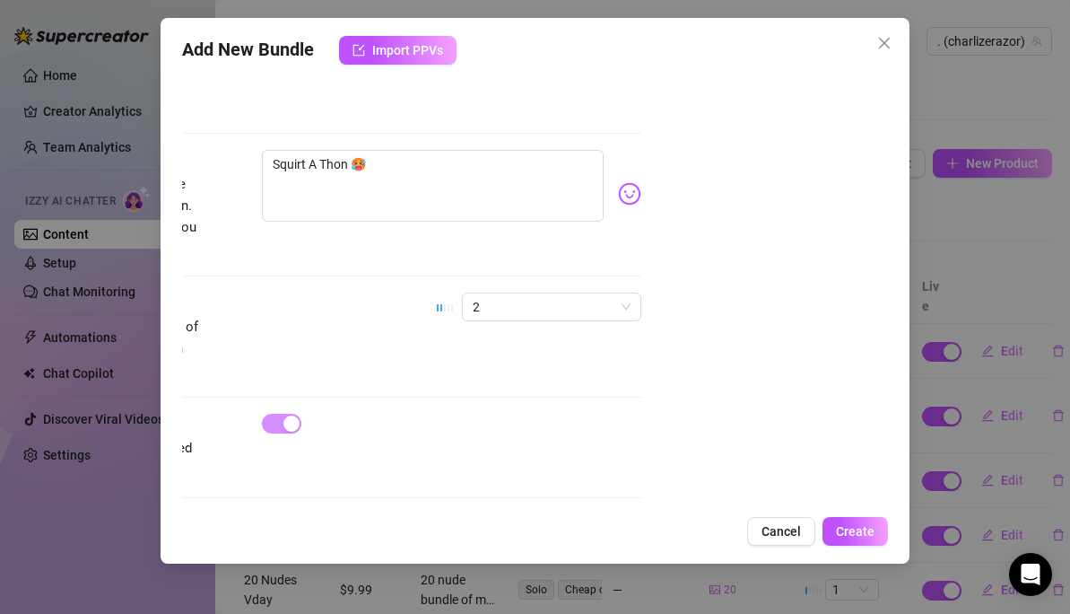
scroll to position [1087, 0]
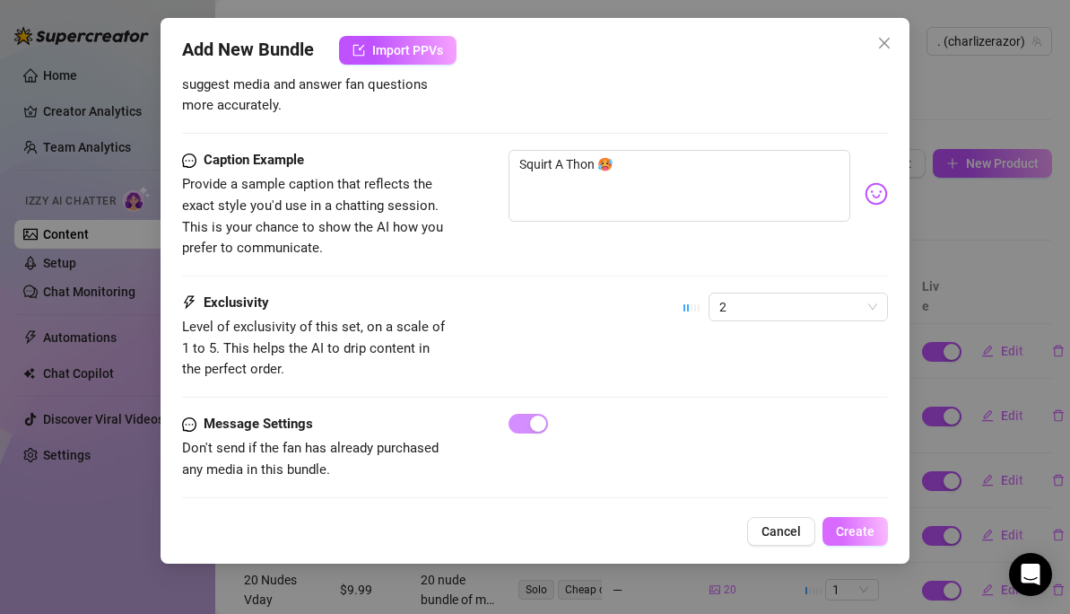
click at [848, 530] on span "Create" at bounding box center [855, 531] width 39 height 14
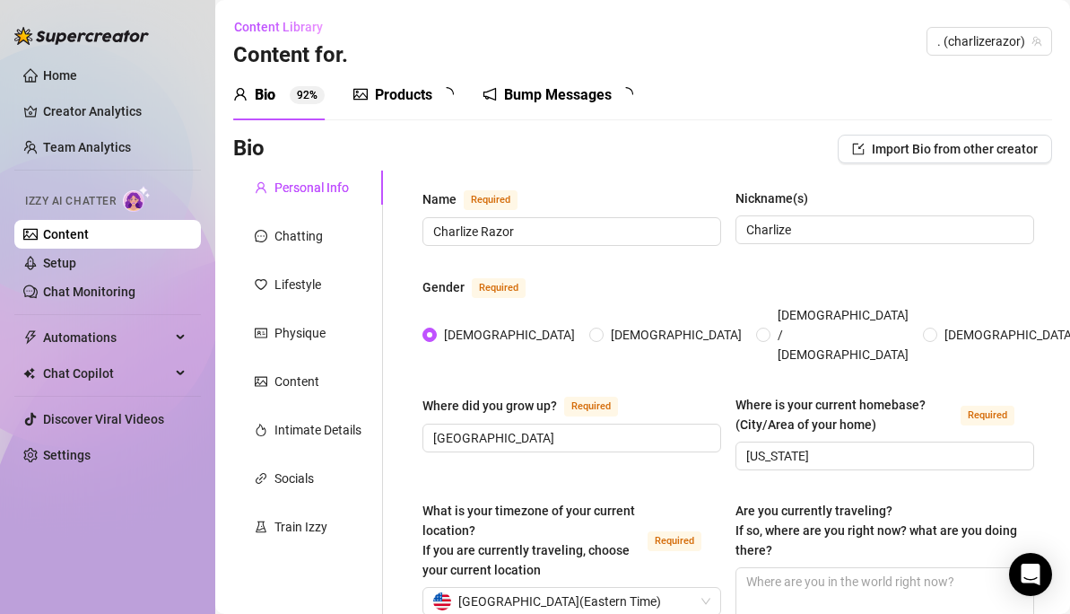
type input "[DATE]"
